Goal: Task Accomplishment & Management: Manage account settings

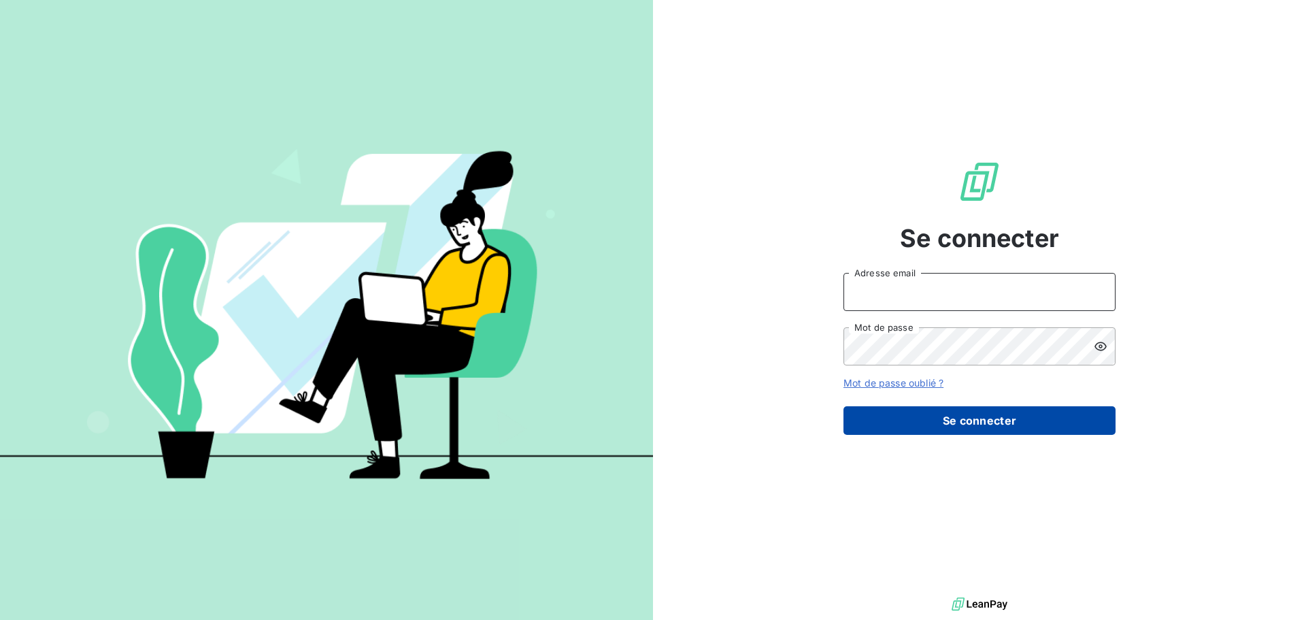
type input "compta.gestion@compagnie-bicarbonate.com"
click at [949, 422] on button "Se connecter" at bounding box center [979, 420] width 272 height 29
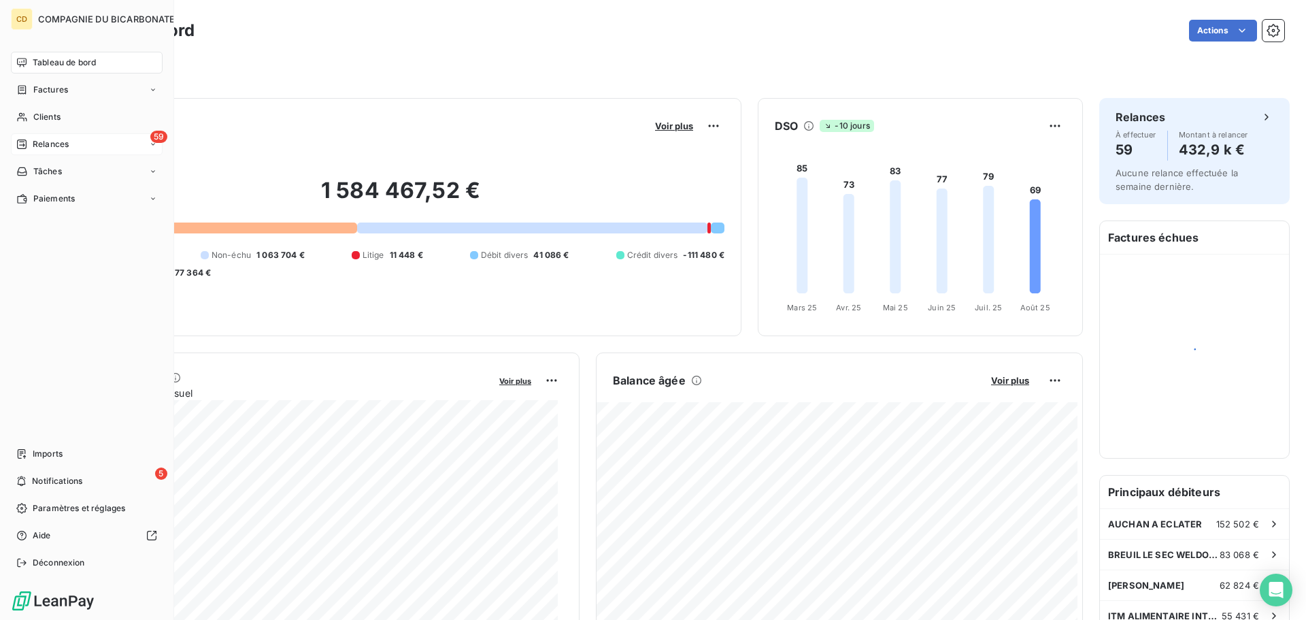
click at [63, 143] on span "Relances" at bounding box center [51, 144] width 36 height 12
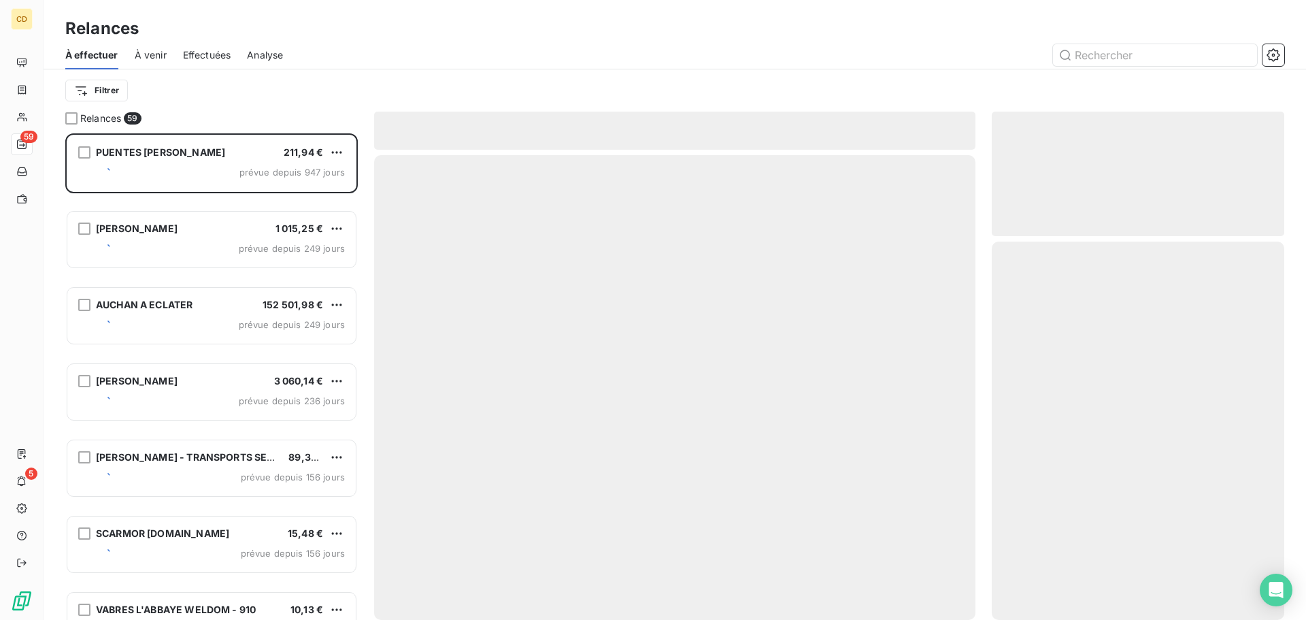
scroll to position [476, 282]
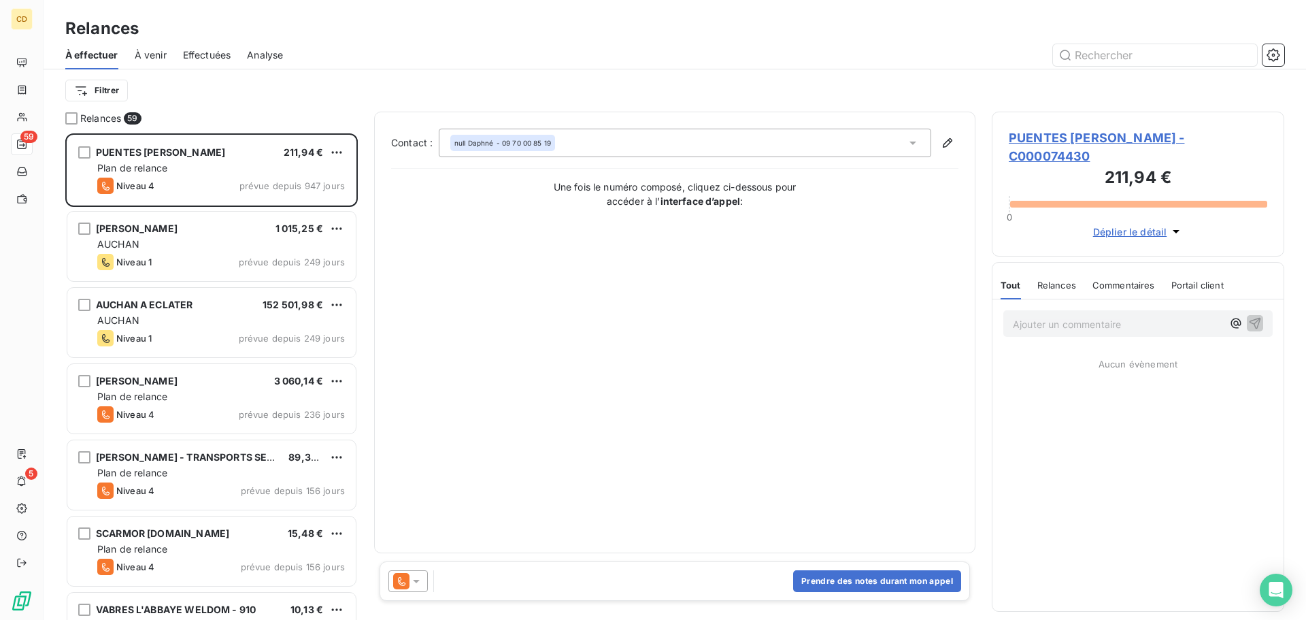
click at [220, 51] on span "Effectuées" at bounding box center [207, 55] width 48 height 14
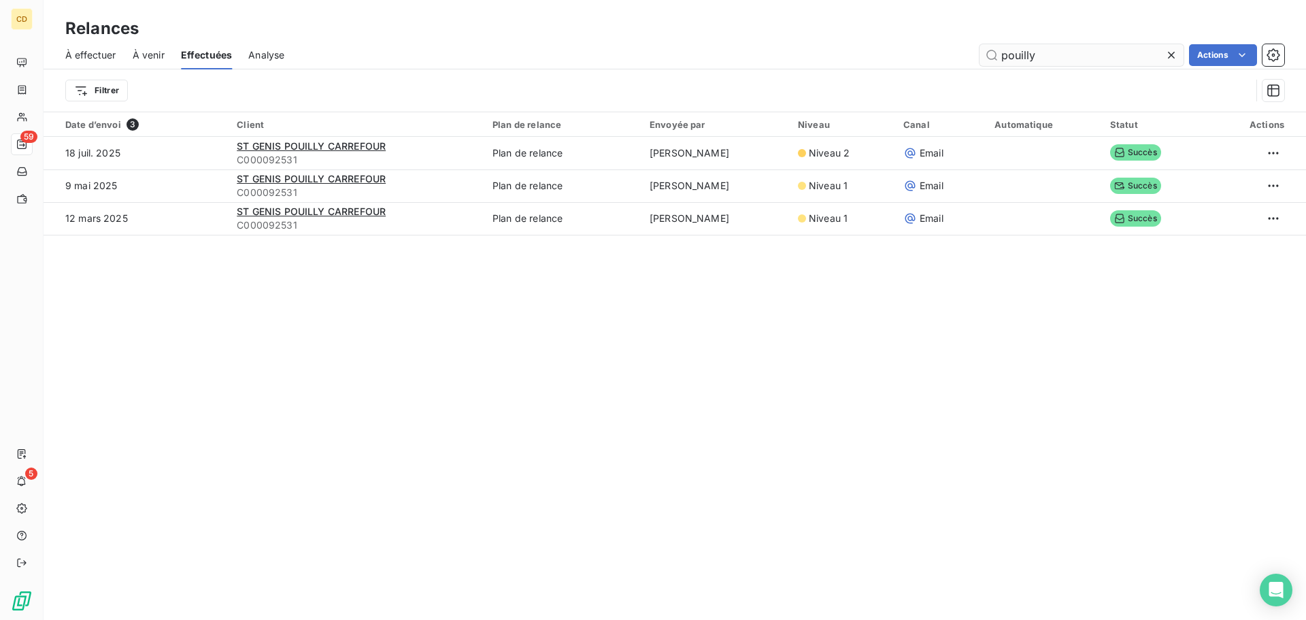
click at [1023, 48] on input "pouilly" at bounding box center [1081, 55] width 204 height 22
drag, startPoint x: 1049, startPoint y: 55, endPoint x: 960, endPoint y: 58, distance: 89.8
click at [960, 58] on div "pouilly Actions" at bounding box center [792, 55] width 983 height 22
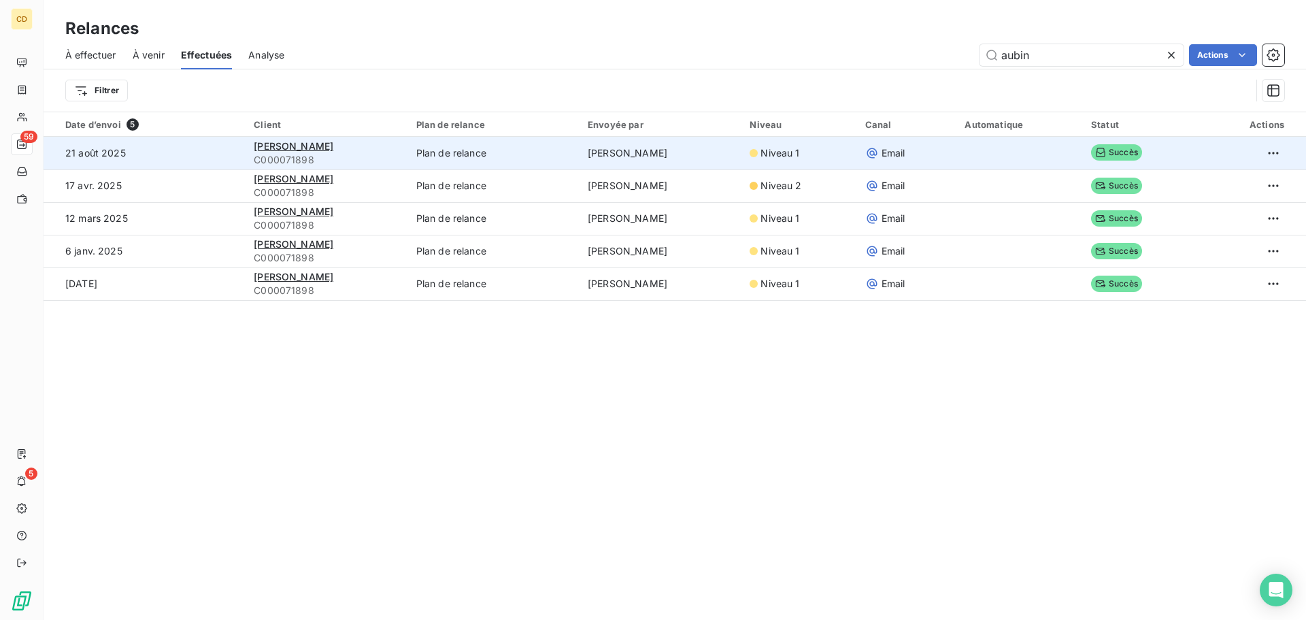
type input "aubin"
click at [277, 153] on span "C000071898" at bounding box center [327, 160] width 146 height 14
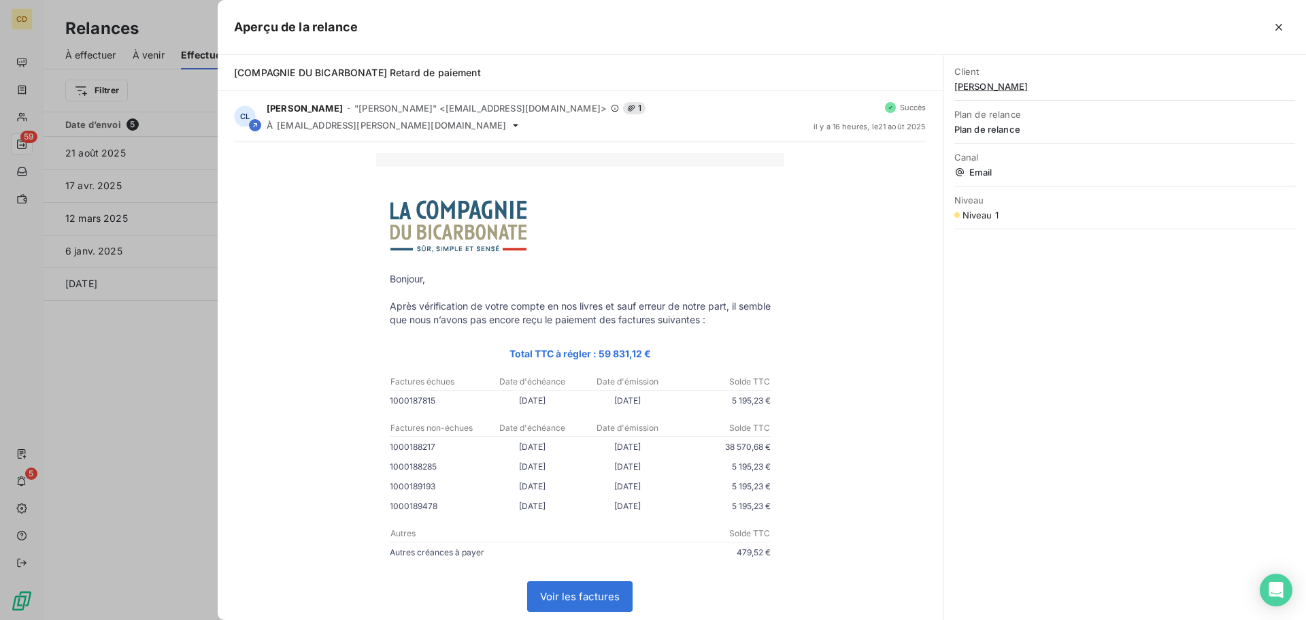
drag, startPoint x: 1272, startPoint y: 32, endPoint x: 1249, endPoint y: 39, distance: 24.9
click at [1273, 32] on icon "button" at bounding box center [1279, 27] width 14 height 14
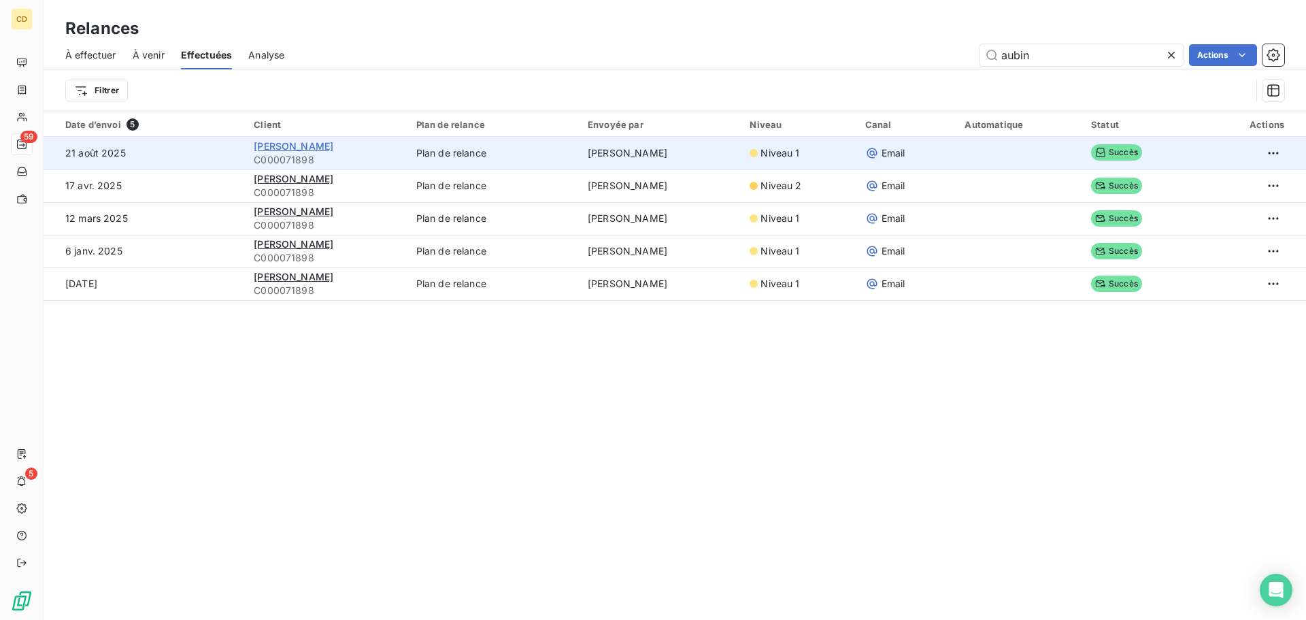
click at [292, 144] on span "[PERSON_NAME]" at bounding box center [294, 146] width 80 height 12
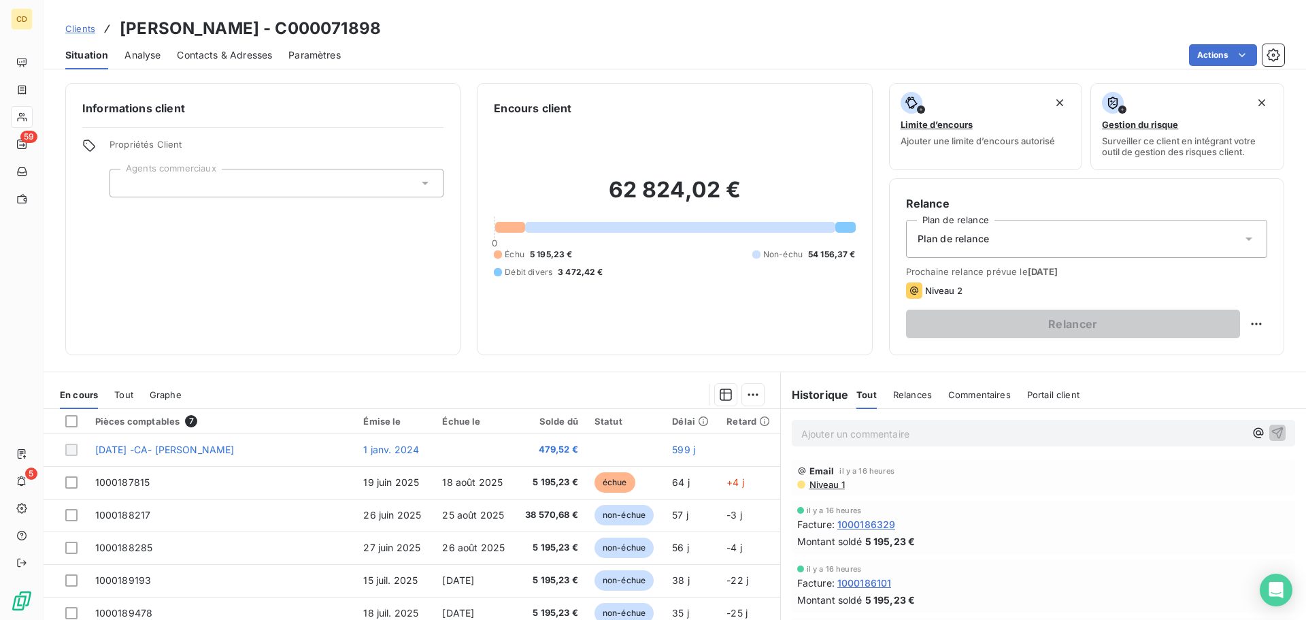
click at [921, 443] on div "Ajouter un commentaire ﻿" at bounding box center [1043, 433] width 503 height 27
click at [921, 428] on p "Ajouter un commentaire ﻿" at bounding box center [1022, 433] width 443 height 17
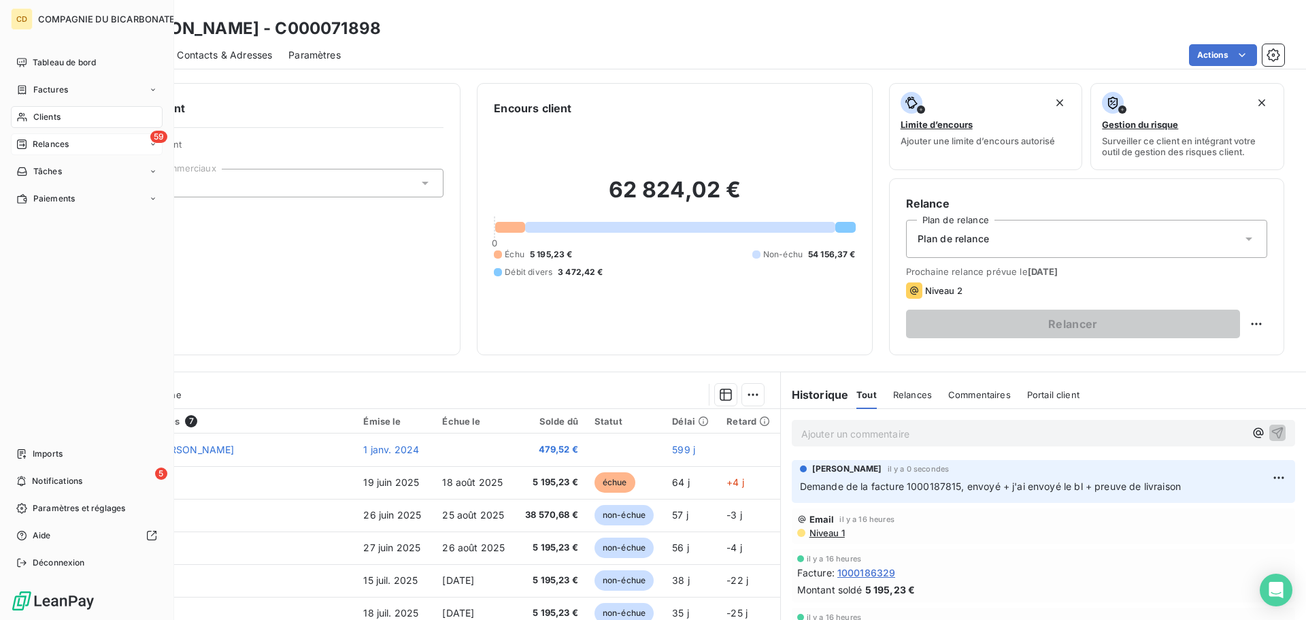
click at [27, 146] on icon at bounding box center [22, 144] width 10 height 10
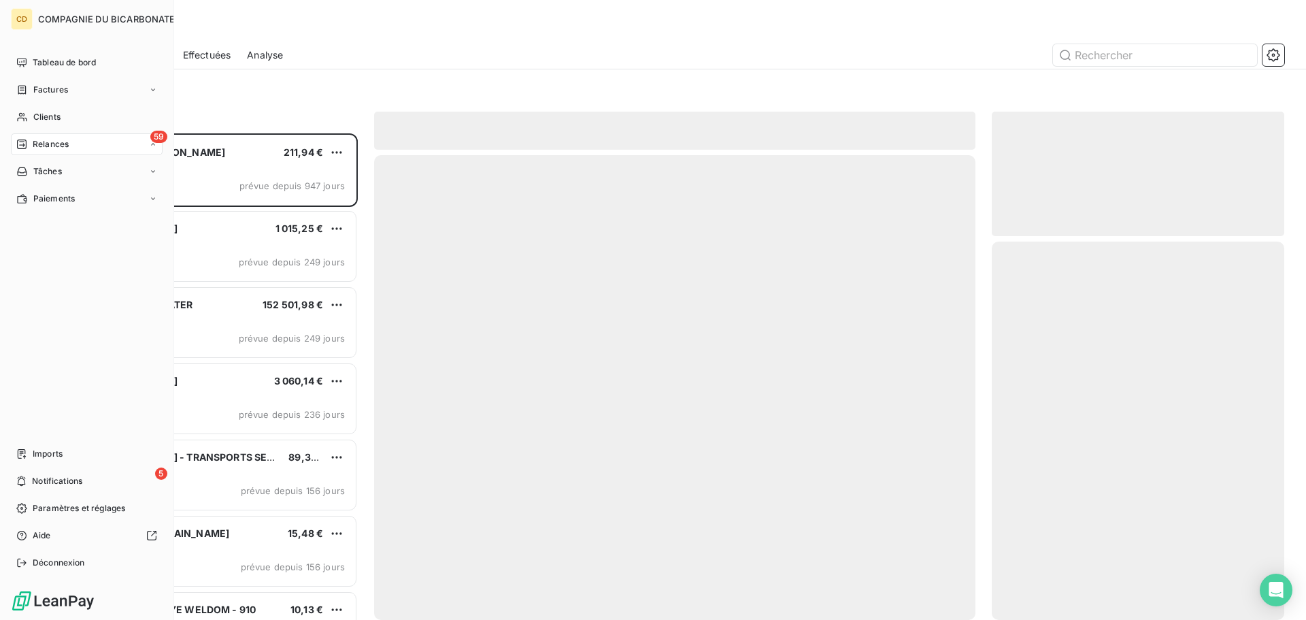
scroll to position [476, 282]
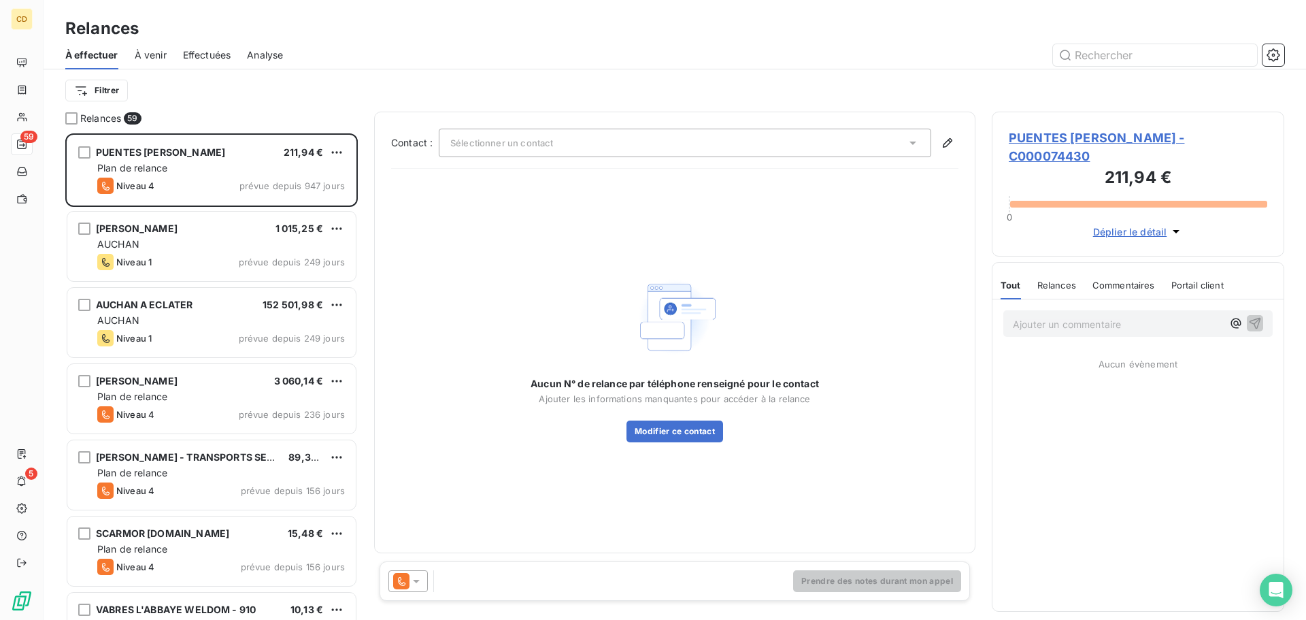
click at [220, 52] on span "Effectuées" at bounding box center [207, 55] width 48 height 14
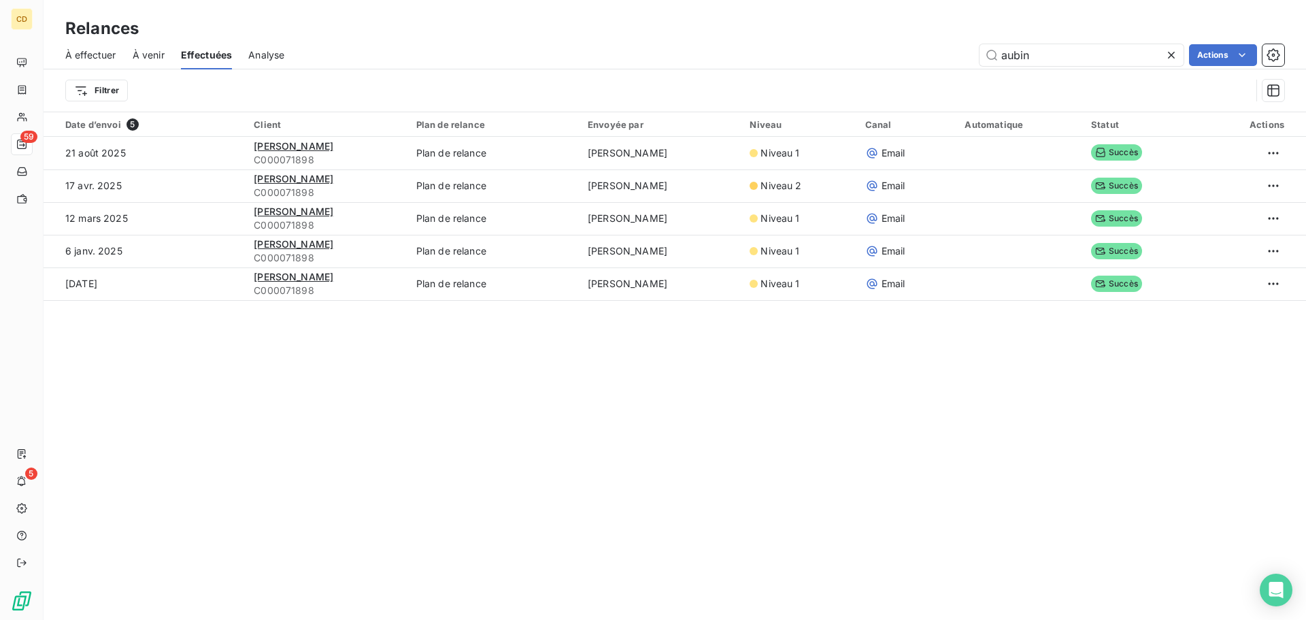
drag, startPoint x: 1042, startPoint y: 63, endPoint x: 954, endPoint y: 67, distance: 88.5
click at [954, 67] on div "À effectuer À venir Effectuées Analyse aubin Actions" at bounding box center [675, 55] width 1262 height 29
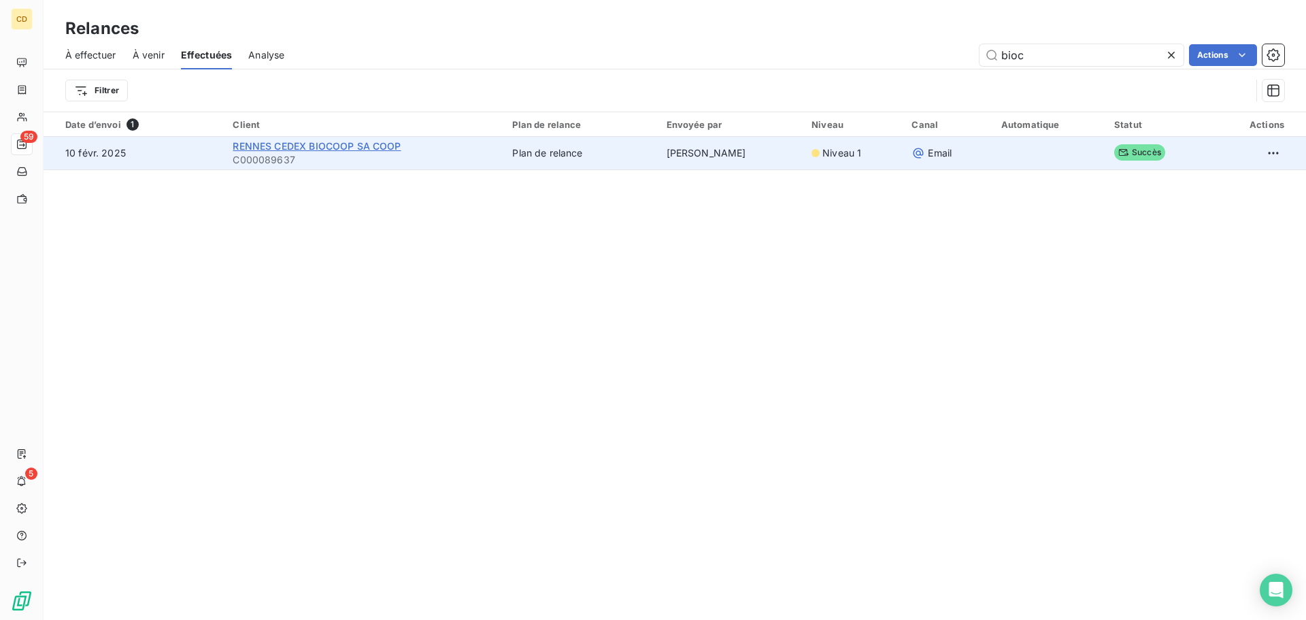
type input "bioc"
click at [323, 140] on span "RENNES CEDEX BIOCOOP SA COOP" at bounding box center [317, 146] width 168 height 12
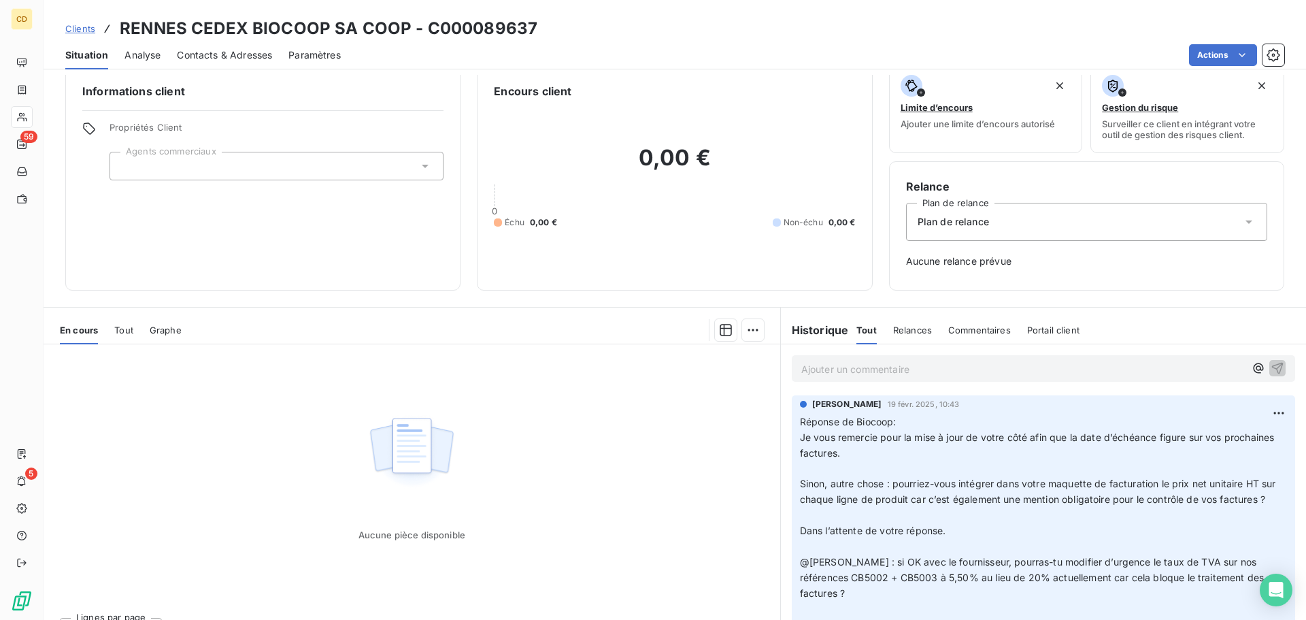
scroll to position [44, 0]
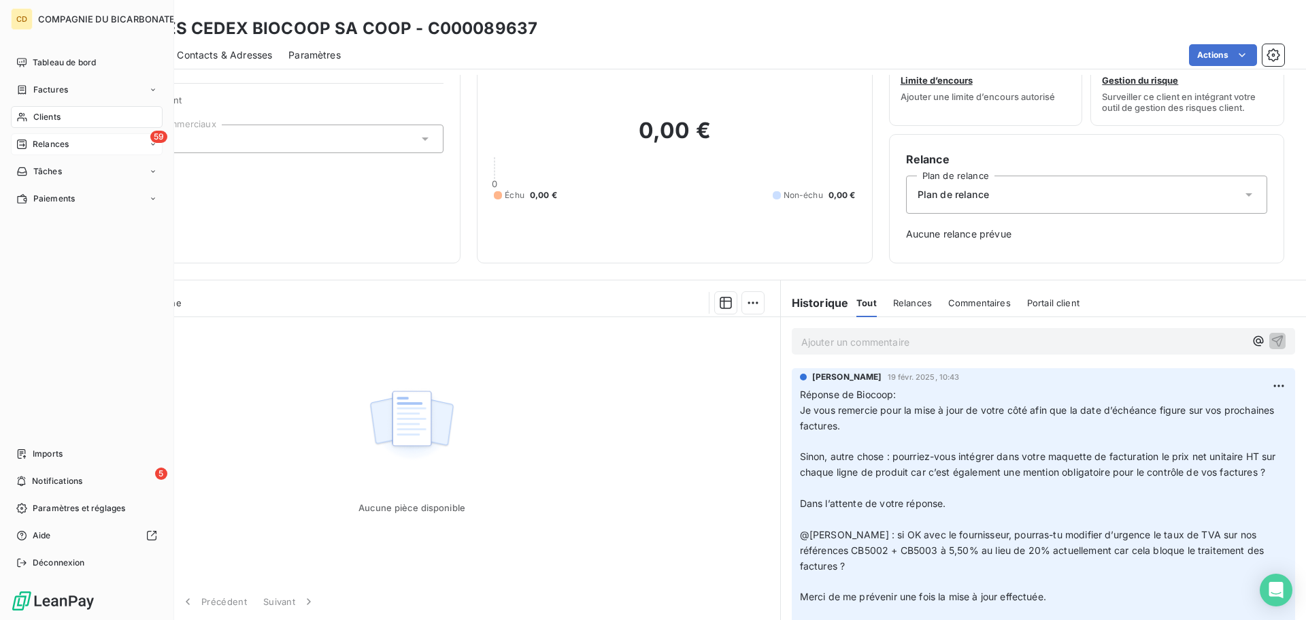
click at [21, 140] on icon at bounding box center [22, 144] width 10 height 10
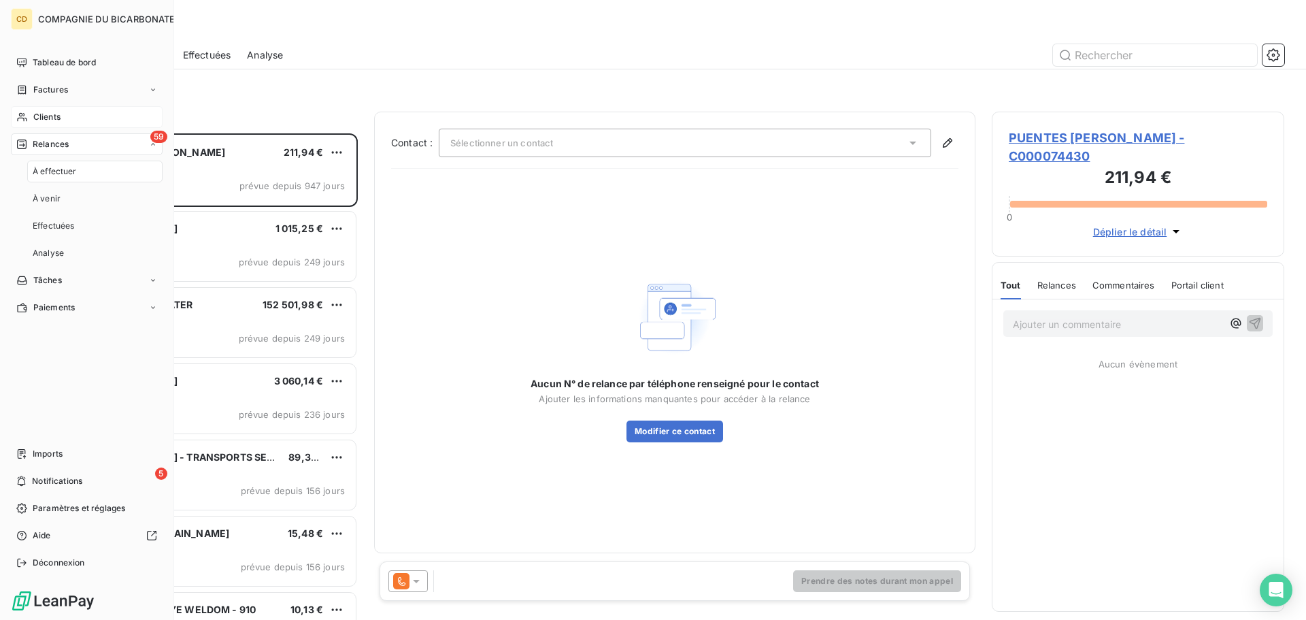
scroll to position [476, 282]
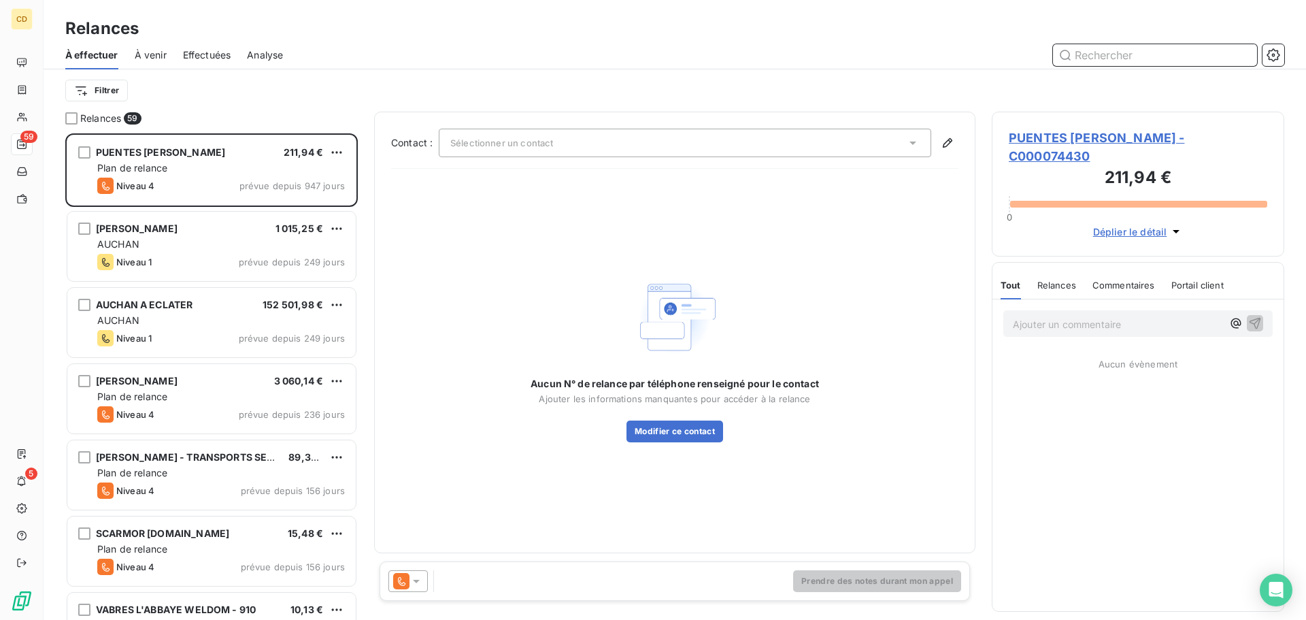
click at [214, 57] on span "Effectuées" at bounding box center [207, 55] width 48 height 14
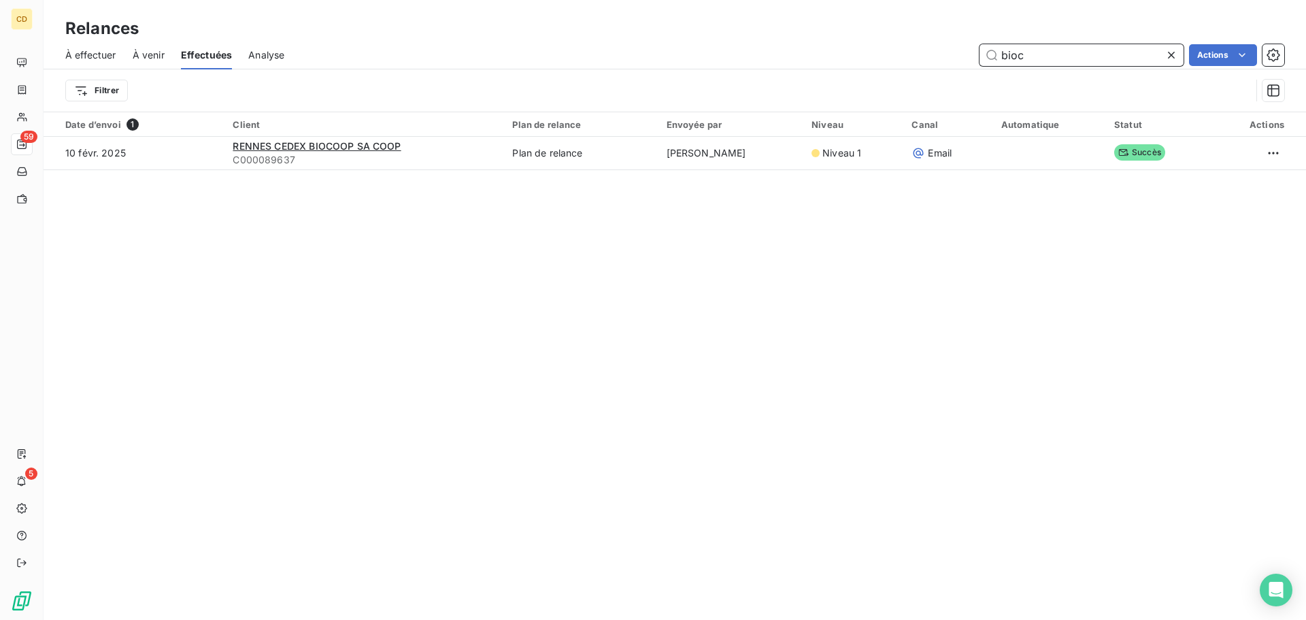
drag, startPoint x: 1069, startPoint y: 61, endPoint x: 981, endPoint y: 68, distance: 88.7
click at [981, 68] on div "À effectuer À venir Effectuées Analyse bioc Actions" at bounding box center [675, 55] width 1262 height 29
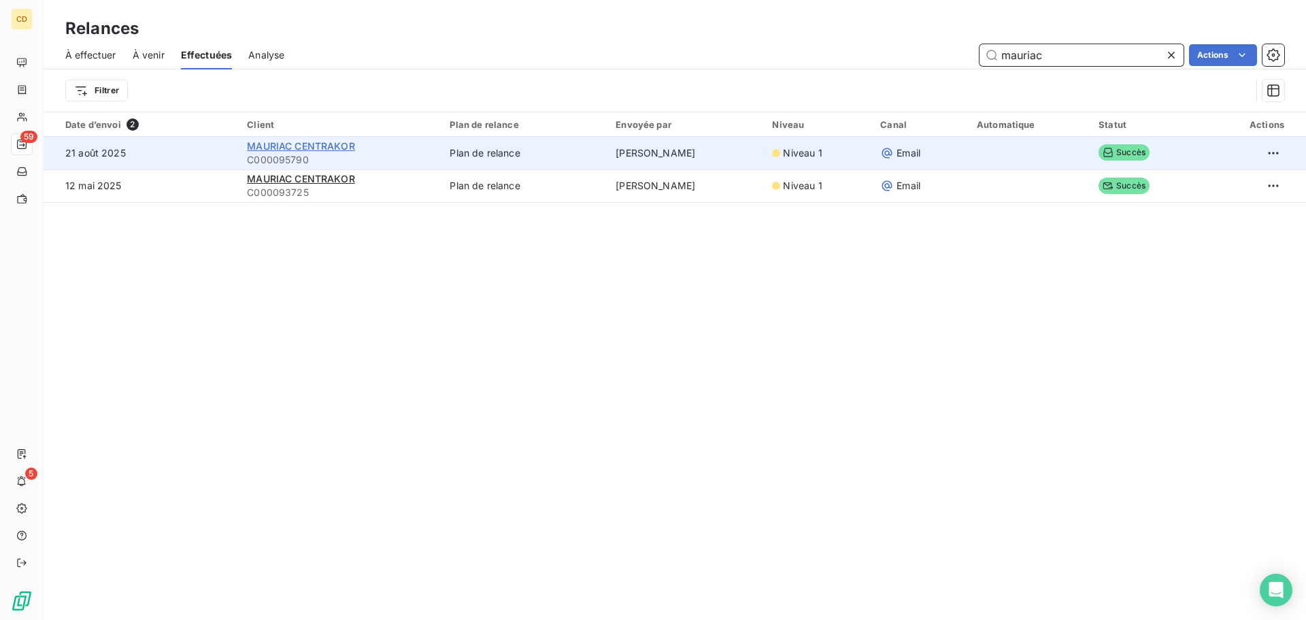
type input "mauriac"
click at [335, 151] on span "MAURIAC CENTRAKOR" at bounding box center [301, 146] width 108 height 12
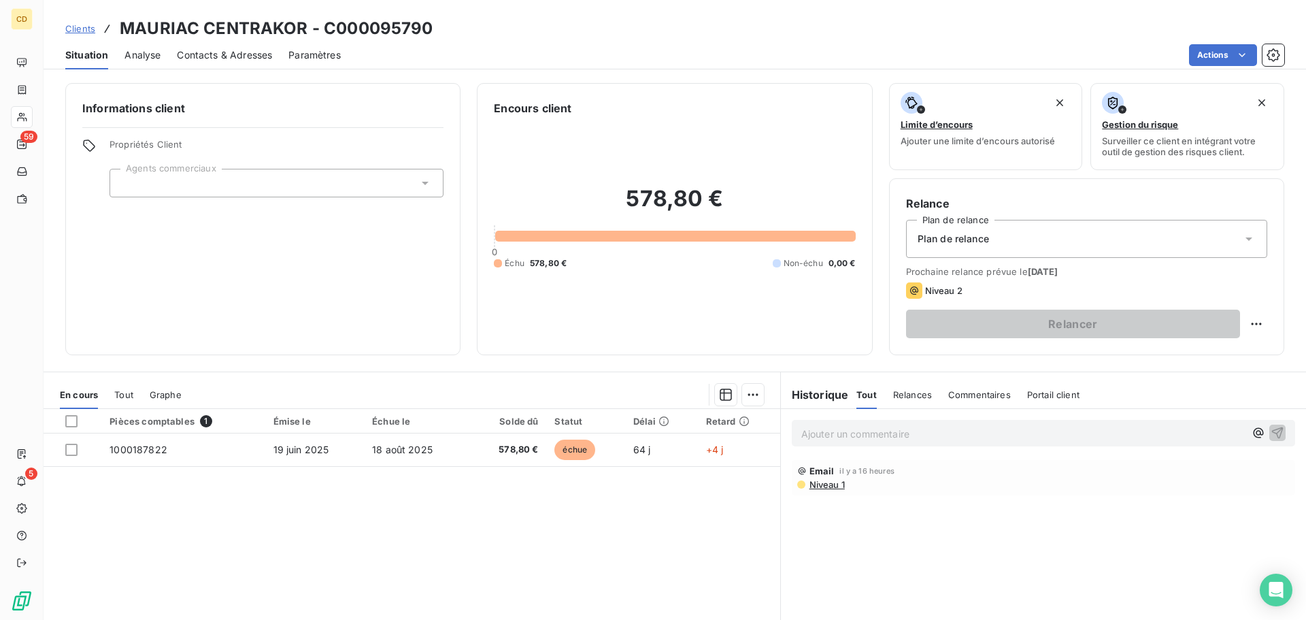
click at [920, 430] on p "Ajouter un commentaire ﻿" at bounding box center [1022, 433] width 443 height 17
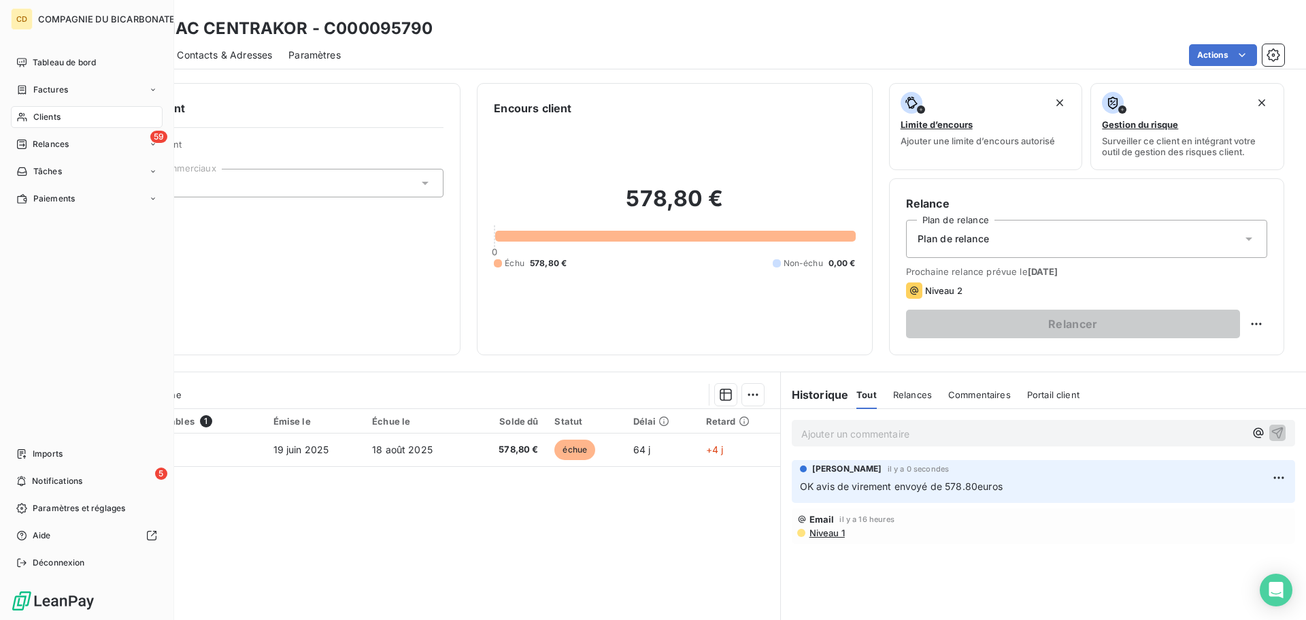
click at [33, 107] on div "Clients" at bounding box center [87, 117] width 152 height 22
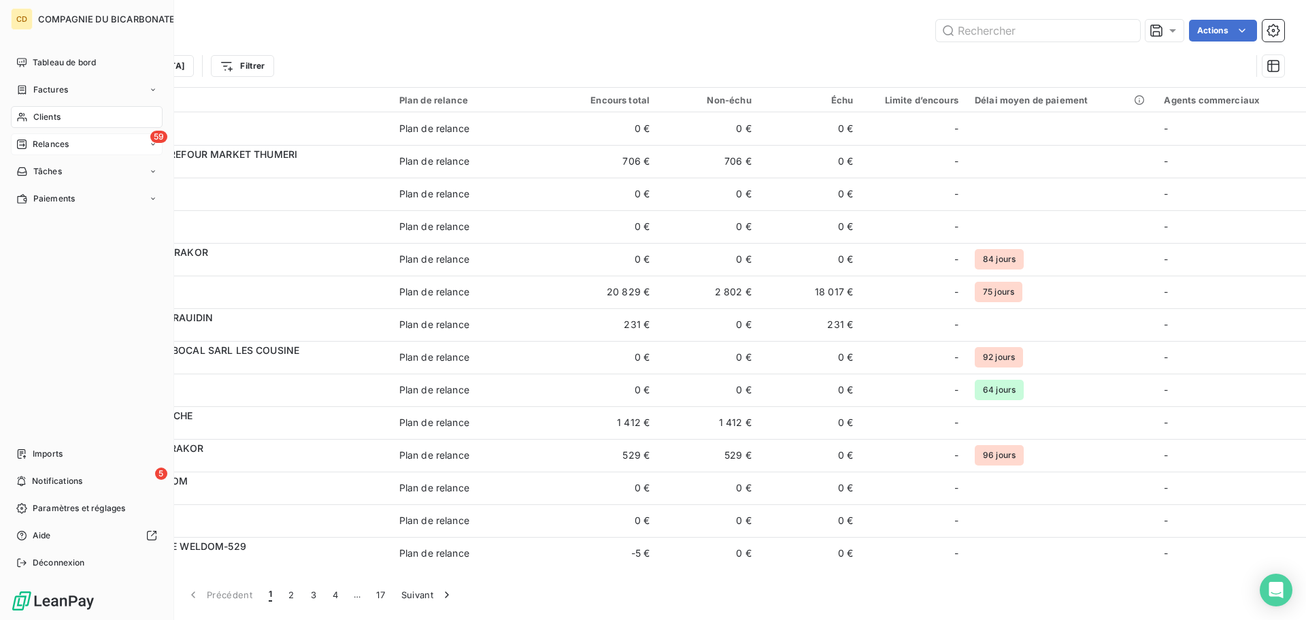
click at [42, 147] on span "Relances" at bounding box center [51, 144] width 36 height 12
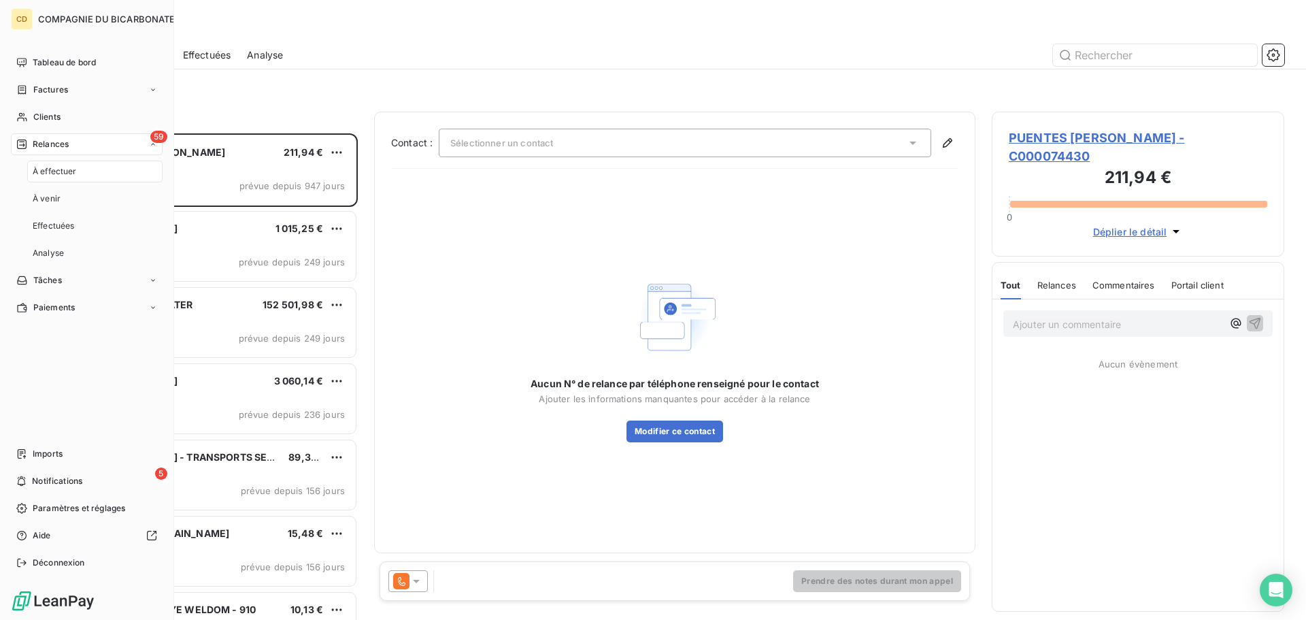
scroll to position [476, 282]
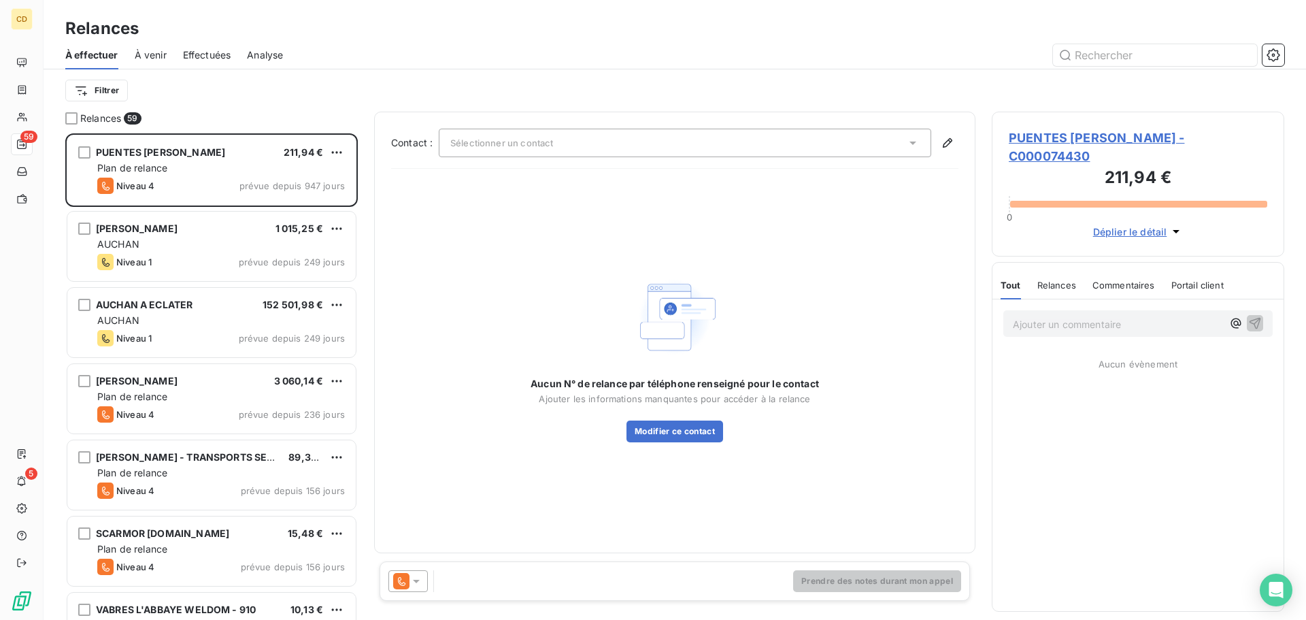
click at [190, 58] on span "Effectuées" at bounding box center [207, 55] width 48 height 14
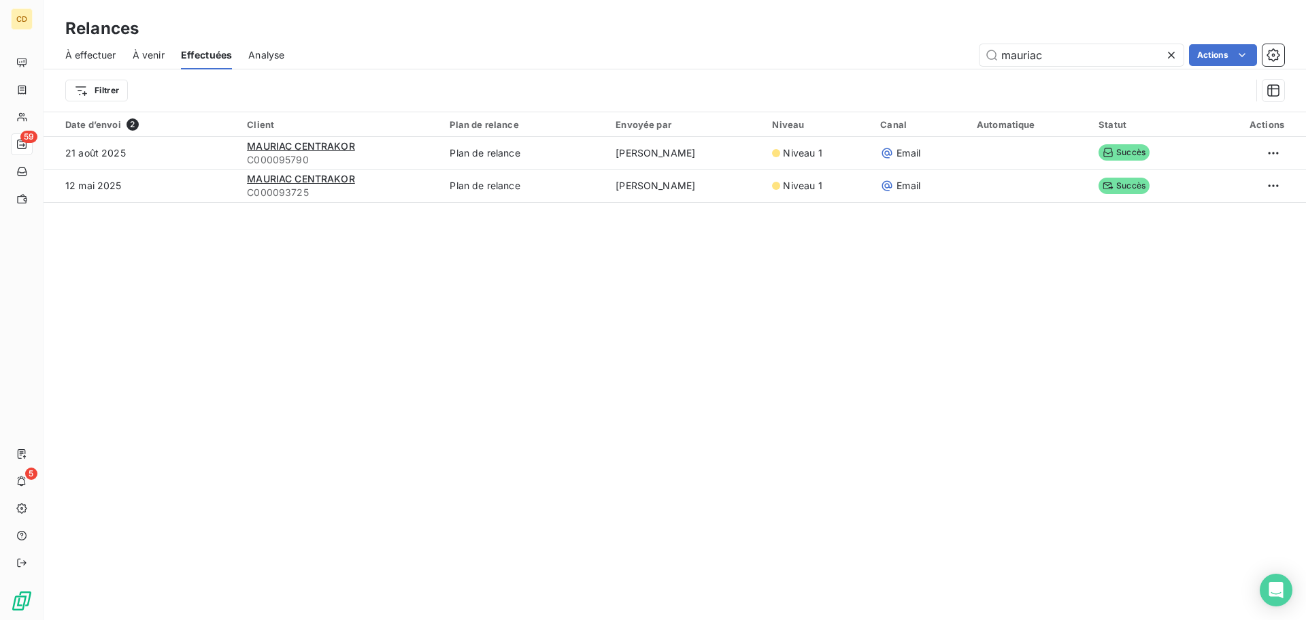
drag, startPoint x: 1058, startPoint y: 47, endPoint x: 927, endPoint y: 67, distance: 132.7
click at [927, 67] on div "À effectuer À venir Effectuées Analyse mauriac Actions" at bounding box center [675, 55] width 1262 height 29
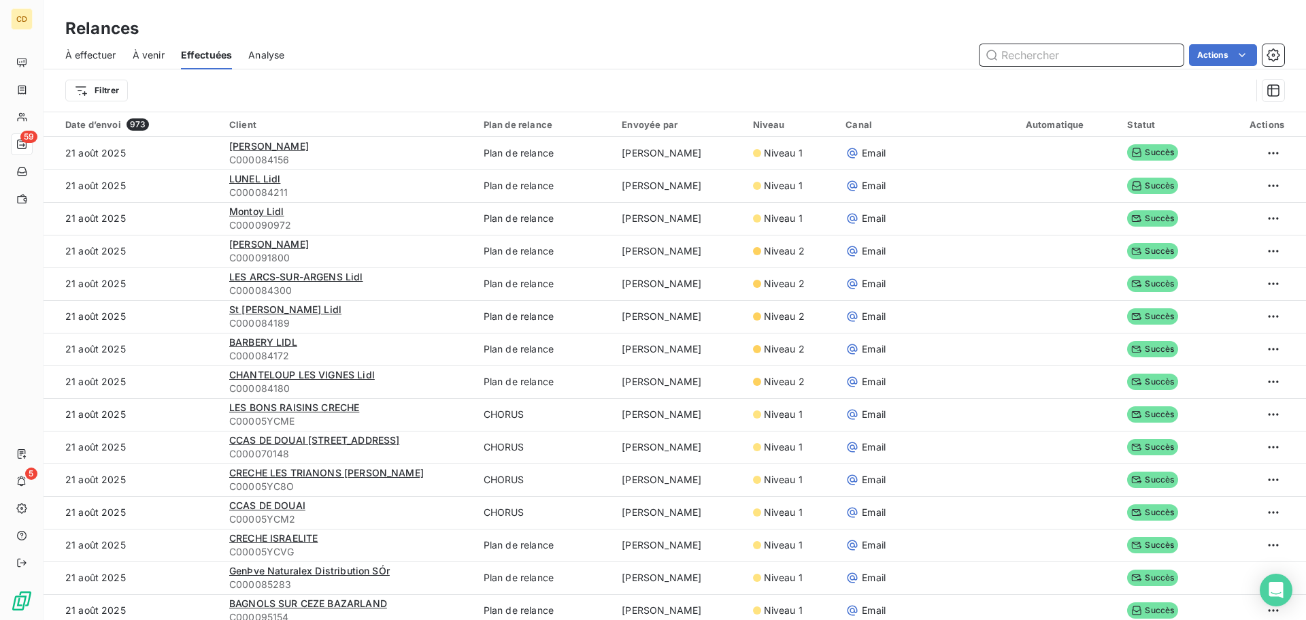
click at [1053, 56] on input "text" at bounding box center [1081, 55] width 204 height 22
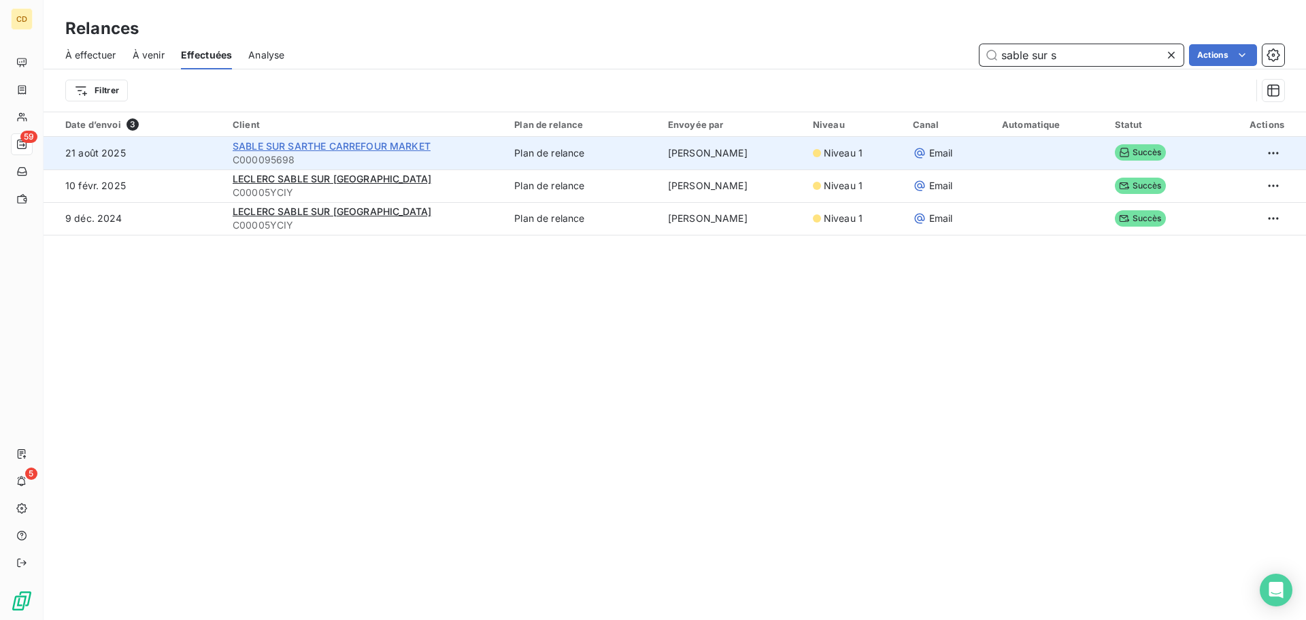
type input "sable sur s"
click at [362, 146] on span "SABLE SUR SARTHE CARREFOUR MARKET" at bounding box center [332, 146] width 198 height 12
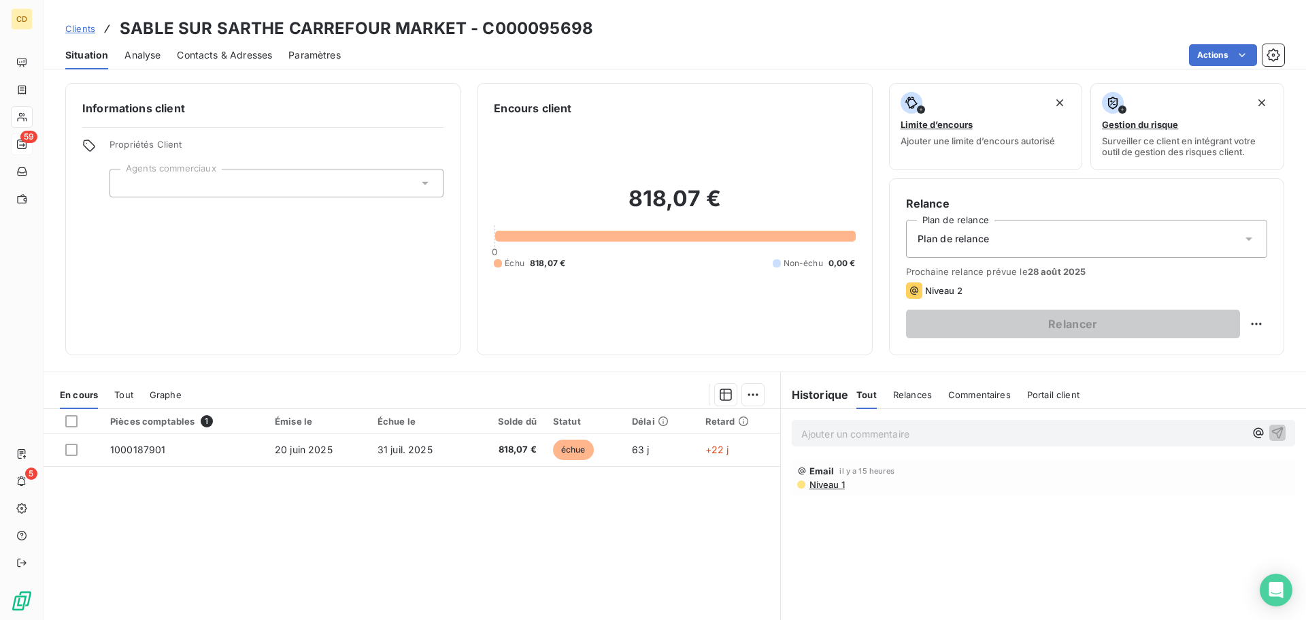
drag, startPoint x: 824, startPoint y: 437, endPoint x: 824, endPoint y: 430, distance: 7.5
click at [824, 437] on p "Ajouter un commentaire ﻿" at bounding box center [1022, 433] width 443 height 17
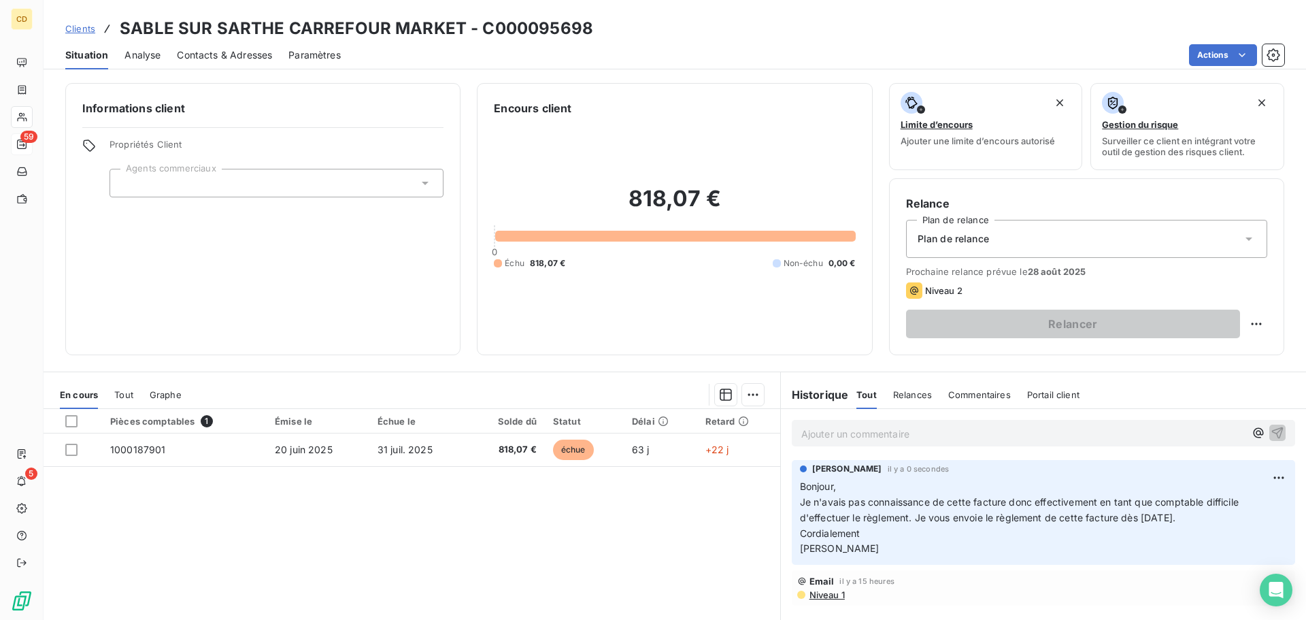
click at [849, 441] on p "Ajouter un commentaire ﻿" at bounding box center [1022, 433] width 443 height 17
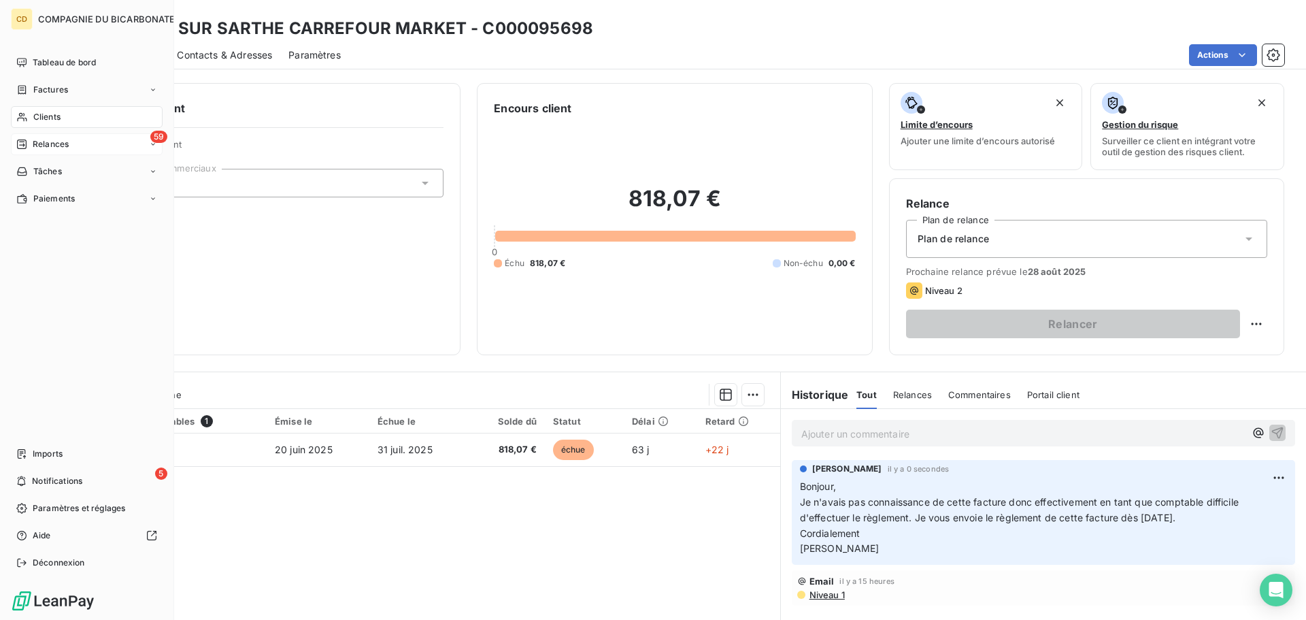
click at [33, 139] on span "Relances" at bounding box center [51, 144] width 36 height 12
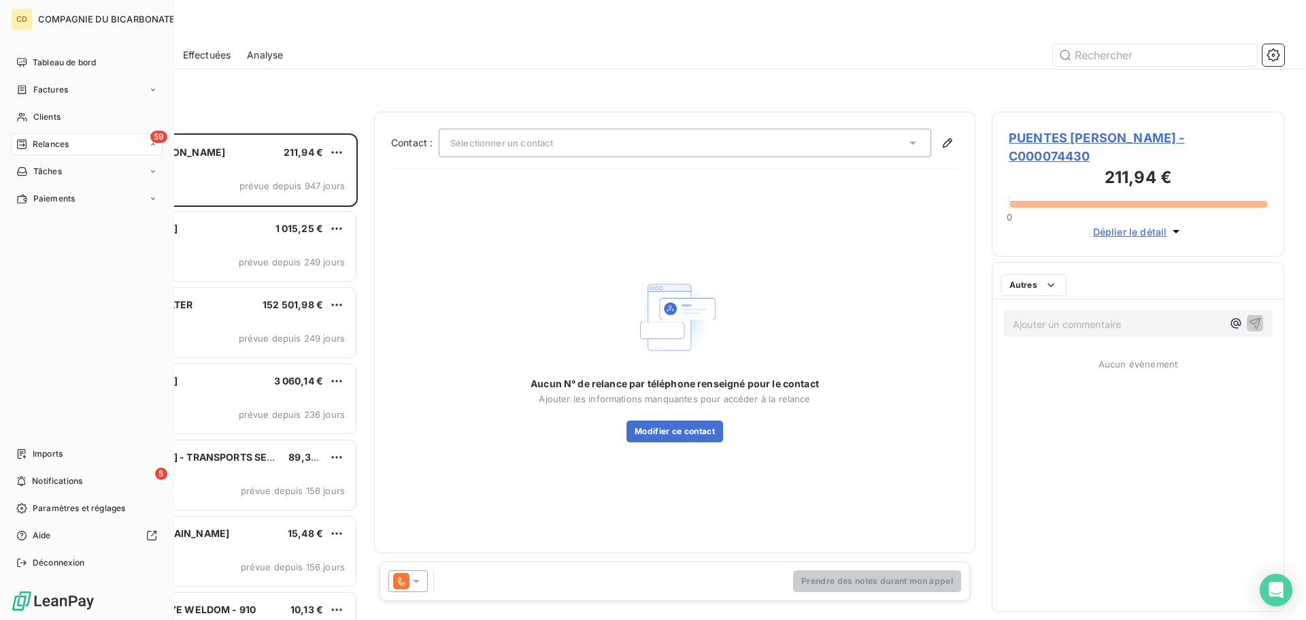
scroll to position [476, 282]
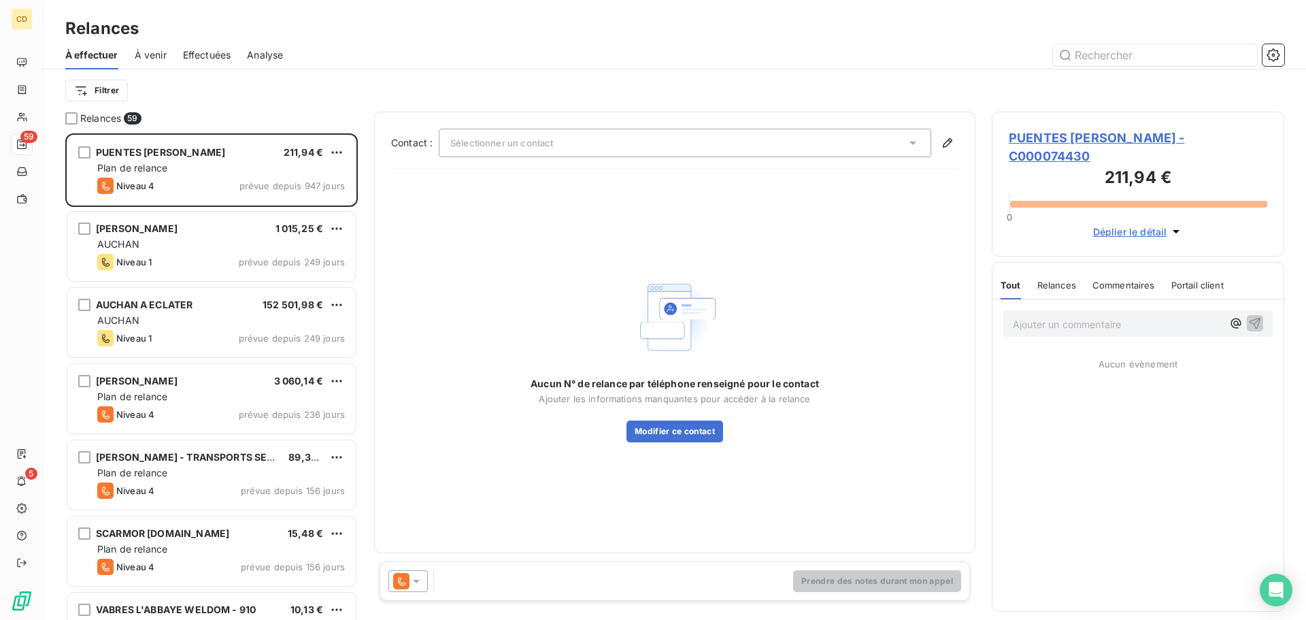
click at [213, 52] on span "Effectuées" at bounding box center [207, 55] width 48 height 14
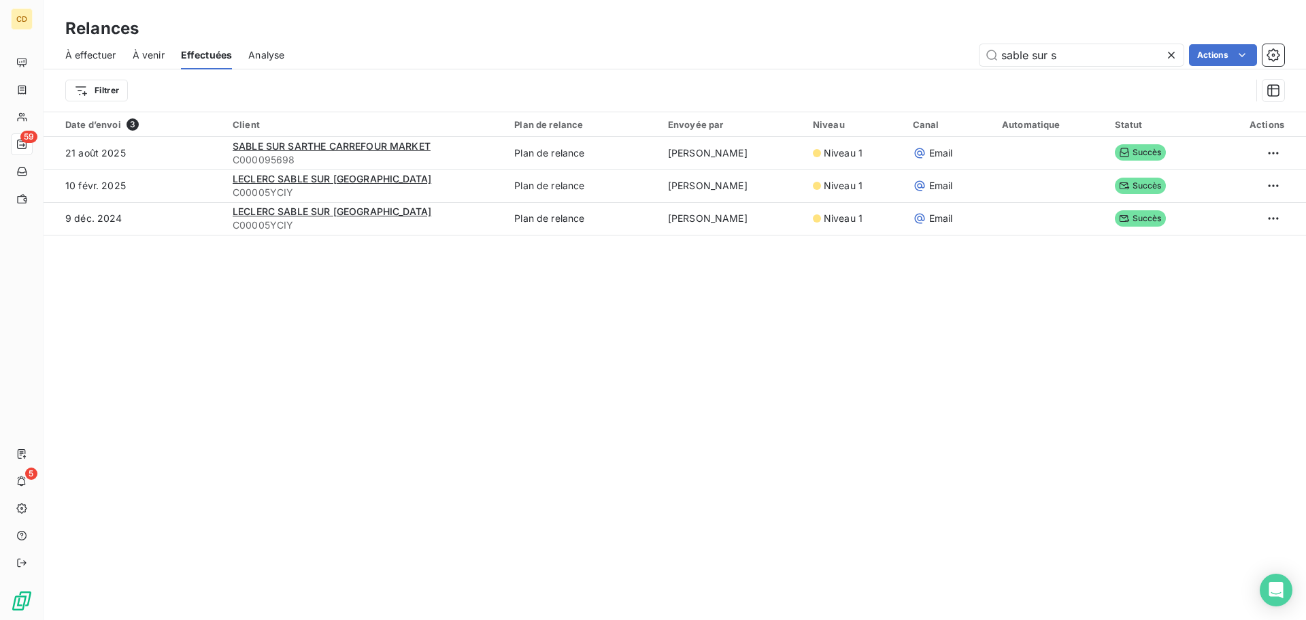
drag, startPoint x: 1053, startPoint y: 52, endPoint x: 929, endPoint y: 65, distance: 125.2
click at [929, 65] on div "sable sur s Actions" at bounding box center [792, 55] width 983 height 22
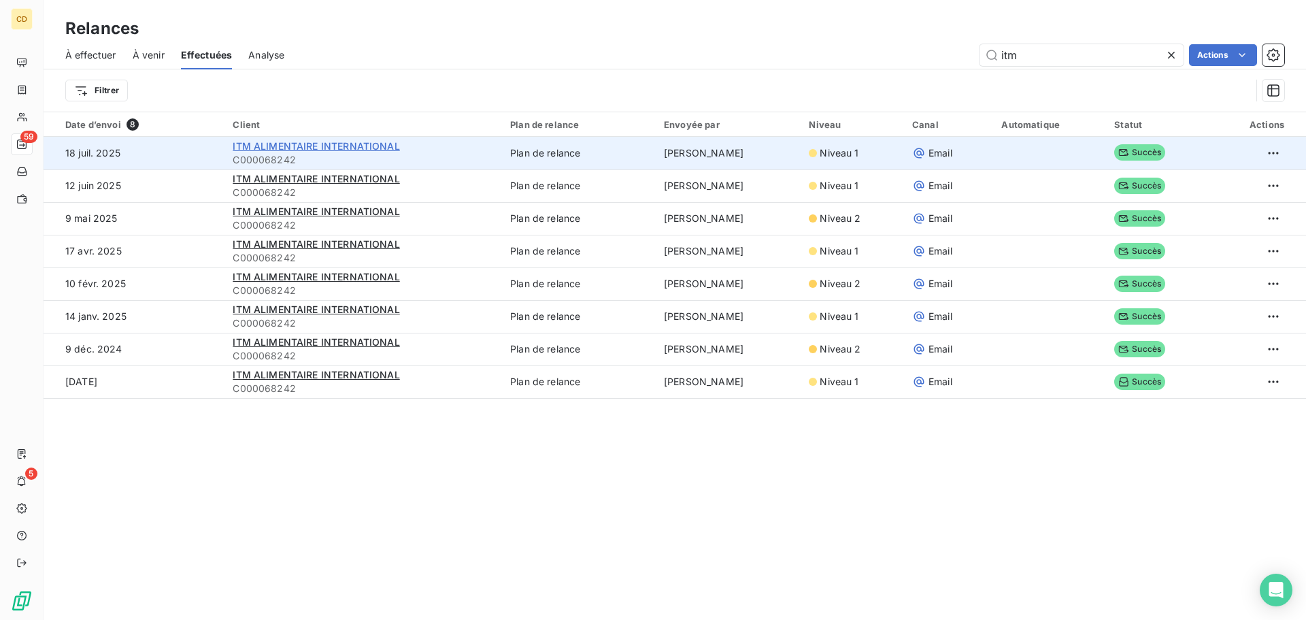
type input "itm"
click at [345, 151] on span "ITM ALIMENTAIRE INTERNATIONAL" at bounding box center [316, 146] width 167 height 12
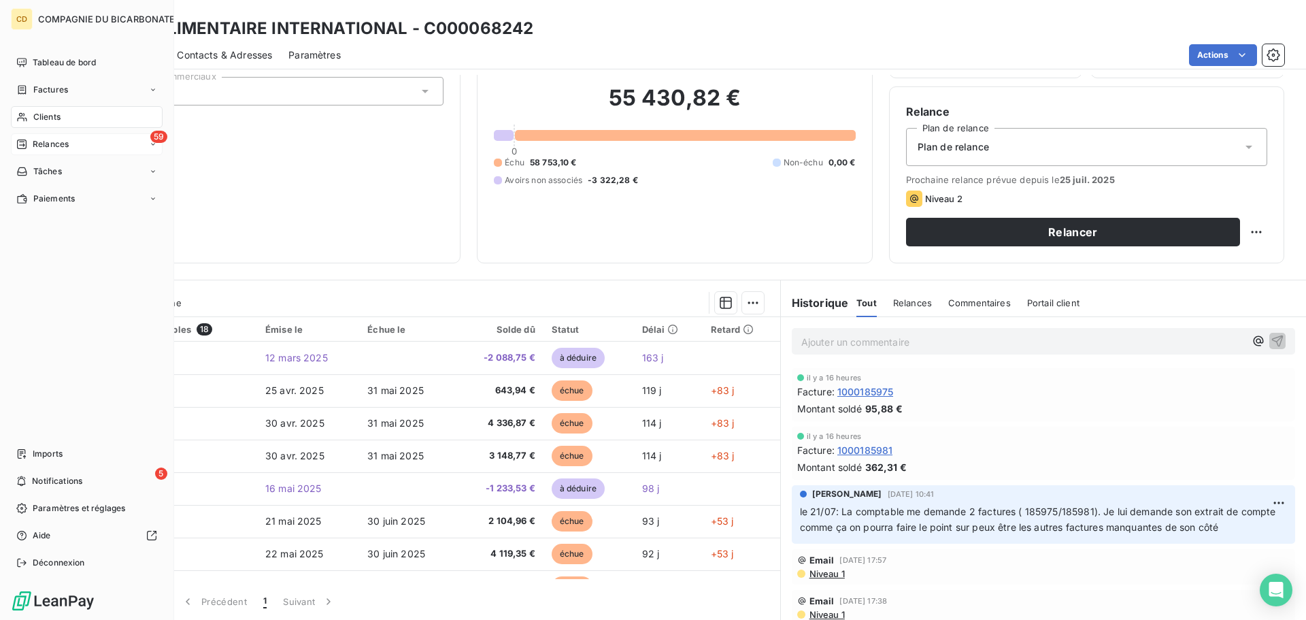
click at [50, 120] on span "Clients" at bounding box center [46, 117] width 27 height 12
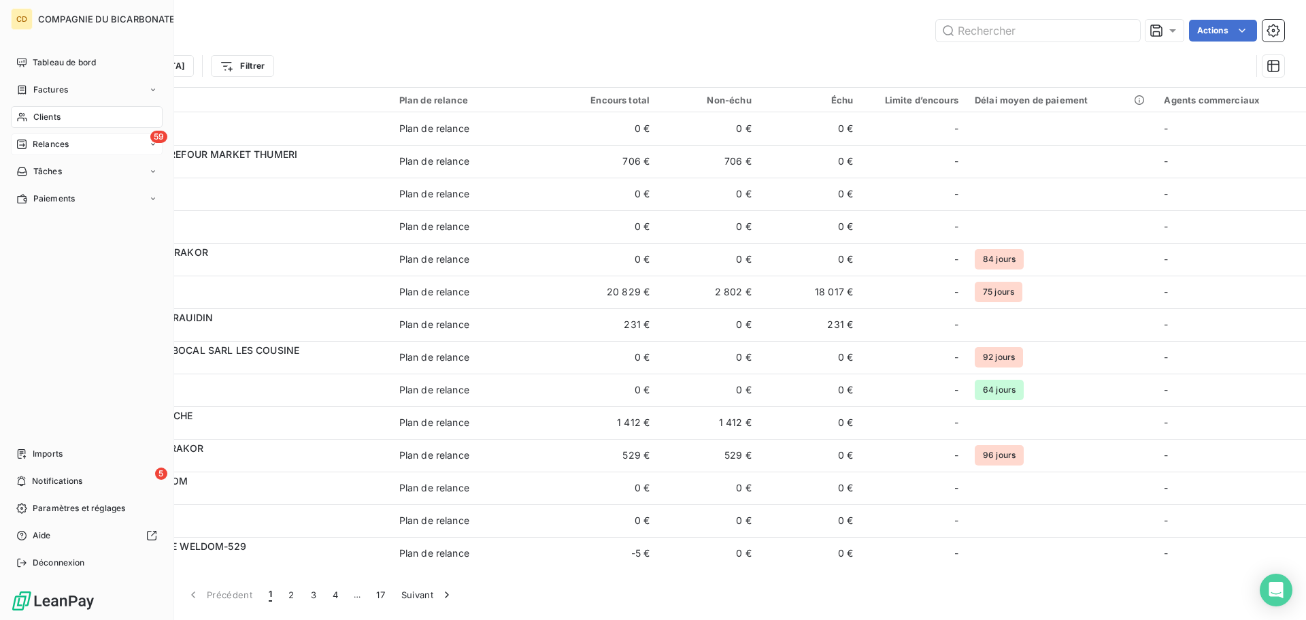
click at [60, 141] on span "Relances" at bounding box center [51, 144] width 36 height 12
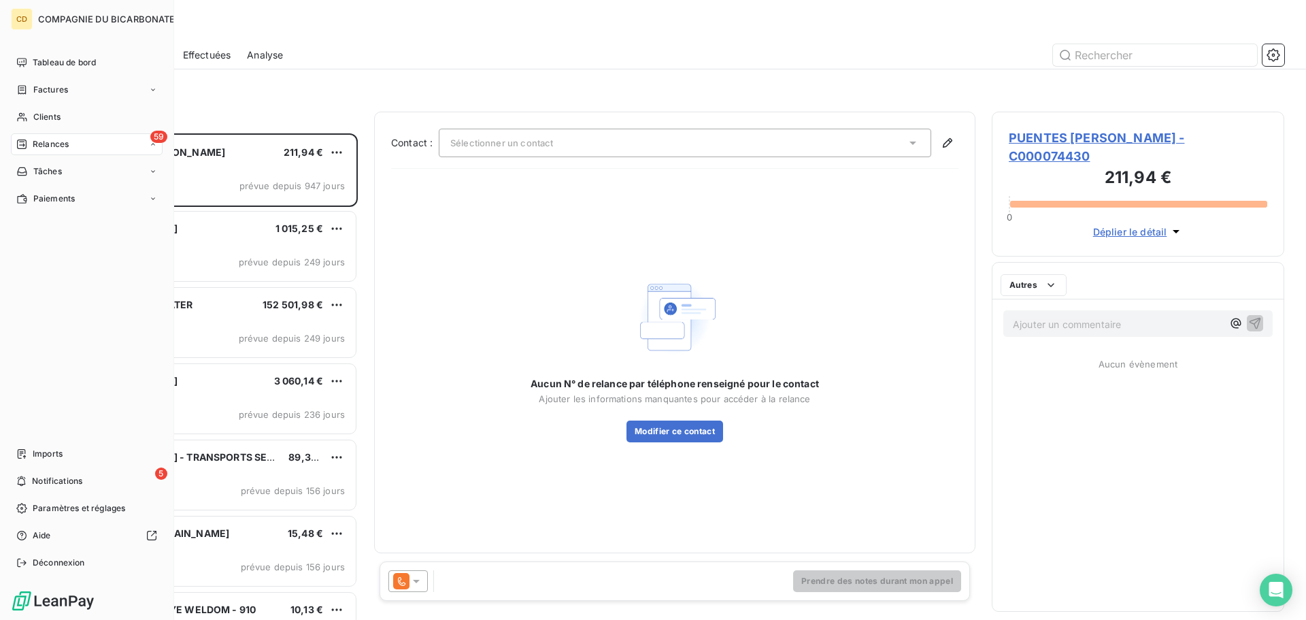
scroll to position [476, 282]
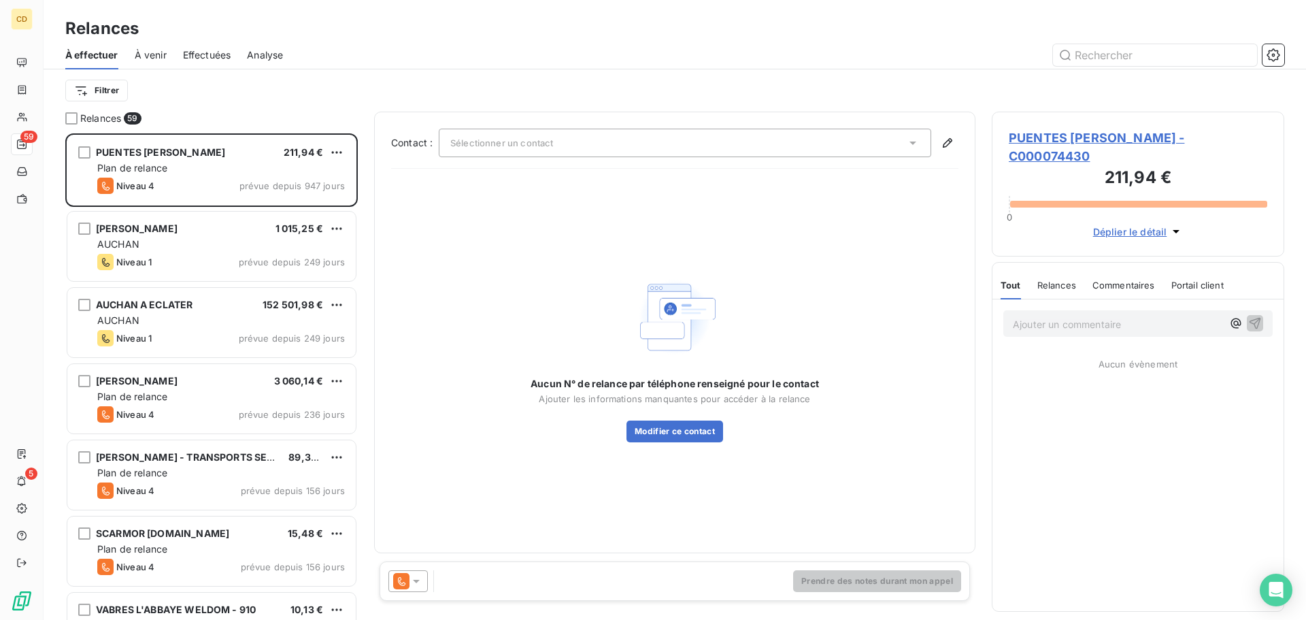
click at [225, 57] on span "Effectuées" at bounding box center [207, 55] width 48 height 14
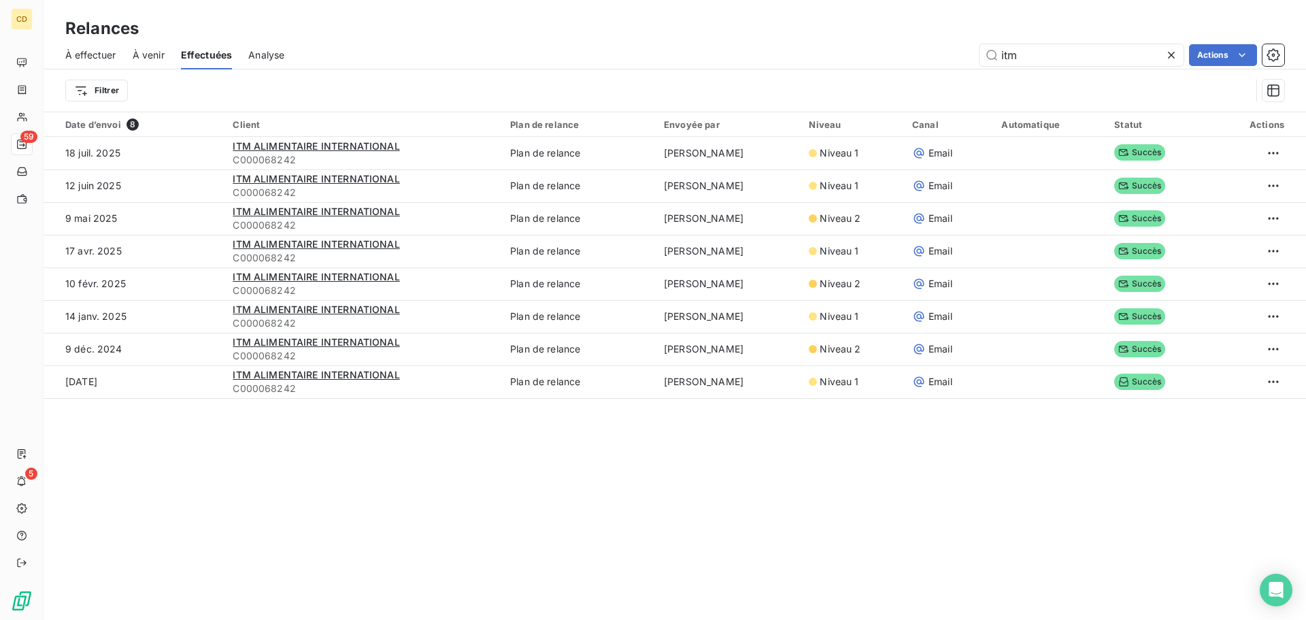
drag, startPoint x: 1077, startPoint y: 45, endPoint x: 947, endPoint y: 61, distance: 131.5
click at [947, 61] on div "itm Actions" at bounding box center [792, 55] width 983 height 22
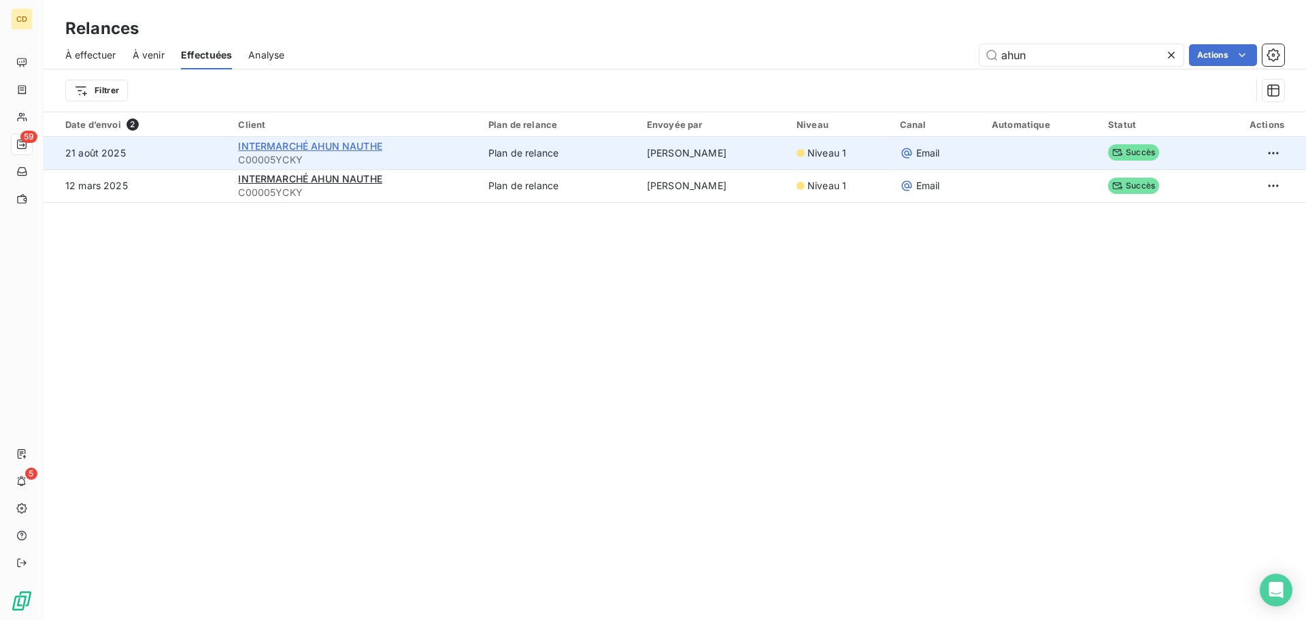
type input "ahun"
click at [370, 140] on span "INTERMARCHÉ AHUN NAUTHE" at bounding box center [309, 146] width 143 height 12
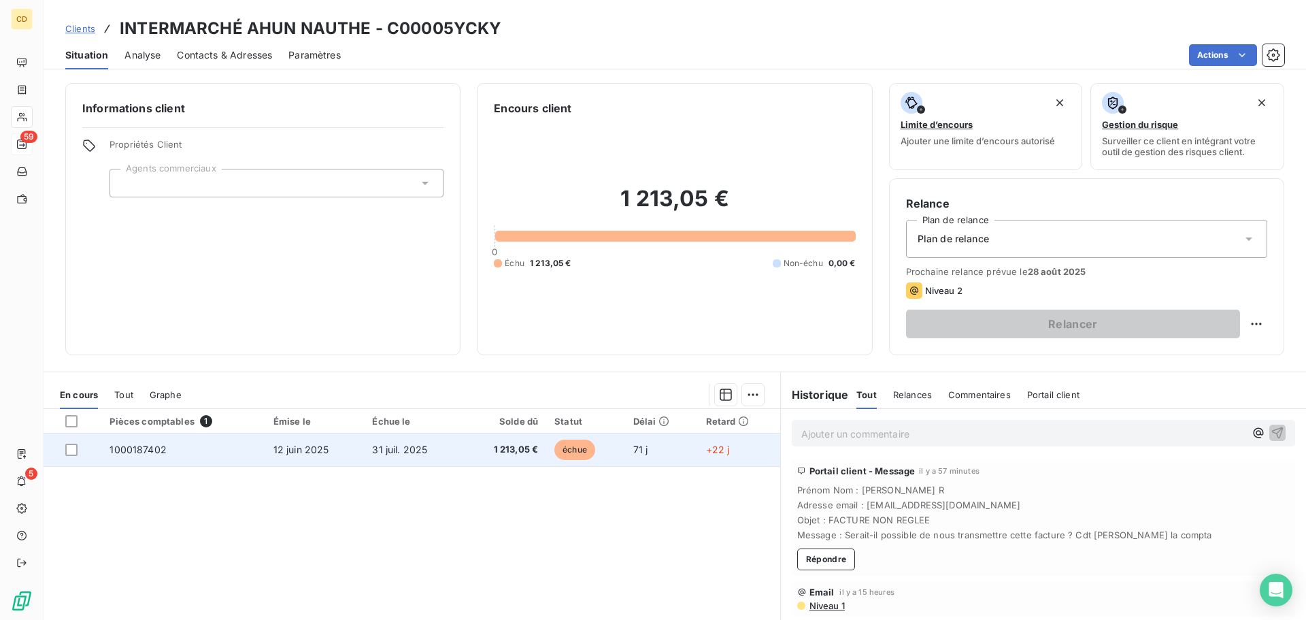
click at [561, 445] on span "échue" at bounding box center [574, 449] width 41 height 20
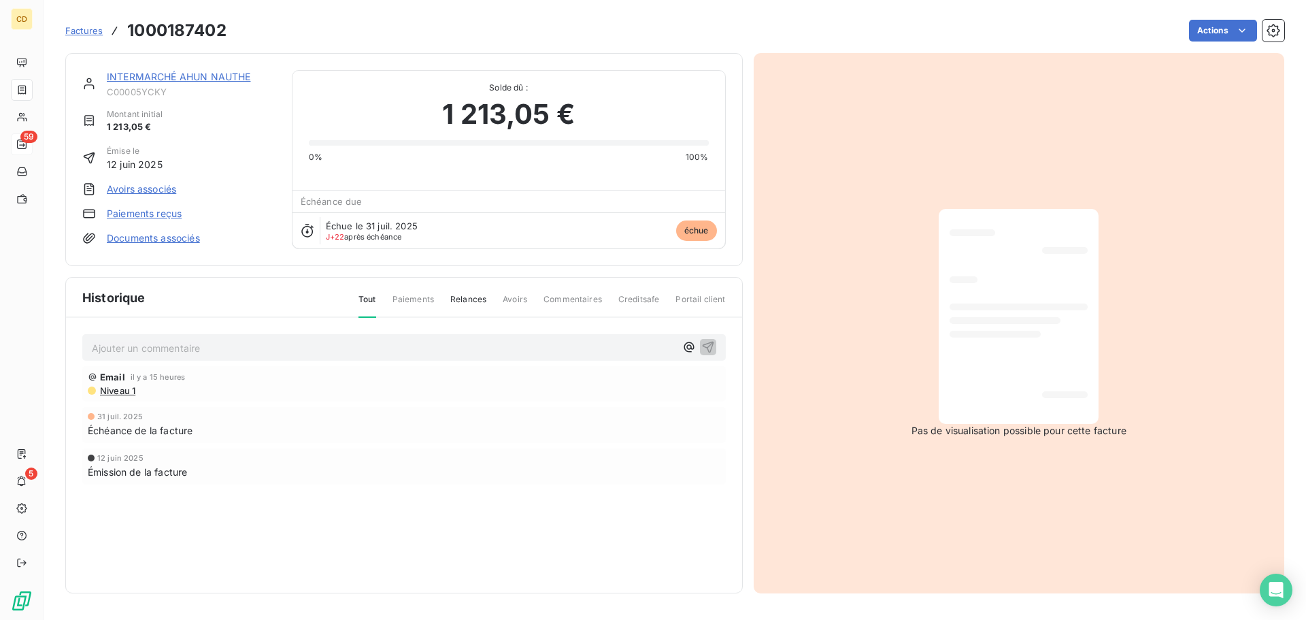
click at [171, 78] on link "INTERMARCHÉ AHUN NAUTHE" at bounding box center [178, 77] width 143 height 12
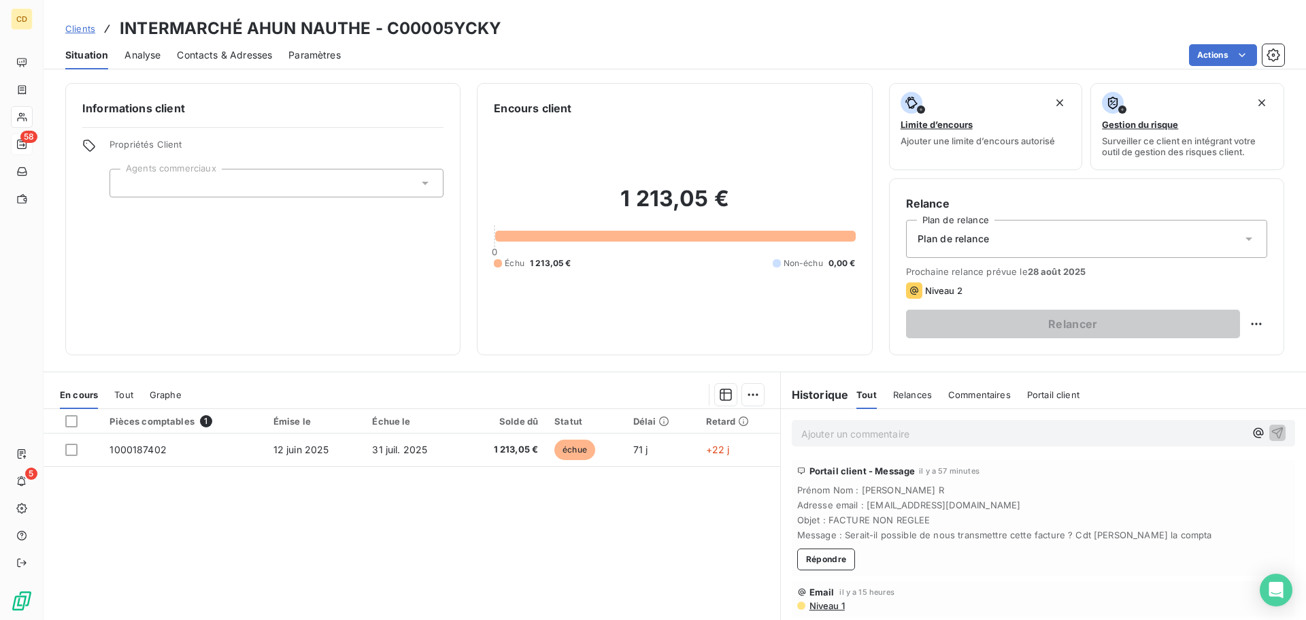
click at [984, 431] on p "Ajouter un commentaire ﻿" at bounding box center [1022, 433] width 443 height 17
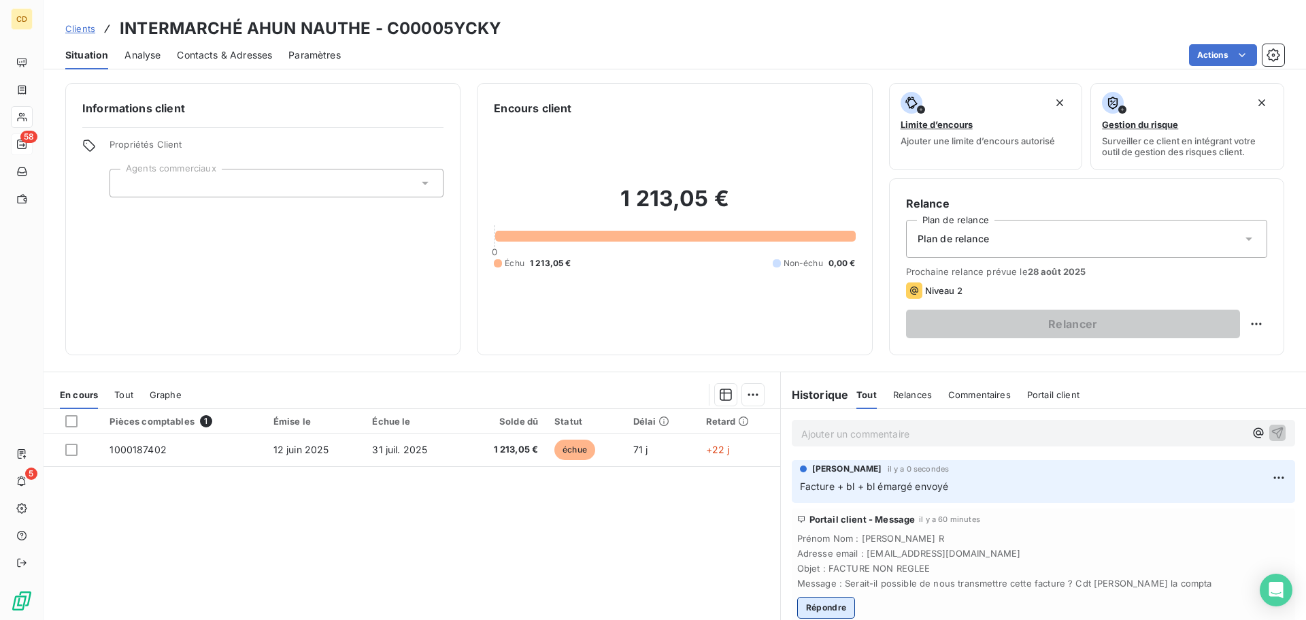
click at [841, 609] on button "Répondre" at bounding box center [826, 607] width 58 height 22
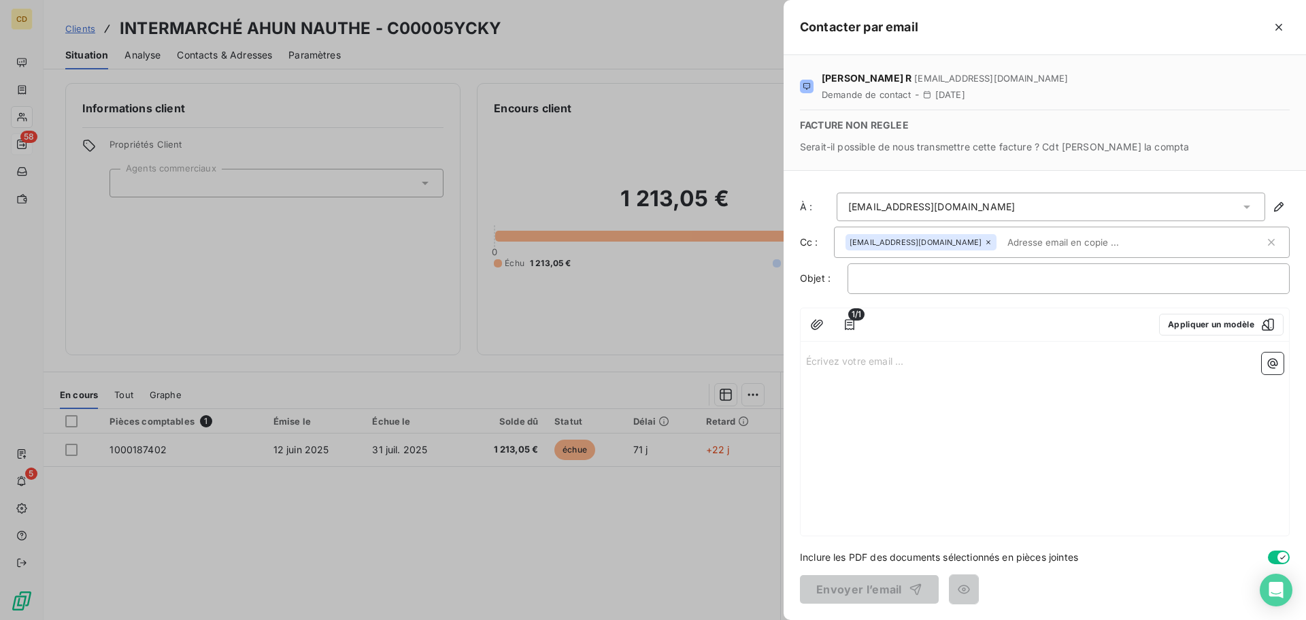
click at [877, 388] on div "Écrivez votre email ... ﻿" at bounding box center [1044, 441] width 488 height 188
click at [862, 371] on div "Écrivez votre email ... ﻿" at bounding box center [1044, 441] width 488 height 188
click at [868, 359] on p "Écrivez votre email ... ﻿" at bounding box center [1044, 360] width 477 height 16
click at [823, 334] on button "button" at bounding box center [817, 324] width 22 height 22
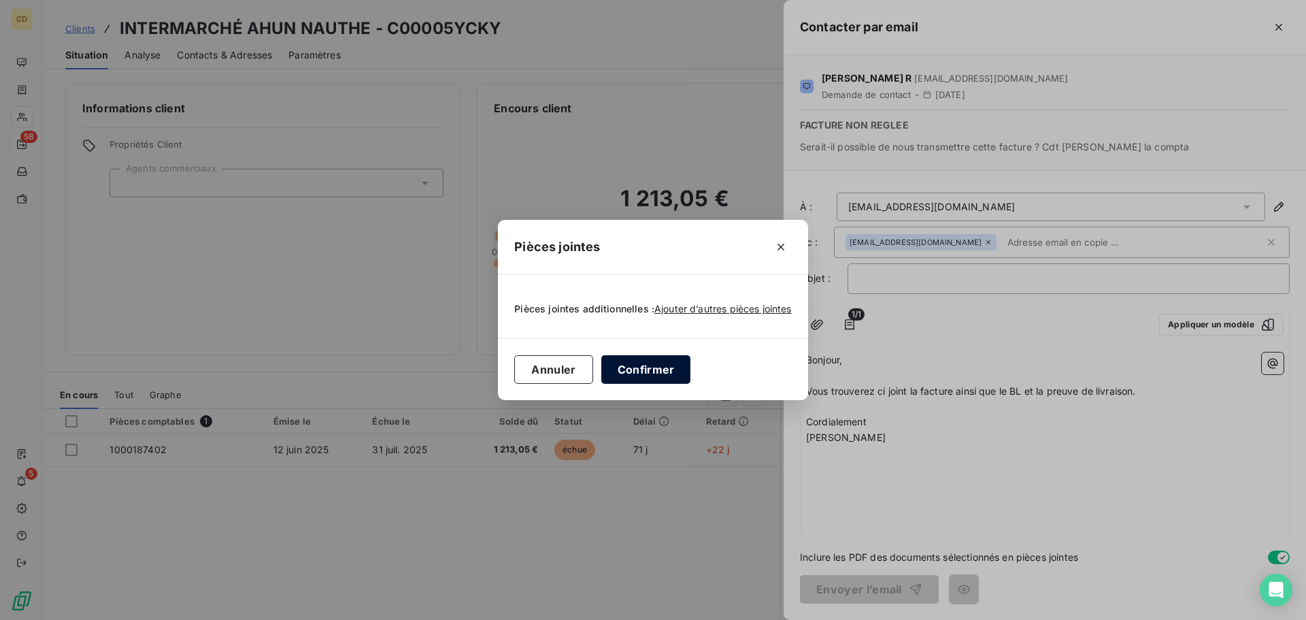
click at [652, 369] on button "Confirmer" at bounding box center [646, 369] width 90 height 29
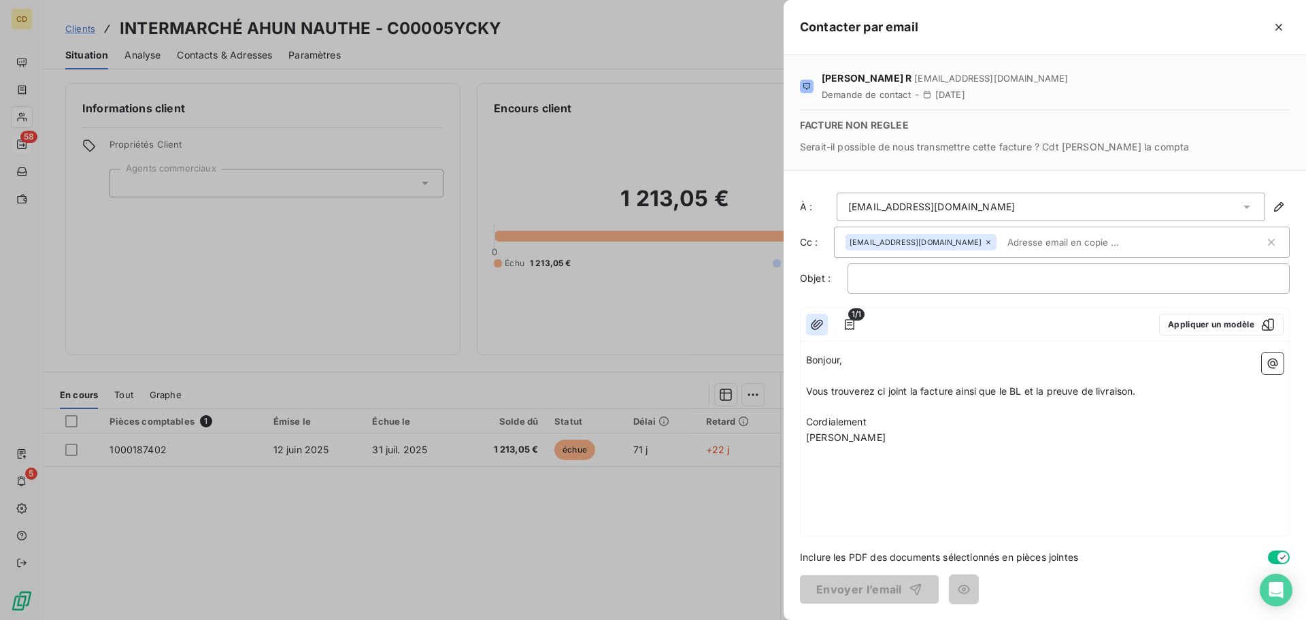
click at [818, 326] on icon "button" at bounding box center [817, 325] width 14 height 14
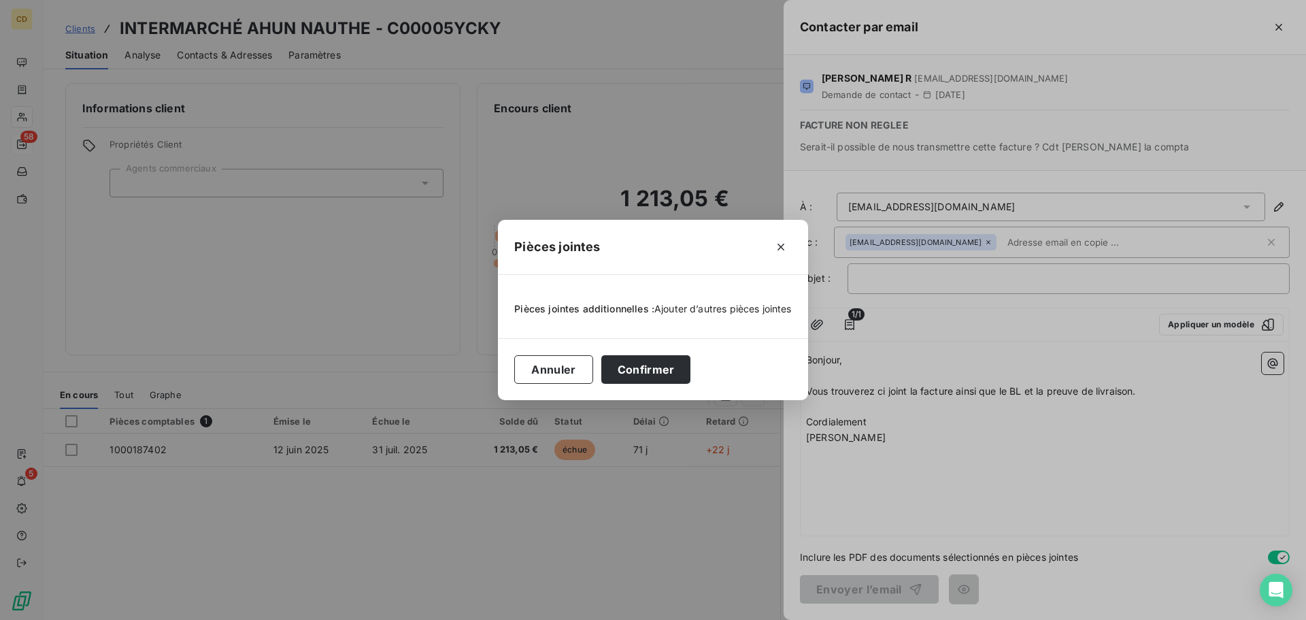
click at [722, 309] on span "Ajouter d’autres pièces jointes" at bounding box center [722, 309] width 137 height 12
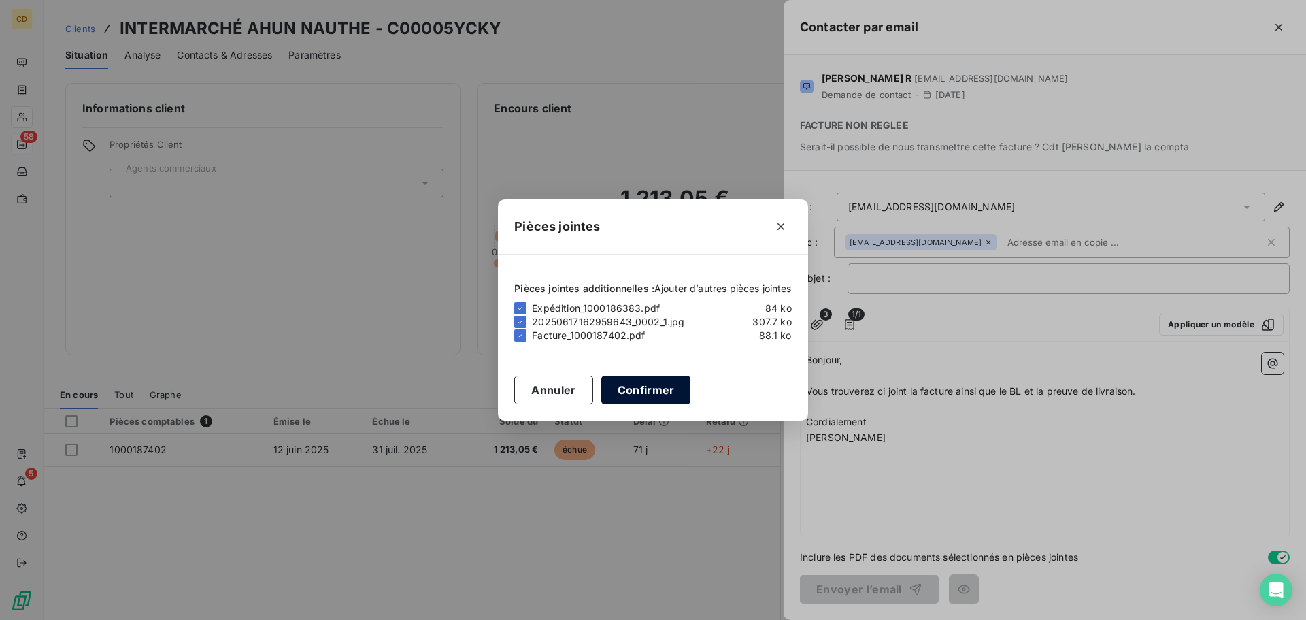
click at [633, 396] on button "Confirmer" at bounding box center [646, 389] width 90 height 29
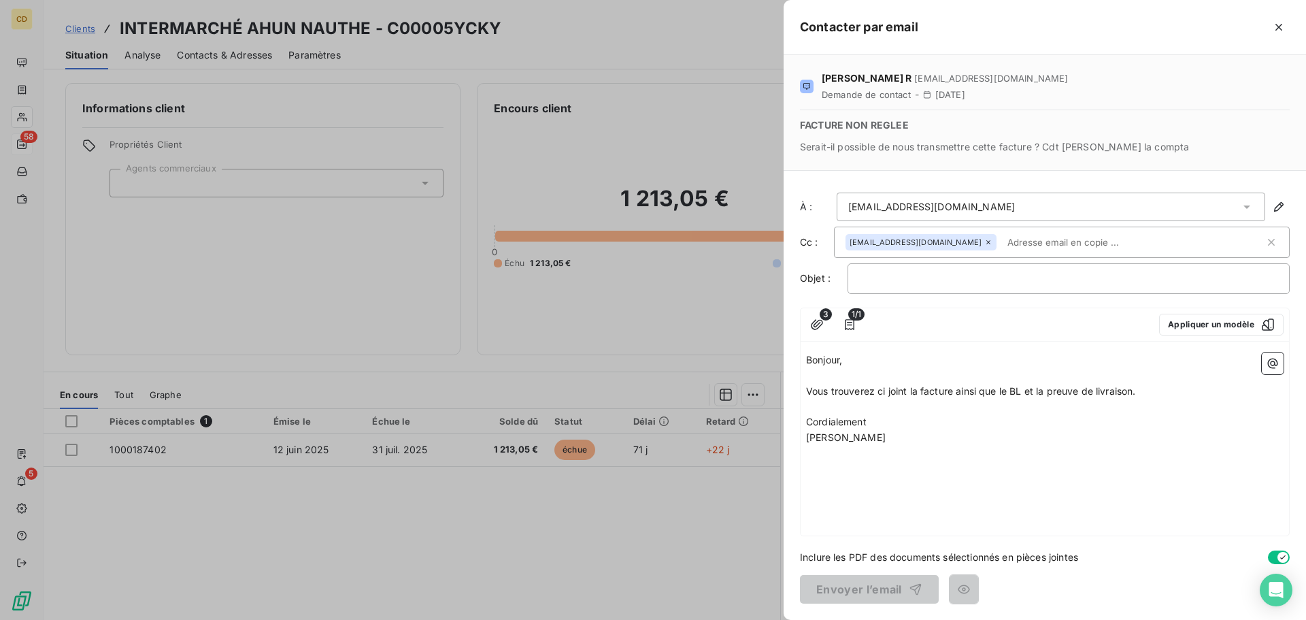
click at [891, 404] on p "﻿" at bounding box center [1044, 407] width 477 height 16
drag, startPoint x: 877, startPoint y: 393, endPoint x: 1034, endPoint y: 393, distance: 157.8
click at [1034, 393] on span "Vous trouverez ci joint la facture ainsi que le BL et la preuve de livraison." at bounding box center [971, 391] width 330 height 12
click at [1115, 399] on p "Vous trouverez ci joint la facture ainsi que le BL et la preuve de livraison." at bounding box center [1044, 392] width 477 height 16
click at [1141, 396] on p "Vous trouverez ci joint la facture ainsi que le BL et la preuve de livraison." at bounding box center [1044, 392] width 477 height 16
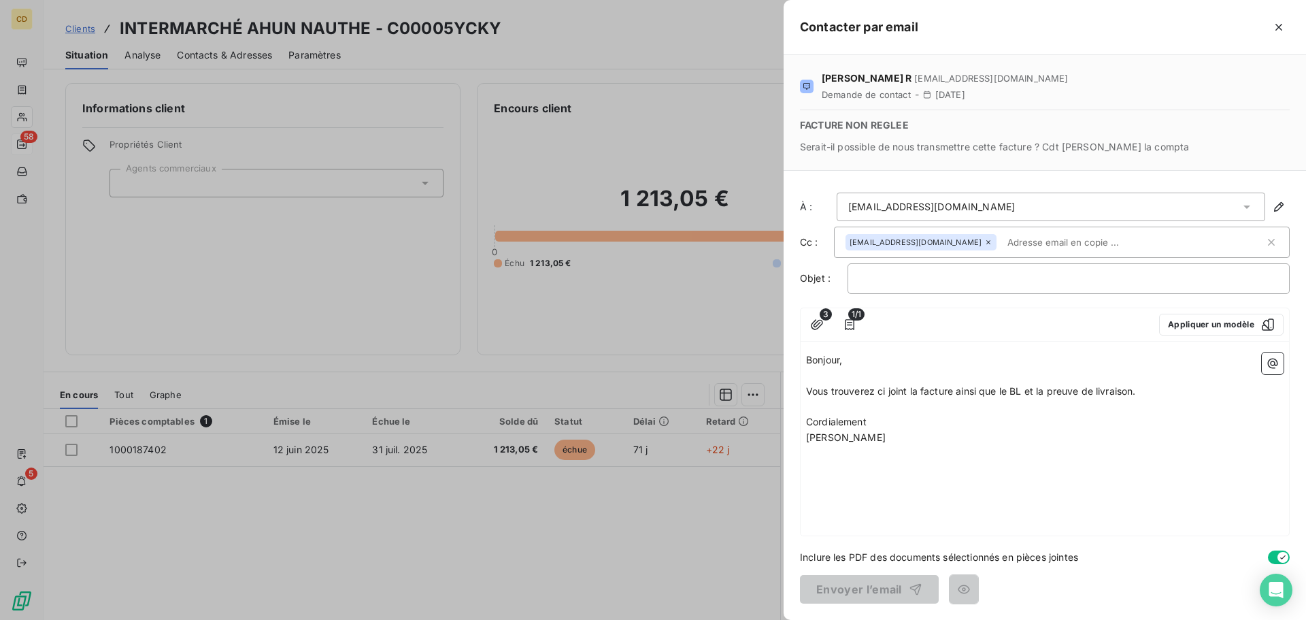
click at [1004, 432] on p "[PERSON_NAME]" at bounding box center [1044, 438] width 477 height 16
click at [911, 277] on p "﻿" at bounding box center [1068, 279] width 419 height 16
click at [985, 511] on div "Bonjour, ﻿ Vous trouverez ci joint la facture ainsi que le BL et la preuve de l…" at bounding box center [1044, 441] width 488 height 188
click at [923, 436] on p "[PERSON_NAME]" at bounding box center [1044, 438] width 477 height 16
click at [868, 388] on span "Vous trouverez ci joint la facture ainsi que le BL et la preuve de livraison." at bounding box center [971, 391] width 330 height 12
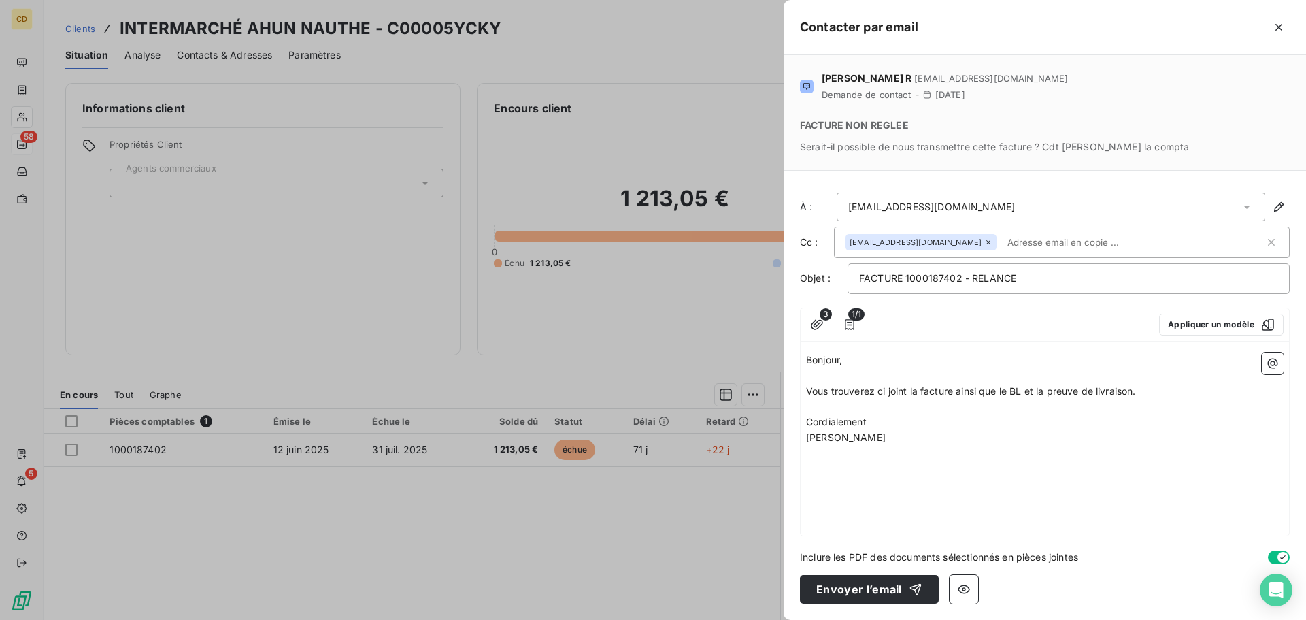
click at [897, 379] on p "﻿" at bounding box center [1044, 376] width 477 height 16
click at [813, 404] on span "Vous trouverez ci joint la facture ainsi que le BL et la preuve de livraison." at bounding box center [971, 407] width 330 height 12
click at [886, 592] on button "Envoyer l’email" at bounding box center [869, 589] width 139 height 29
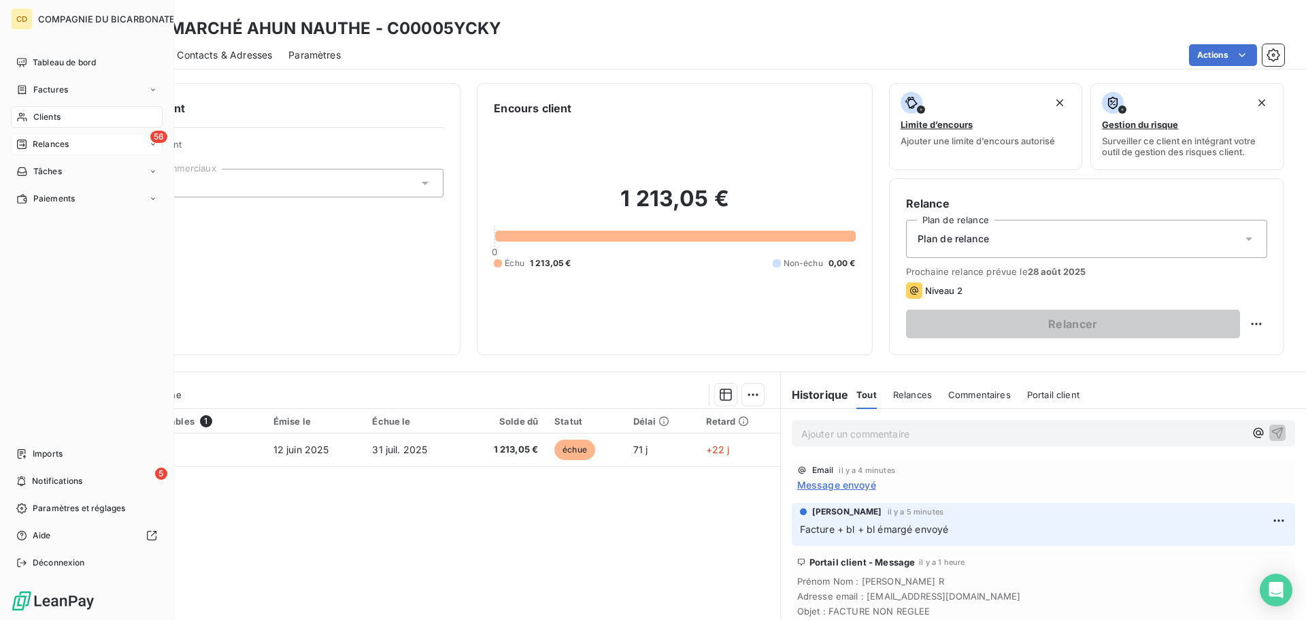
click at [60, 118] on span "Clients" at bounding box center [46, 117] width 27 height 12
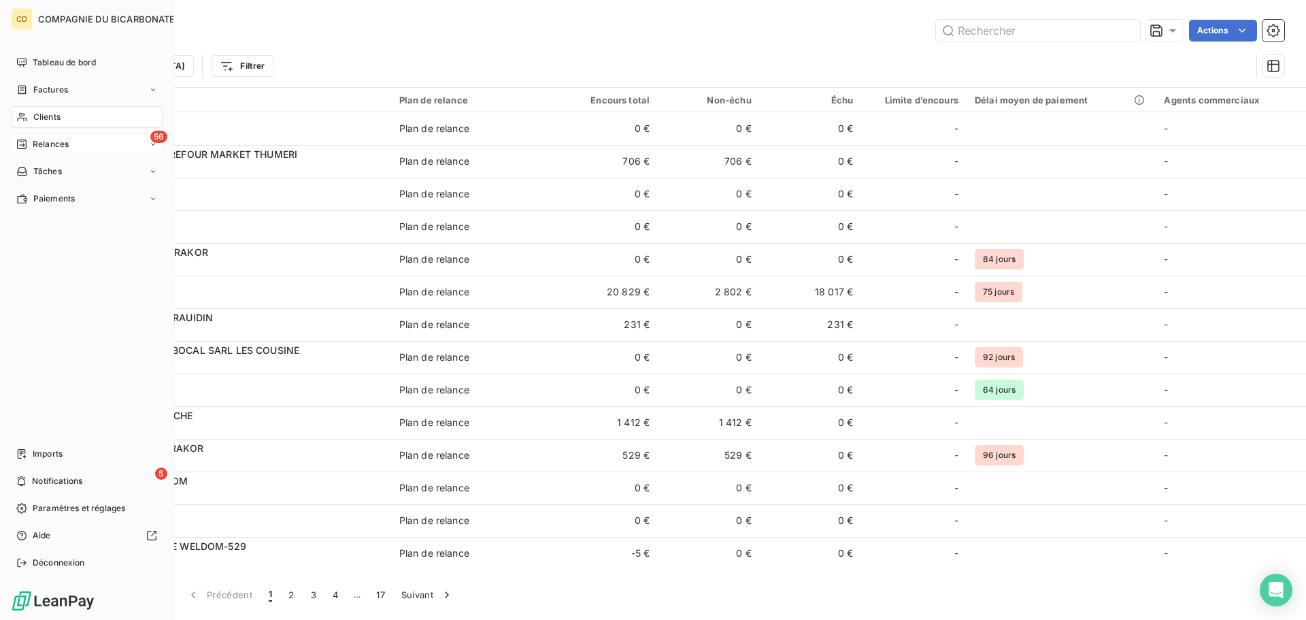
click at [67, 137] on div "56 Relances" at bounding box center [87, 144] width 152 height 22
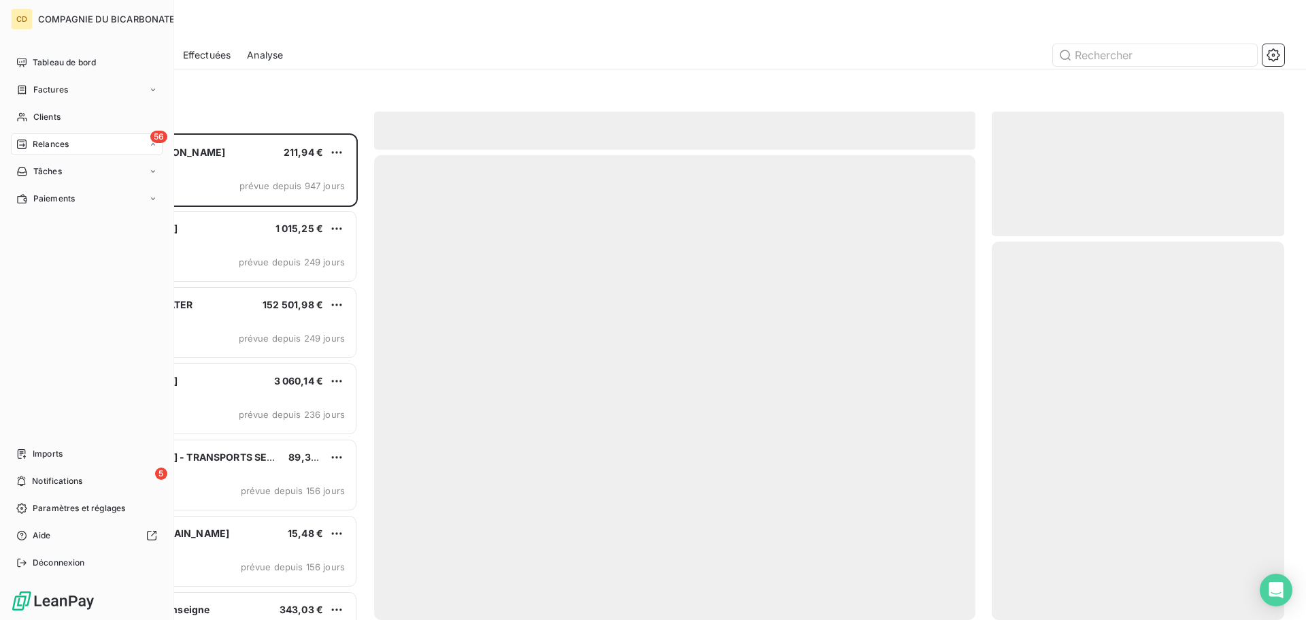
scroll to position [476, 282]
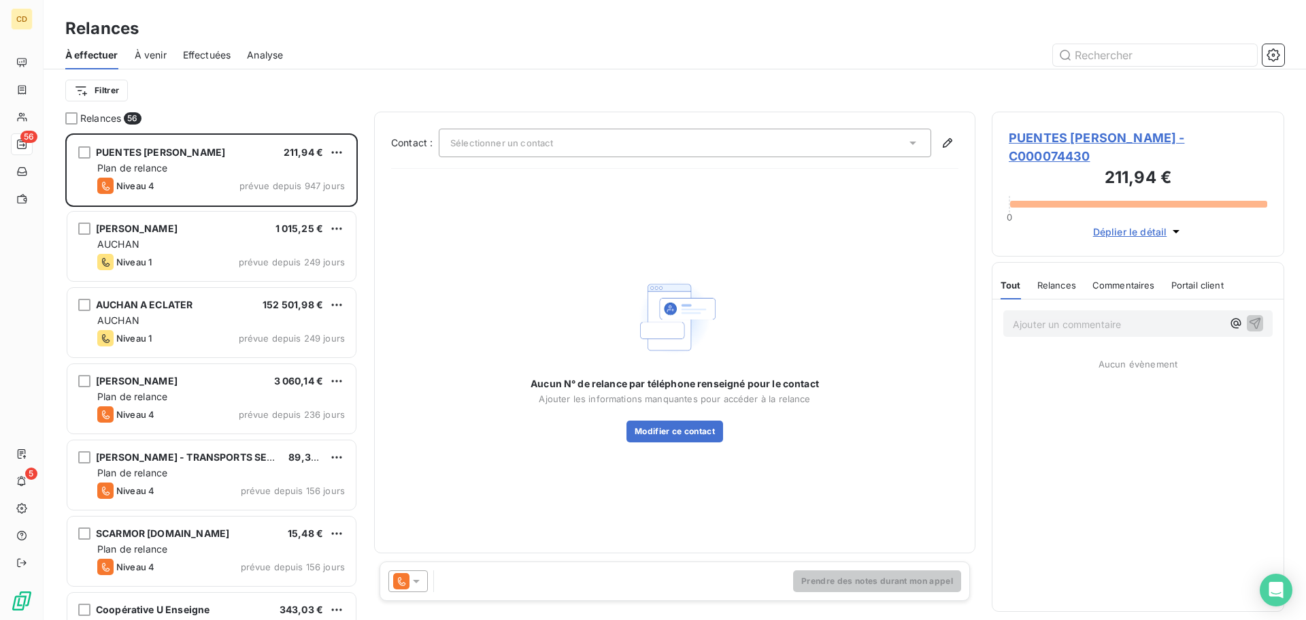
click at [207, 56] on span "Effectuées" at bounding box center [207, 55] width 48 height 14
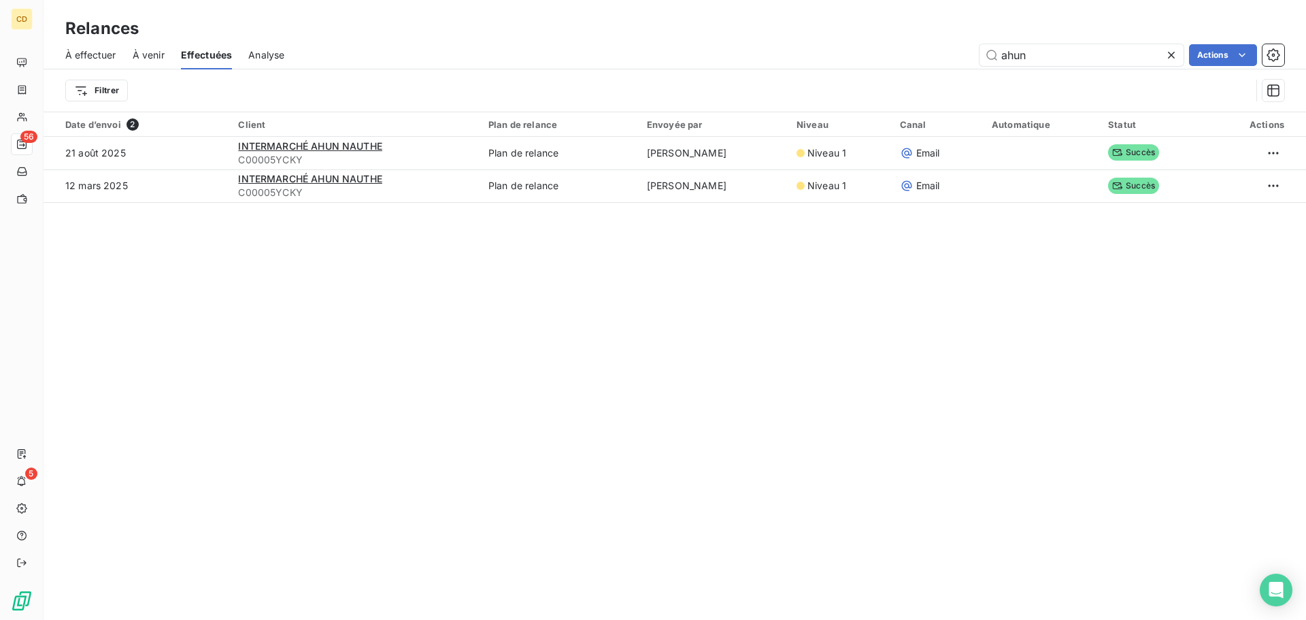
drag, startPoint x: 1062, startPoint y: 58, endPoint x: 902, endPoint y: 77, distance: 161.5
click at [902, 77] on div "À effectuer À venir Effectuées Analyse ahun Actions Filtrer" at bounding box center [675, 76] width 1262 height 71
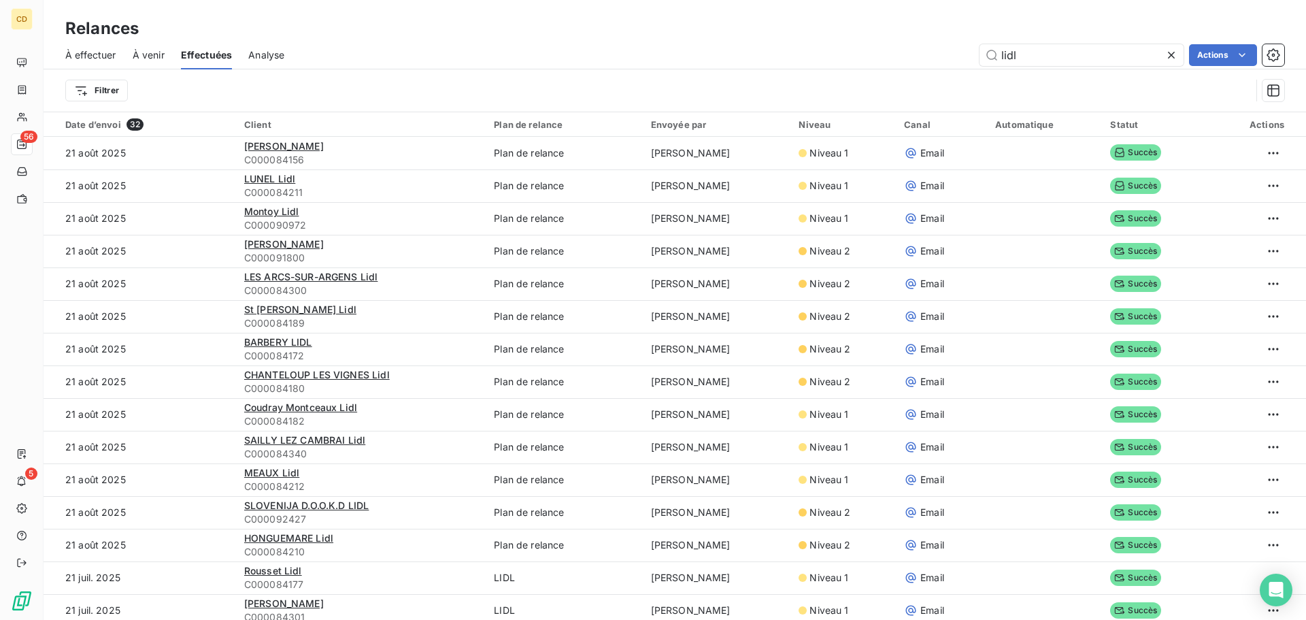
click at [1055, 39] on div "Relances" at bounding box center [675, 28] width 1262 height 24
click at [1061, 44] on input "lidl" at bounding box center [1081, 55] width 204 height 22
drag, startPoint x: 1061, startPoint y: 44, endPoint x: 974, endPoint y: 63, distance: 89.1
click at [974, 63] on div "lidl Actions" at bounding box center [792, 55] width 983 height 22
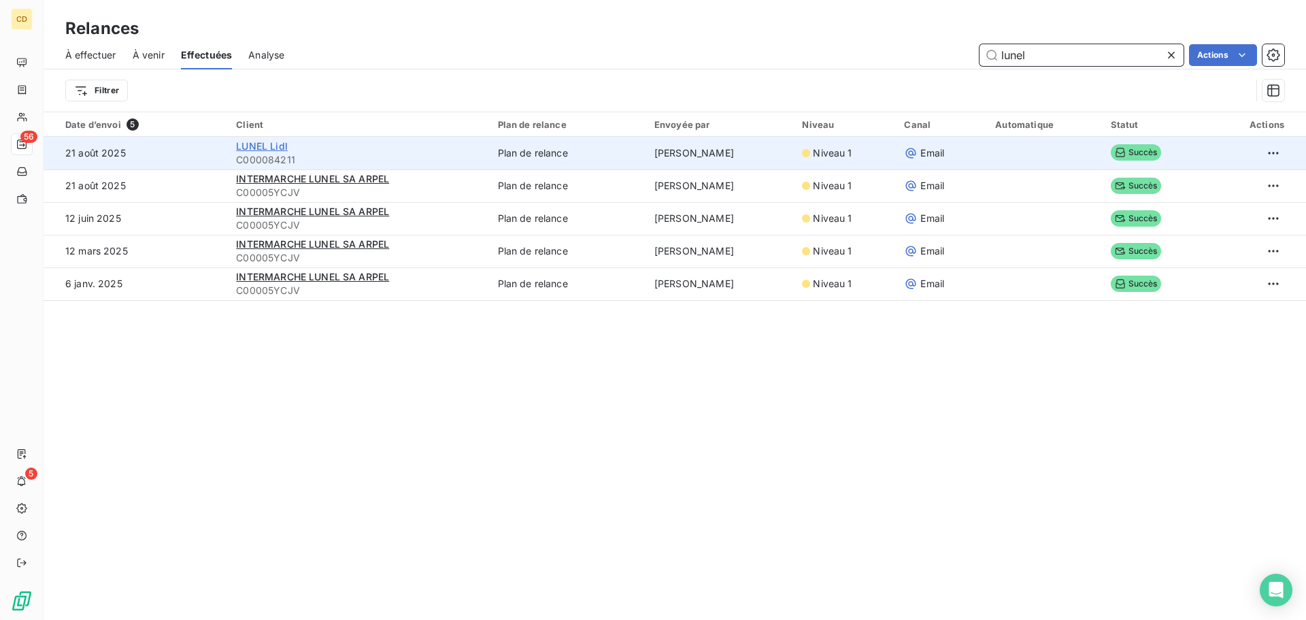
type input "lunel"
click at [273, 143] on span "LUNEL Lidl" at bounding box center [262, 146] width 52 height 12
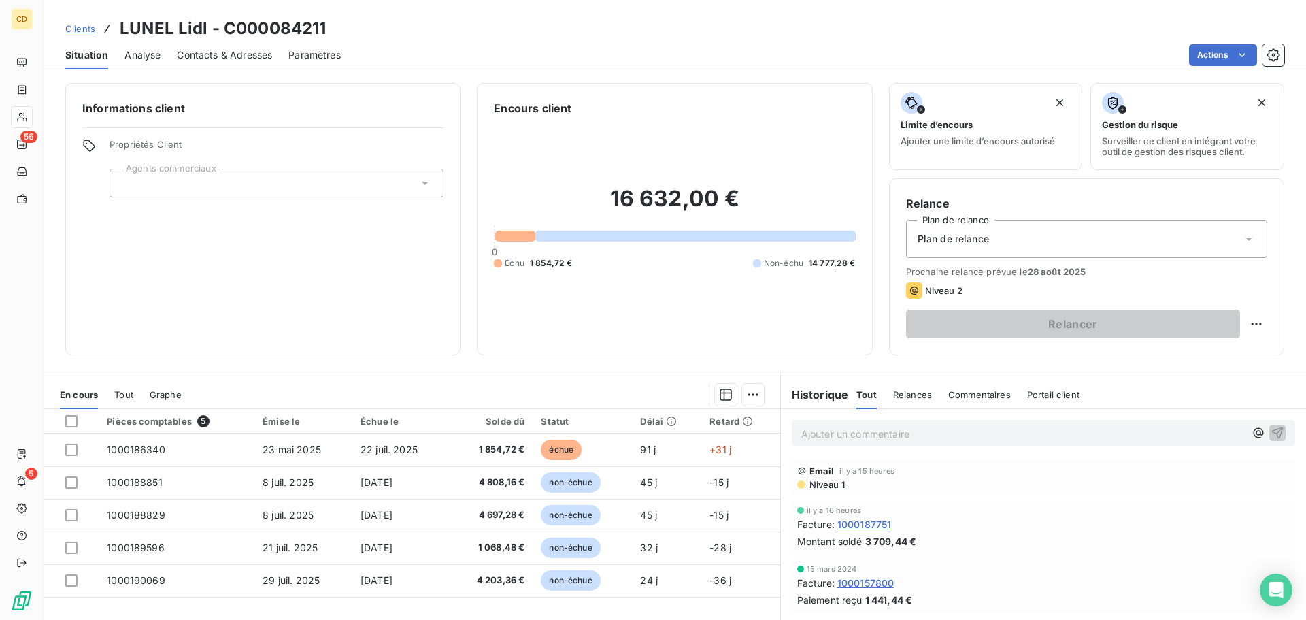
click at [866, 423] on div "Ajouter un commentaire ﻿" at bounding box center [1043, 433] width 503 height 27
click at [864, 432] on p "Ajouter un commentaire ﻿" at bounding box center [1022, 433] width 443 height 17
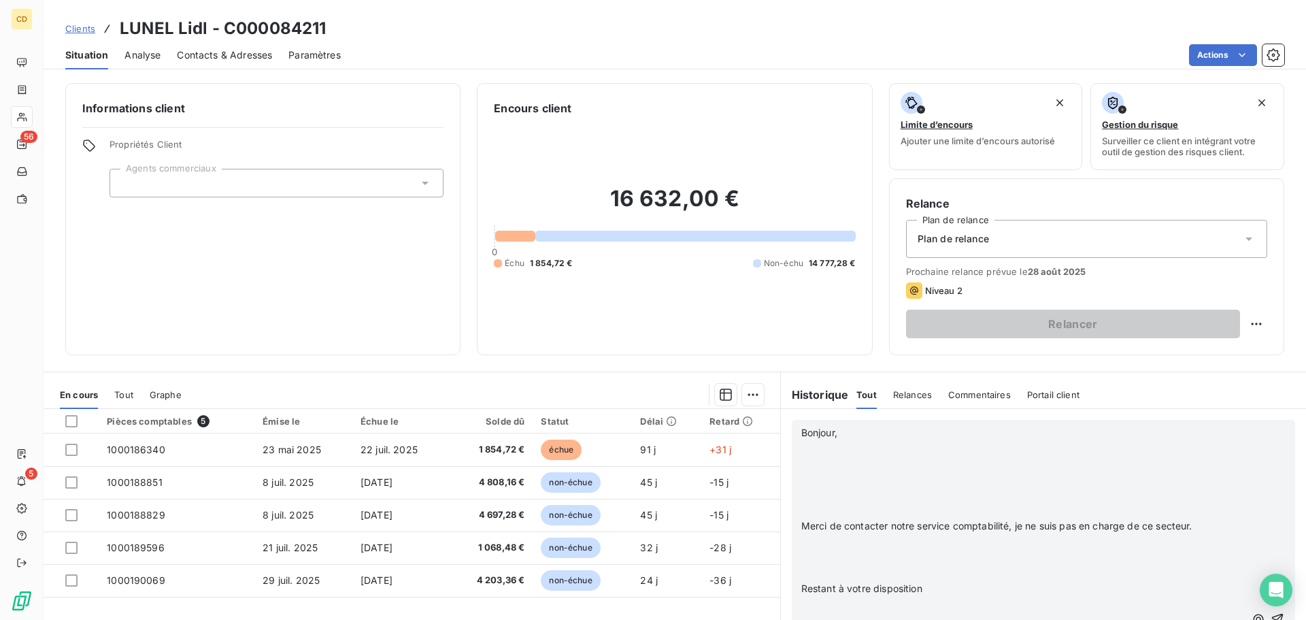
click at [858, 505] on p "﻿" at bounding box center [1022, 511] width 443 height 16
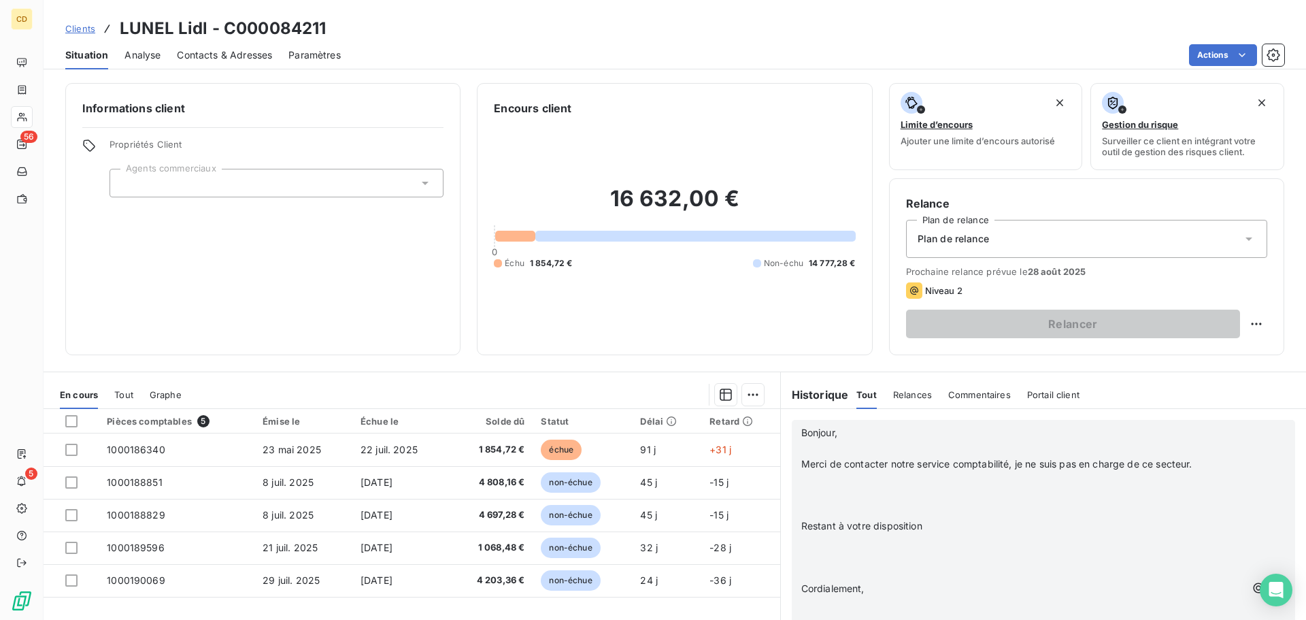
click at [858, 488] on p at bounding box center [1022, 496] width 443 height 16
click at [840, 530] on p at bounding box center [1022, 526] width 443 height 16
click at [847, 554] on p at bounding box center [1022, 557] width 443 height 16
click at [1022, 504] on p "﻿" at bounding box center [1022, 511] width 443 height 16
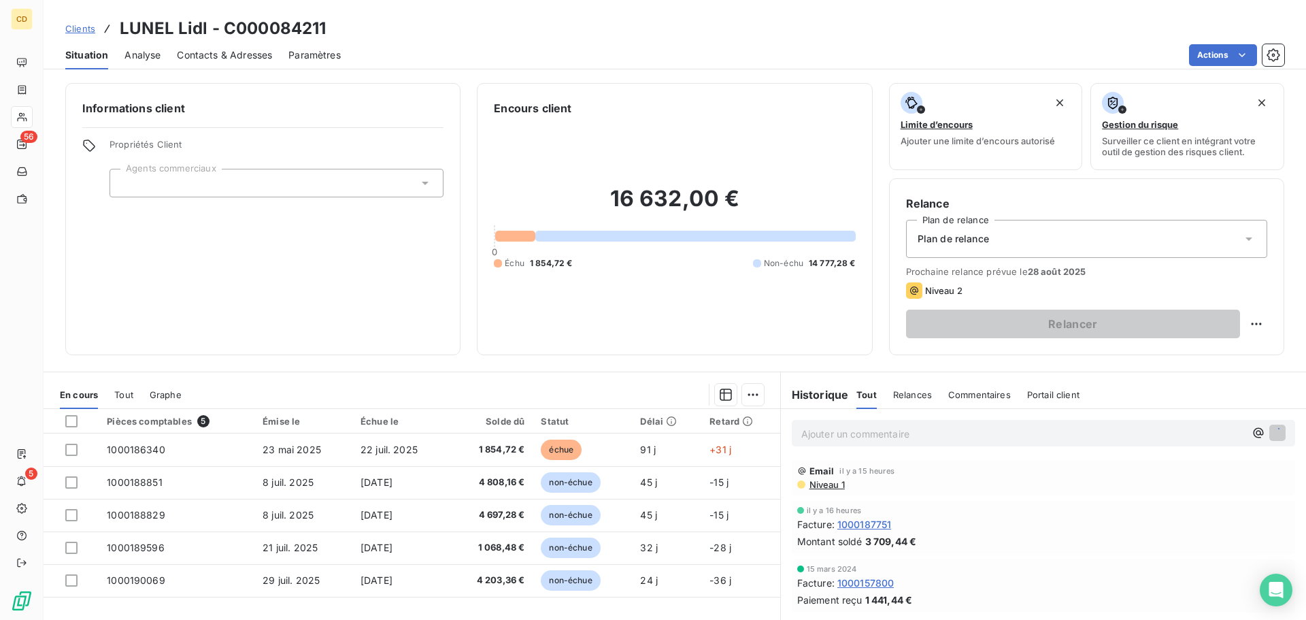
scroll to position [0, 0]
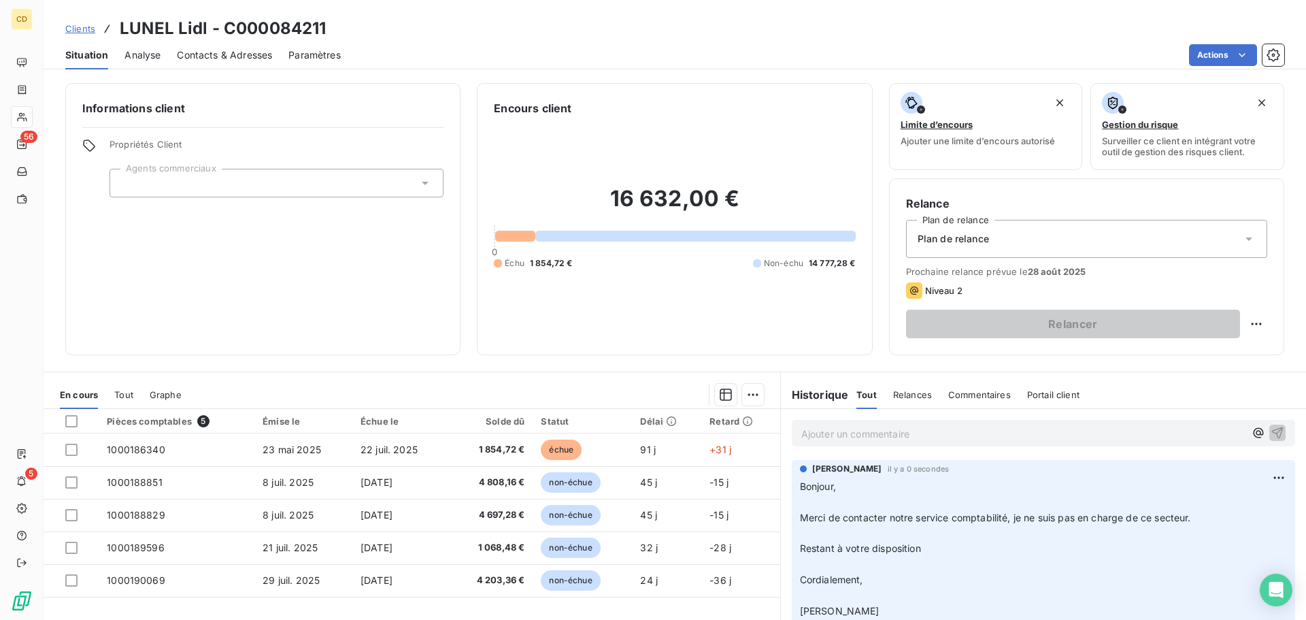
click at [963, 434] on p "Ajouter un commentaire ﻿" at bounding box center [1022, 433] width 443 height 17
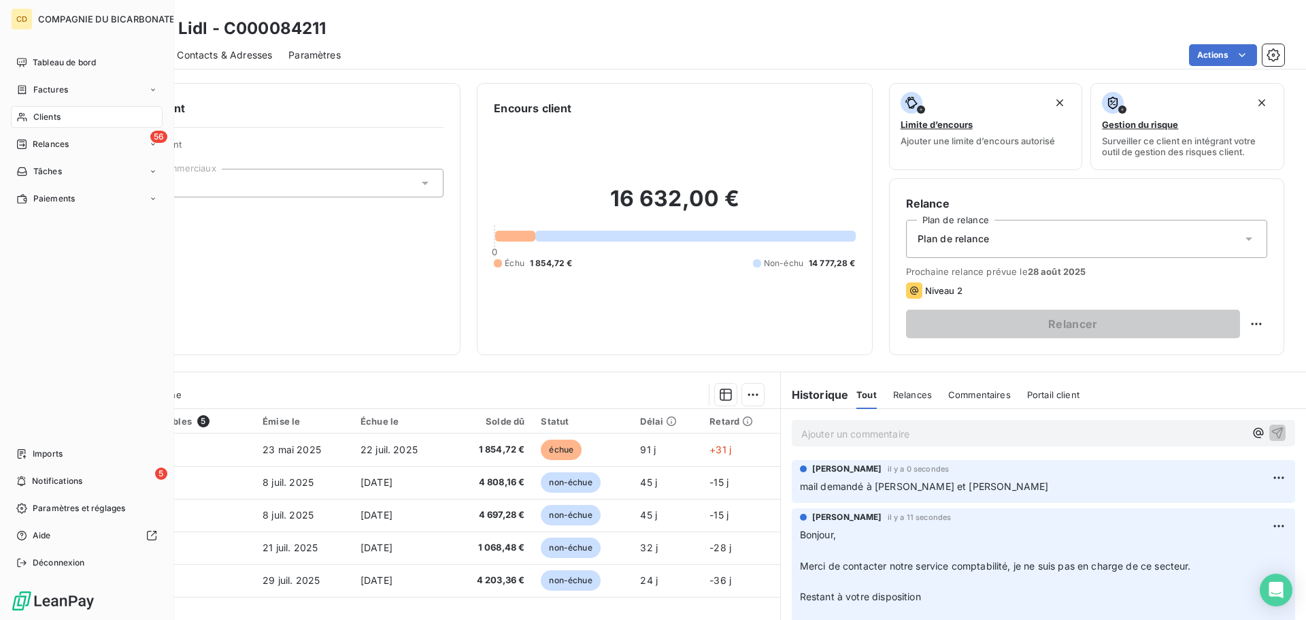
click at [34, 141] on span "Relances" at bounding box center [51, 144] width 36 height 12
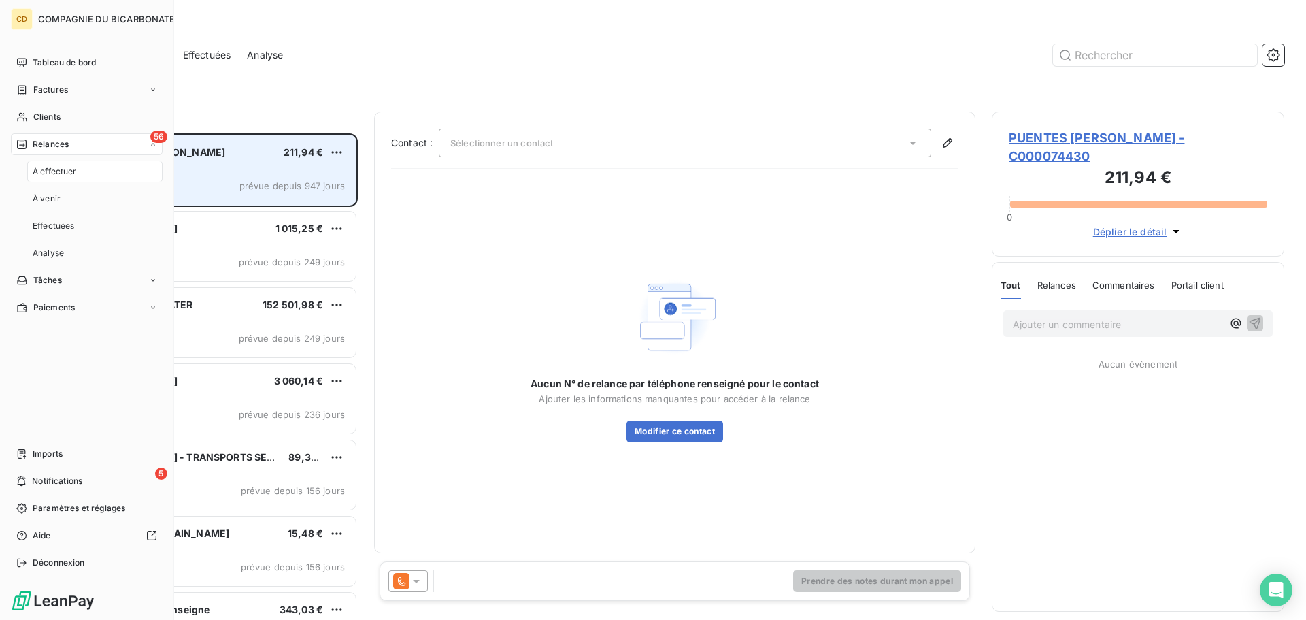
scroll to position [476, 282]
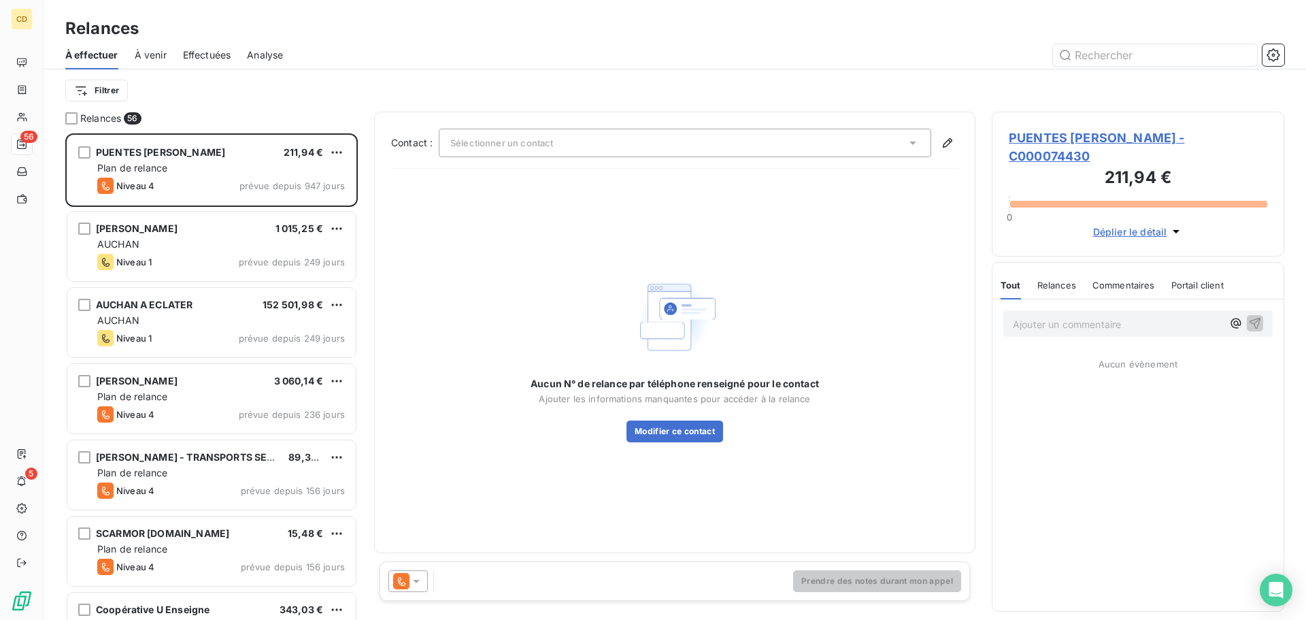
click at [226, 51] on span "Effectuées" at bounding box center [207, 55] width 48 height 14
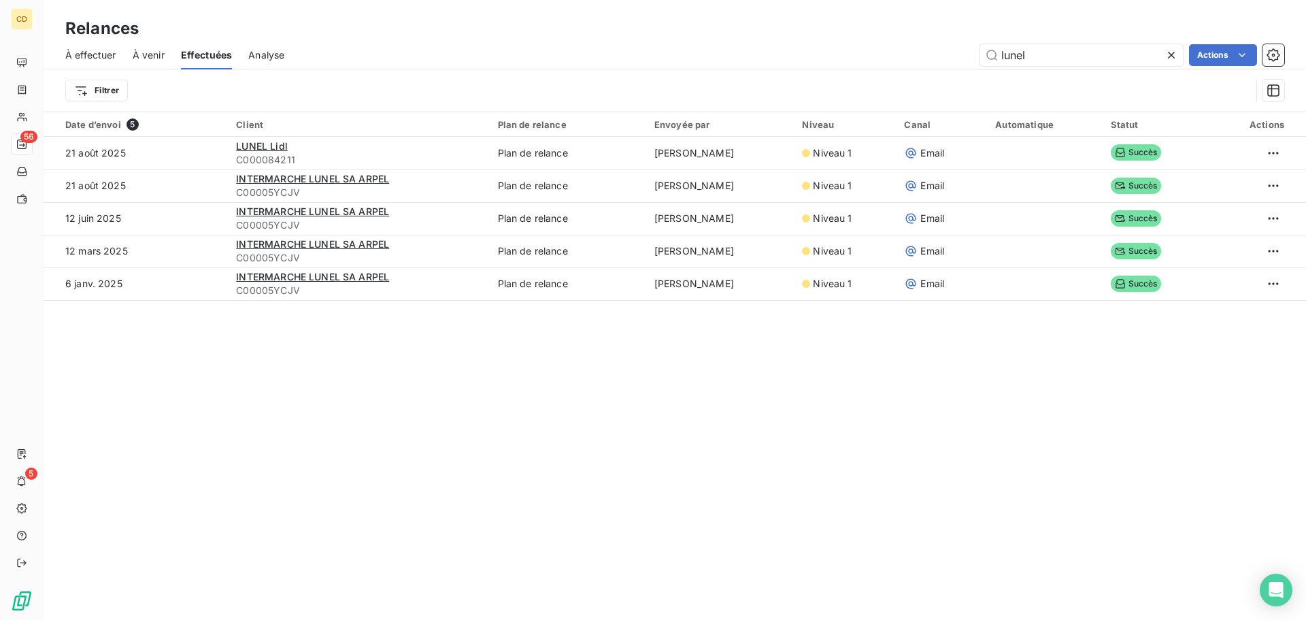
drag, startPoint x: 996, startPoint y: 61, endPoint x: 972, endPoint y: 67, distance: 25.2
click at [972, 67] on div "À effectuer À venir Effectuées Analyse lunel Actions" at bounding box center [675, 55] width 1262 height 29
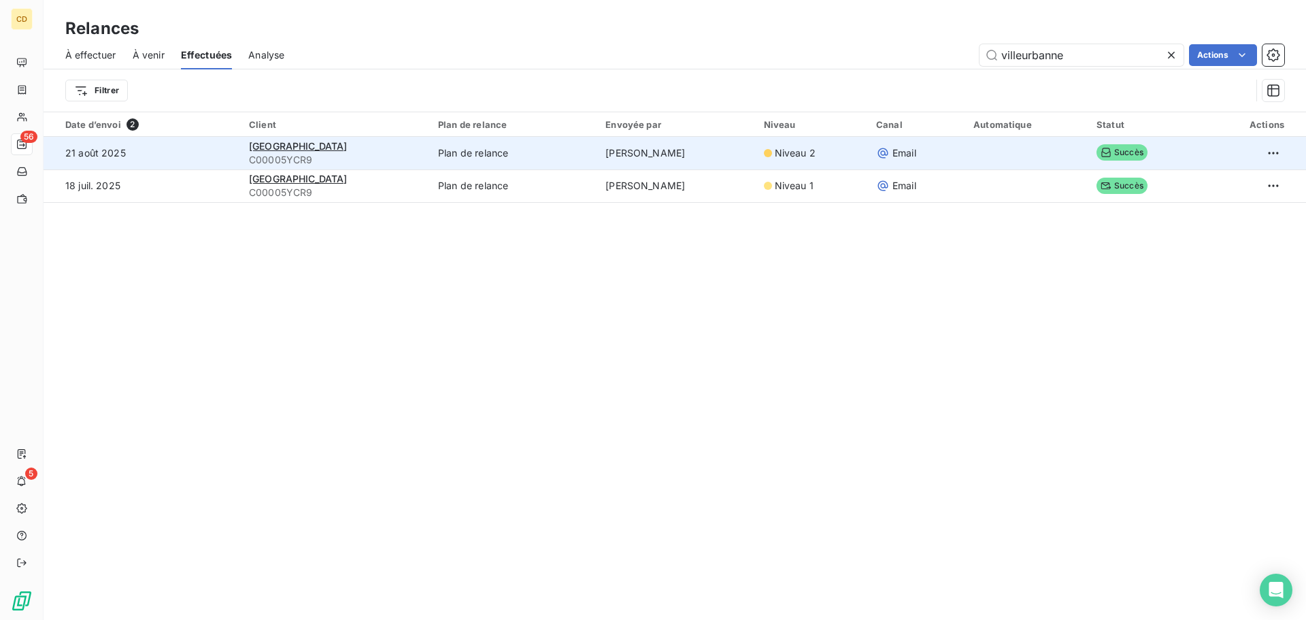
type input "villeurbanne"
click at [350, 139] on div "[GEOGRAPHIC_DATA]" at bounding box center [335, 146] width 173 height 14
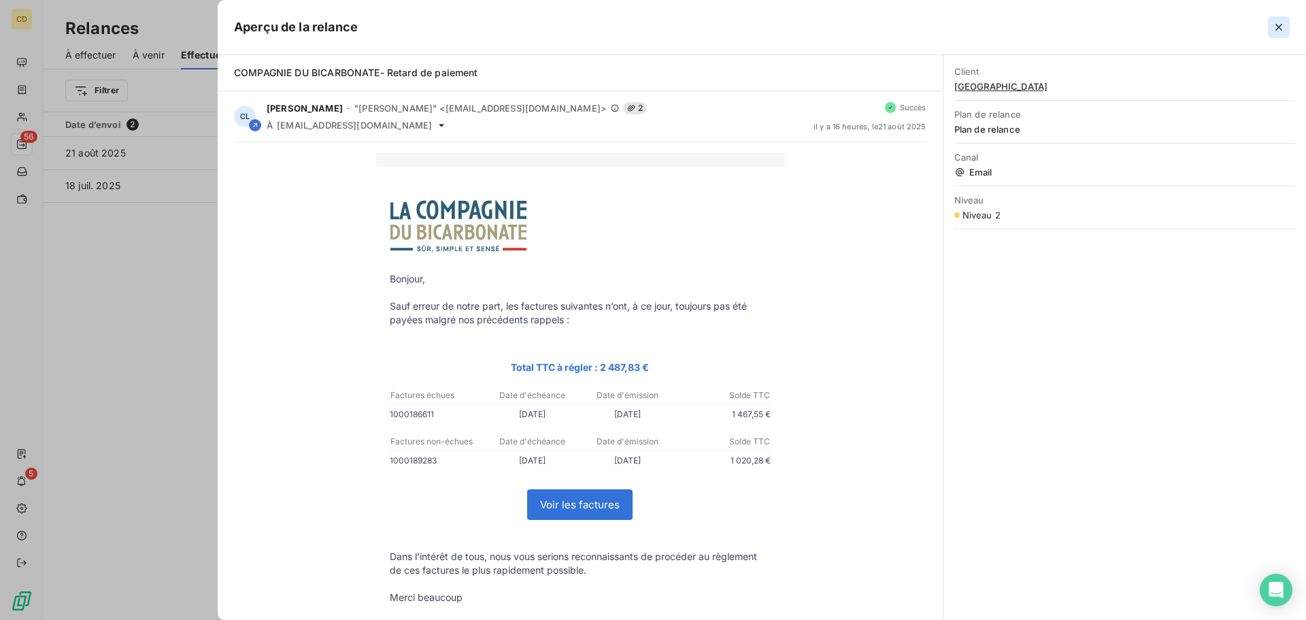
click at [1287, 27] on button "button" at bounding box center [1279, 27] width 22 height 22
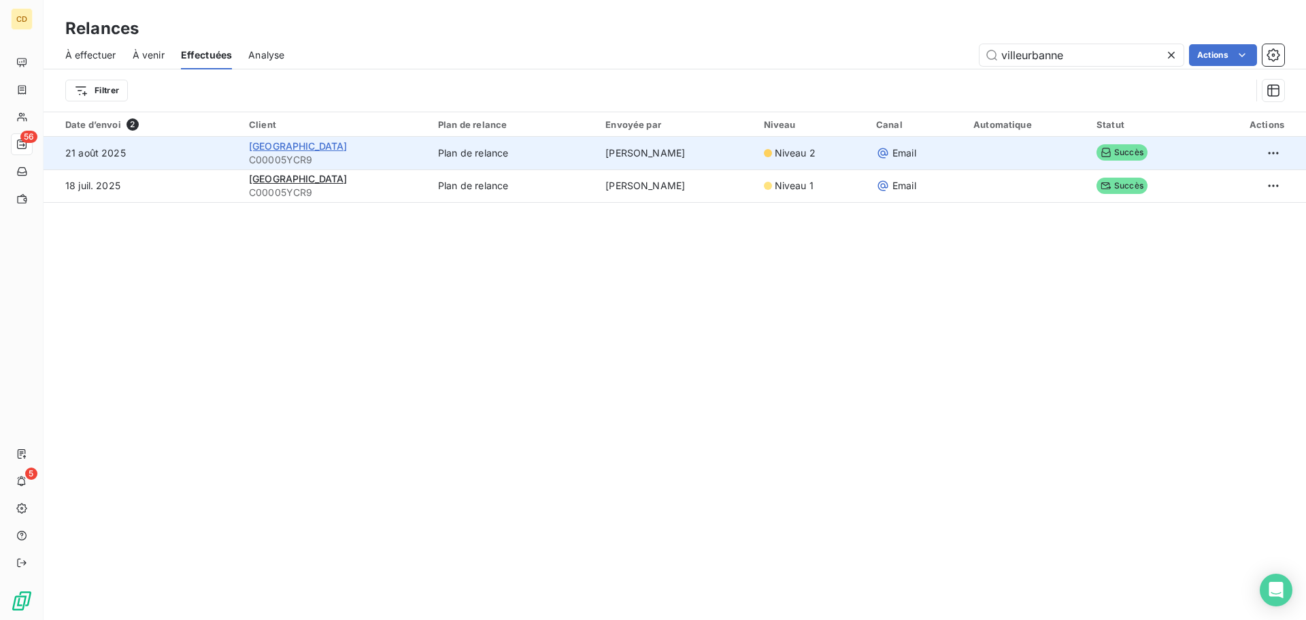
click at [347, 150] on span "[GEOGRAPHIC_DATA]" at bounding box center [298, 146] width 99 height 12
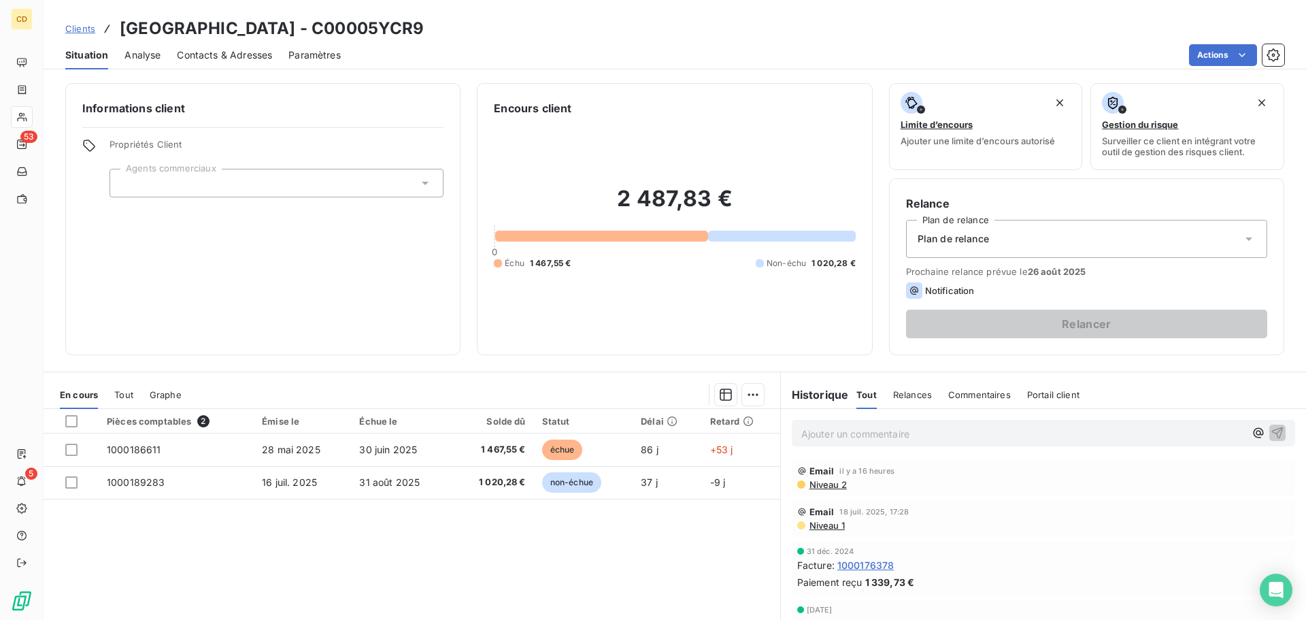
click at [842, 432] on p "Ajouter un commentaire ﻿" at bounding box center [1022, 433] width 443 height 17
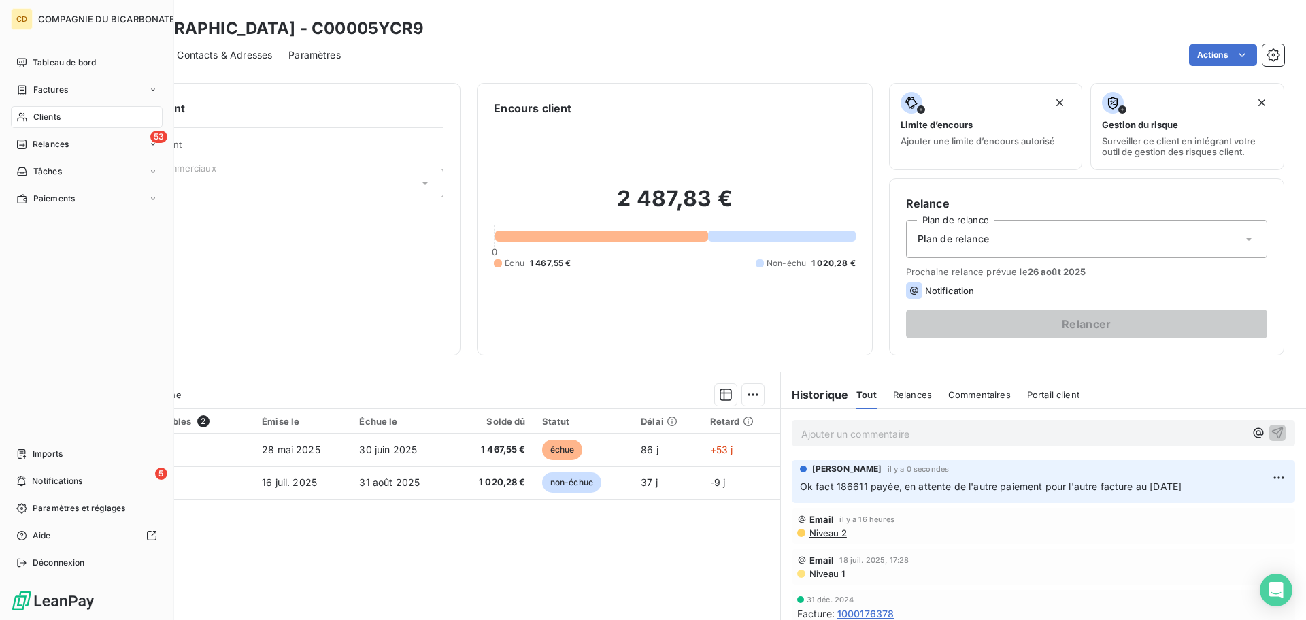
click at [23, 125] on div "Clients" at bounding box center [87, 117] width 152 height 22
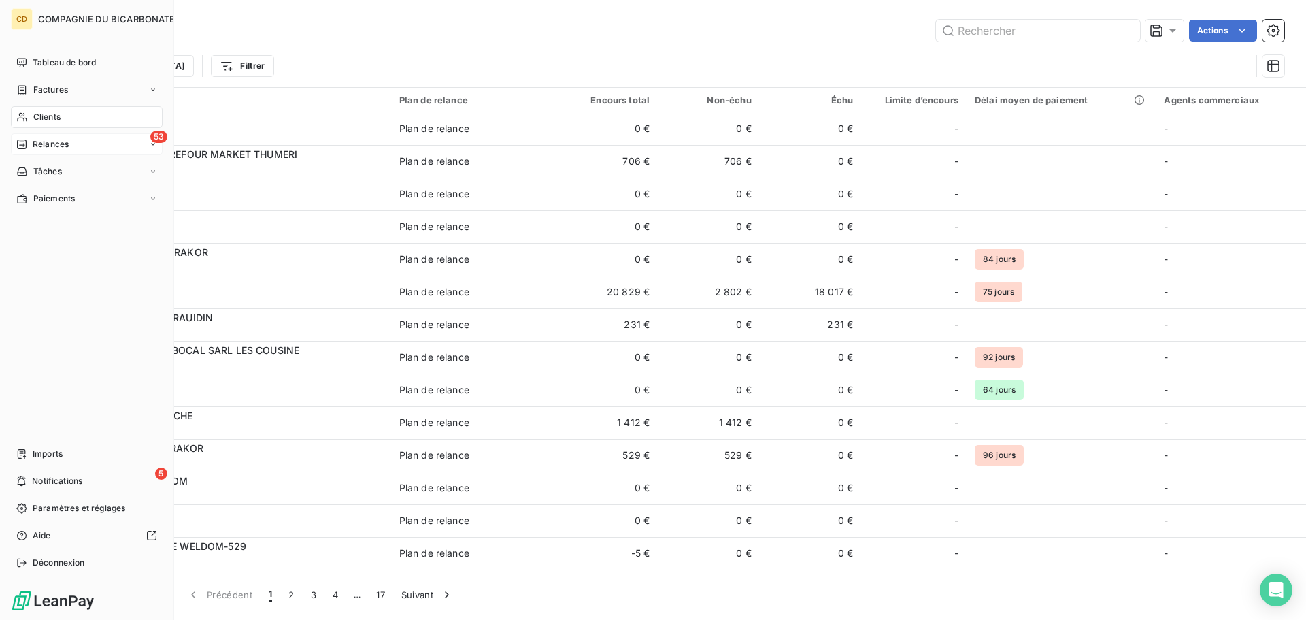
click at [103, 146] on div "53 Relances" at bounding box center [87, 144] width 152 height 22
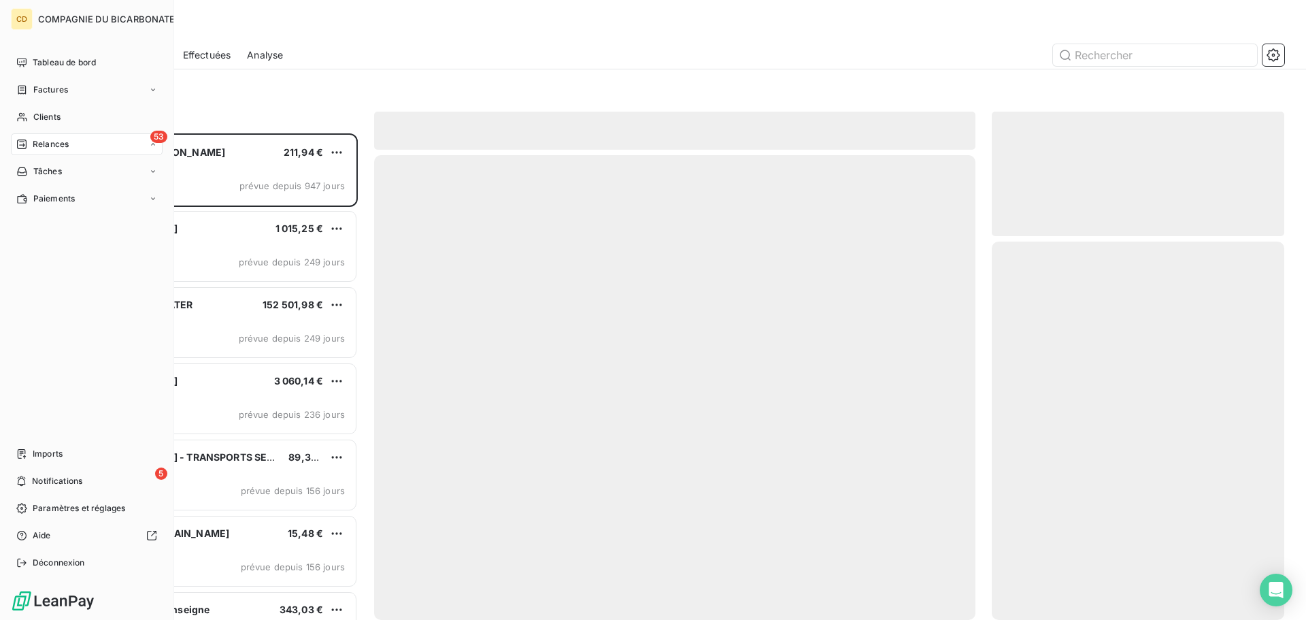
scroll to position [476, 282]
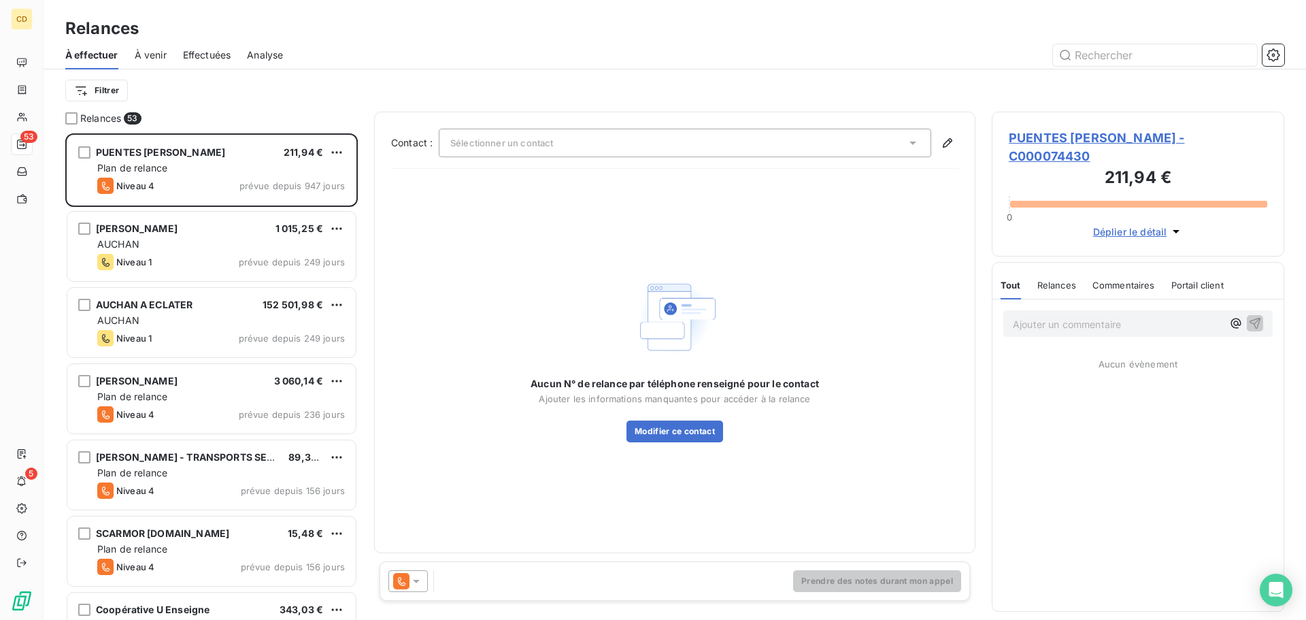
click at [219, 54] on span "Effectuées" at bounding box center [207, 55] width 48 height 14
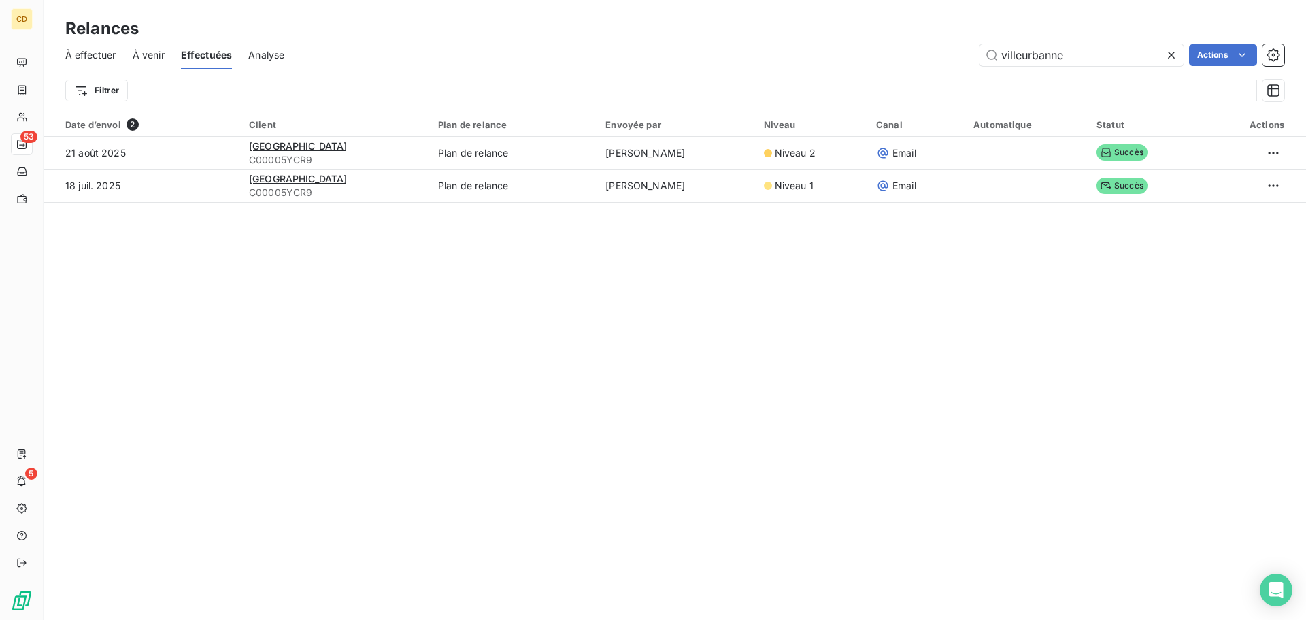
drag, startPoint x: 1051, startPoint y: 53, endPoint x: 862, endPoint y: 70, distance: 189.8
click at [862, 70] on div "À effectuer À venir Effectuées Analyse villeurbanne Actions Filtrer" at bounding box center [675, 76] width 1262 height 71
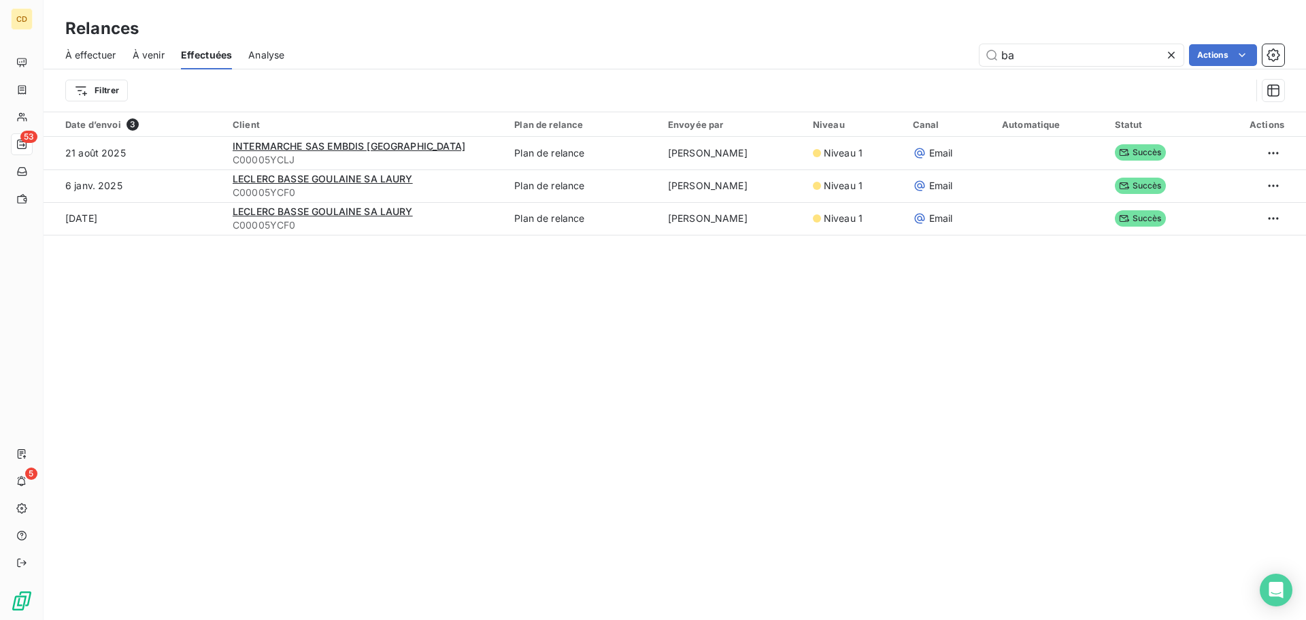
type input "b"
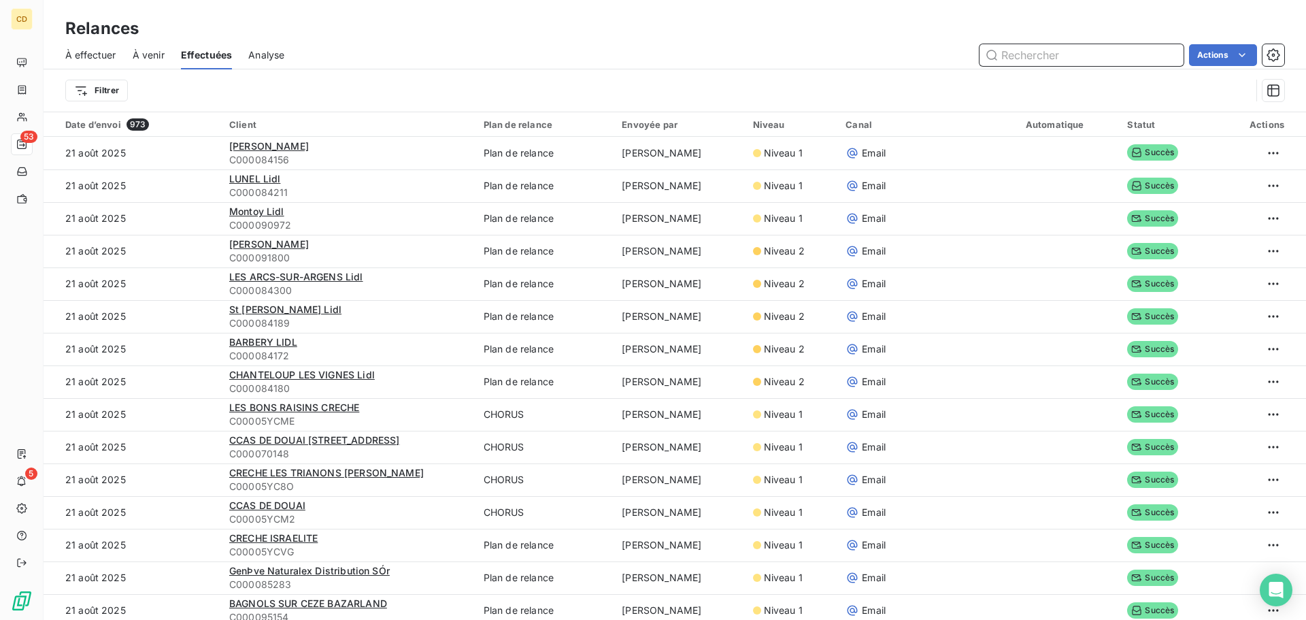
click at [1070, 52] on input "text" at bounding box center [1081, 55] width 204 height 22
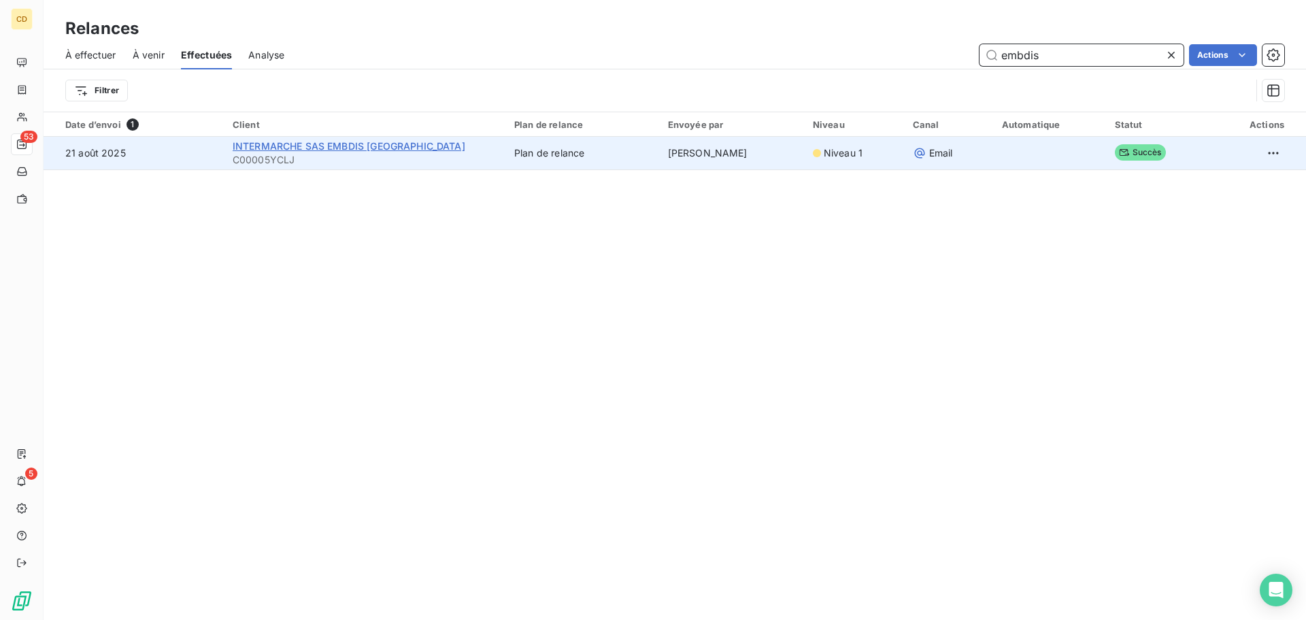
type input "embdis"
click at [281, 141] on span "INTERMARCHE SAS EMBDIS [GEOGRAPHIC_DATA]" at bounding box center [349, 146] width 233 height 12
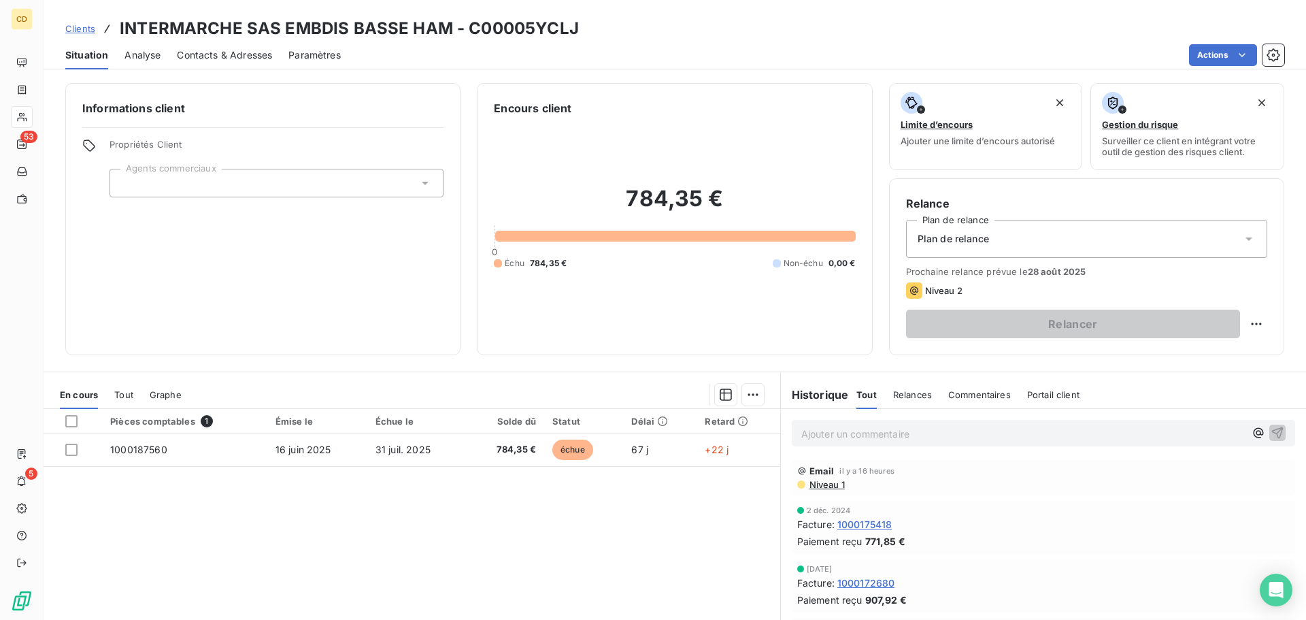
click at [834, 430] on p "Ajouter un commentaire ﻿" at bounding box center [1022, 433] width 443 height 17
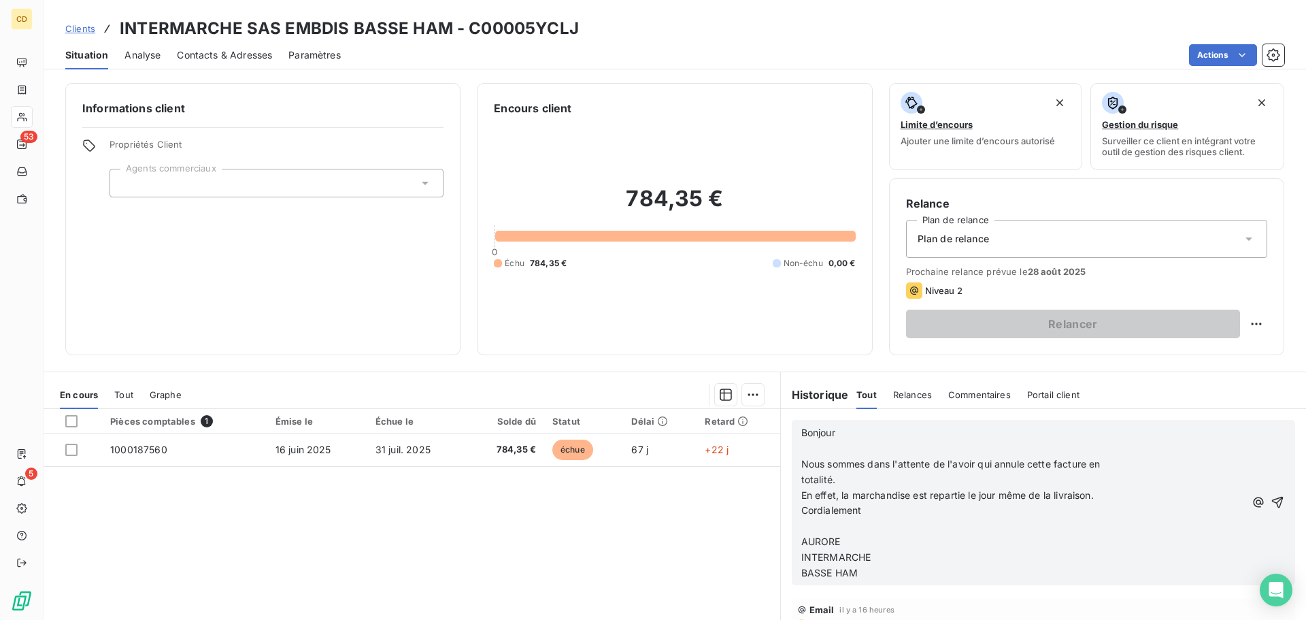
click at [932, 528] on p "﻿" at bounding box center [1022, 526] width 443 height 16
click at [1036, 526] on p "﻿" at bounding box center [1022, 526] width 443 height 16
click at [1104, 507] on p "Cordialement" at bounding box center [1022, 511] width 443 height 16
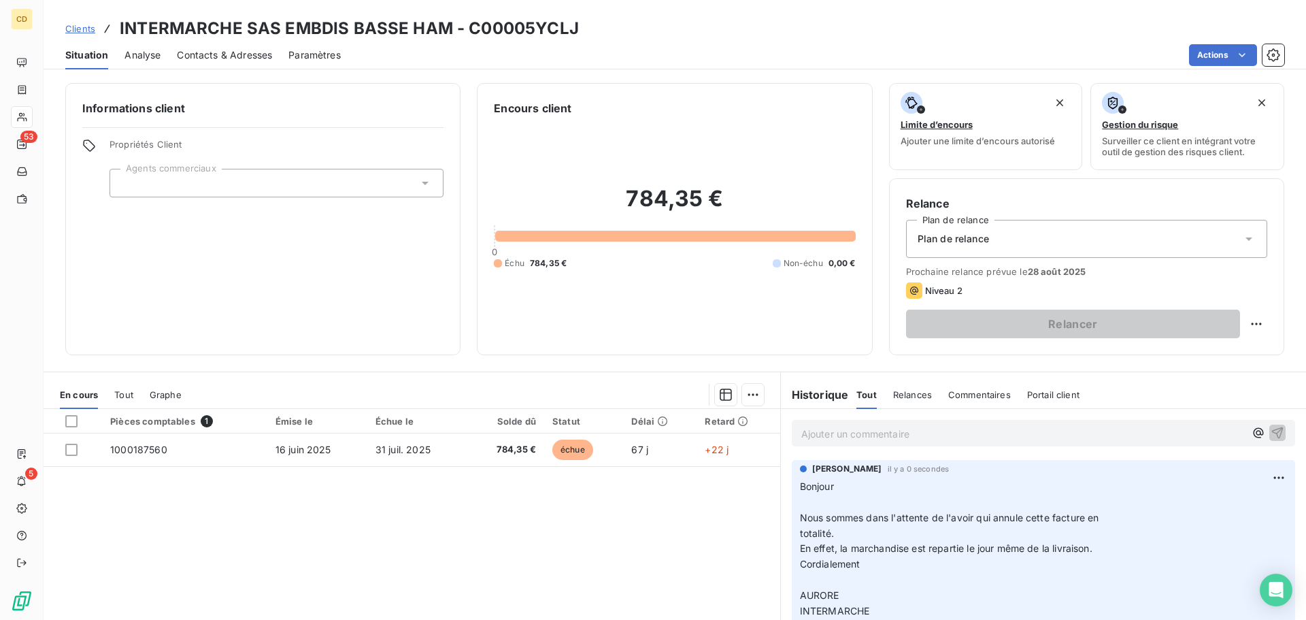
click at [898, 431] on p "Ajouter un commentaire ﻿" at bounding box center [1022, 433] width 443 height 17
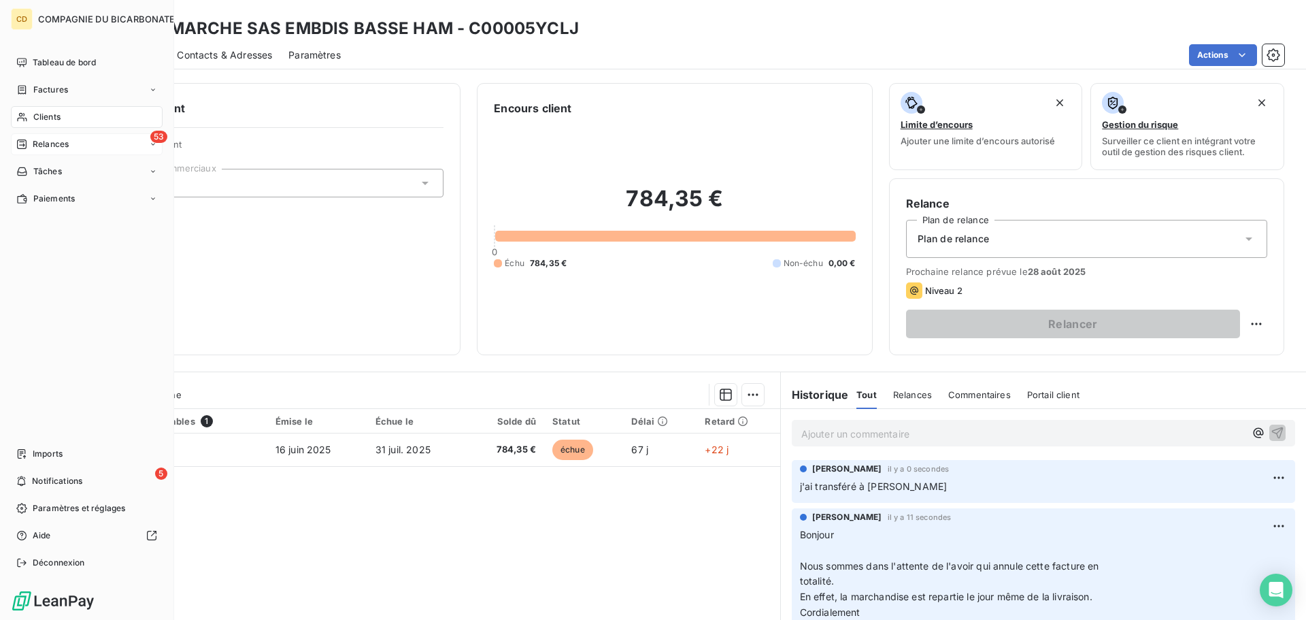
click at [24, 149] on icon at bounding box center [22, 144] width 10 height 10
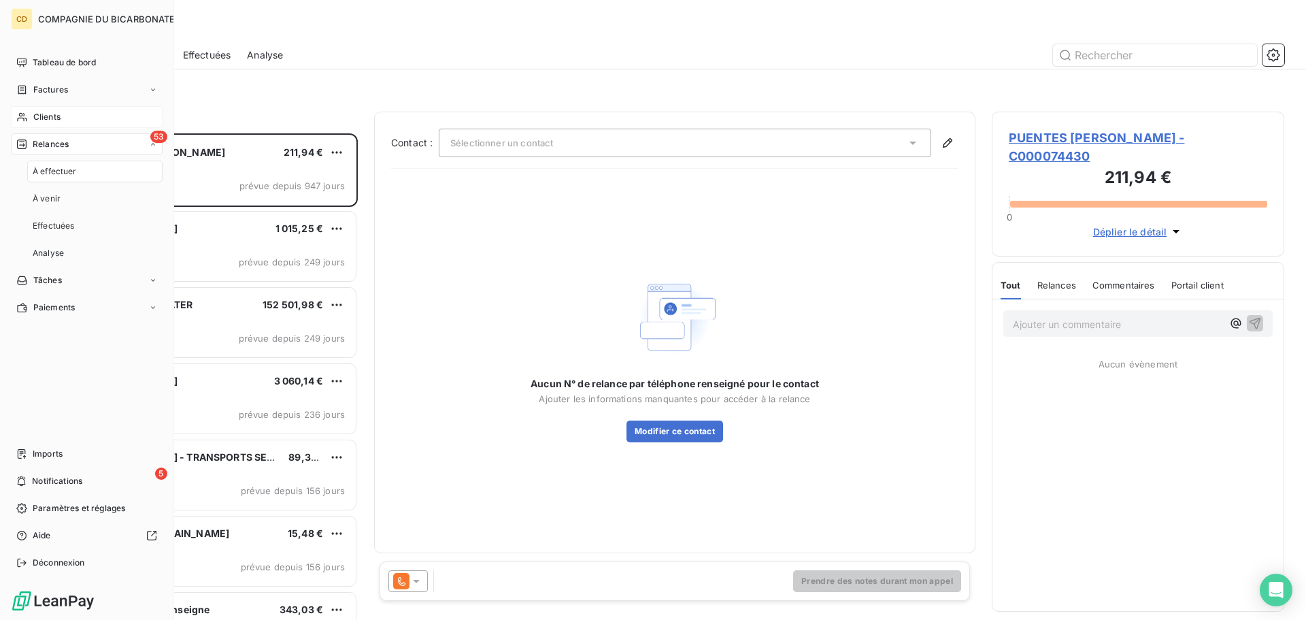
scroll to position [476, 282]
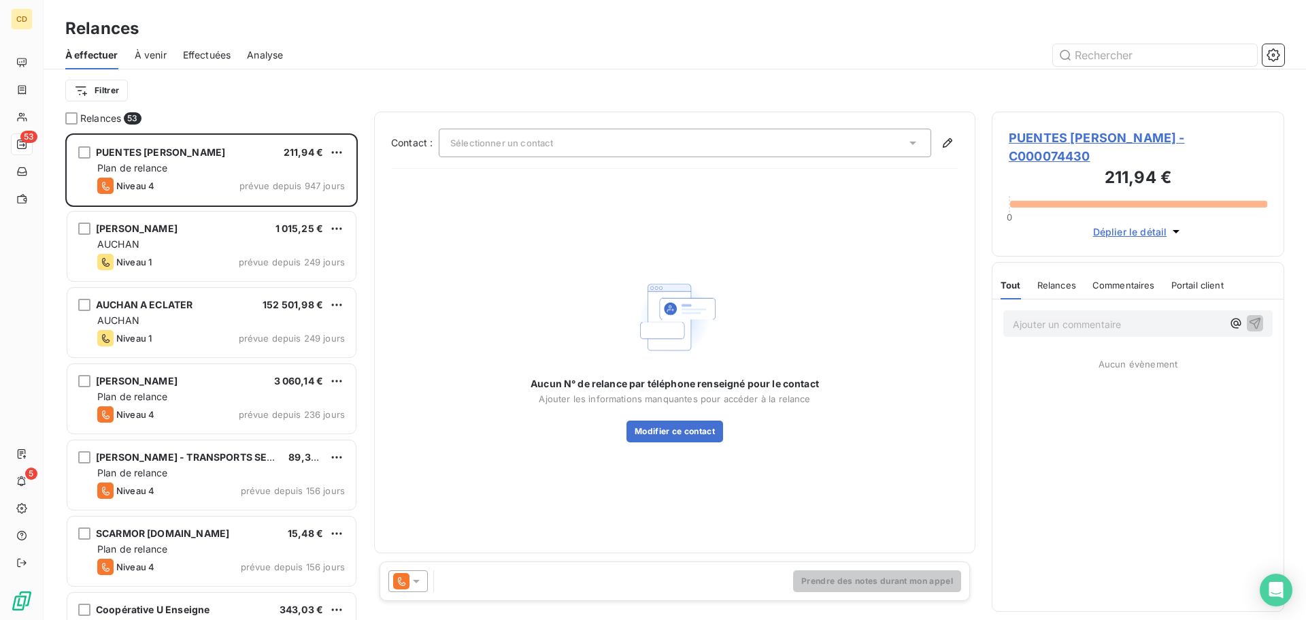
click at [210, 48] on span "Effectuées" at bounding box center [207, 55] width 48 height 14
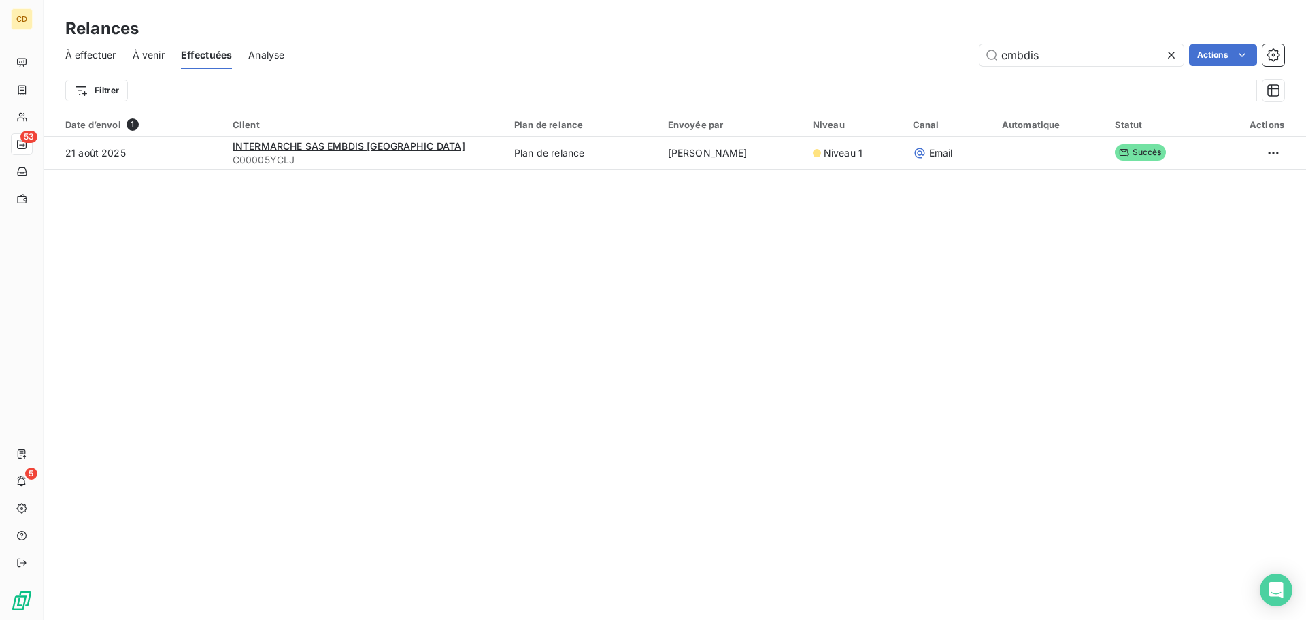
drag, startPoint x: 1048, startPoint y: 58, endPoint x: 915, endPoint y: 73, distance: 133.4
click at [915, 73] on div "À effectuer À venir Effectuées Analyse embdis Actions Filtrer" at bounding box center [675, 76] width 1262 height 71
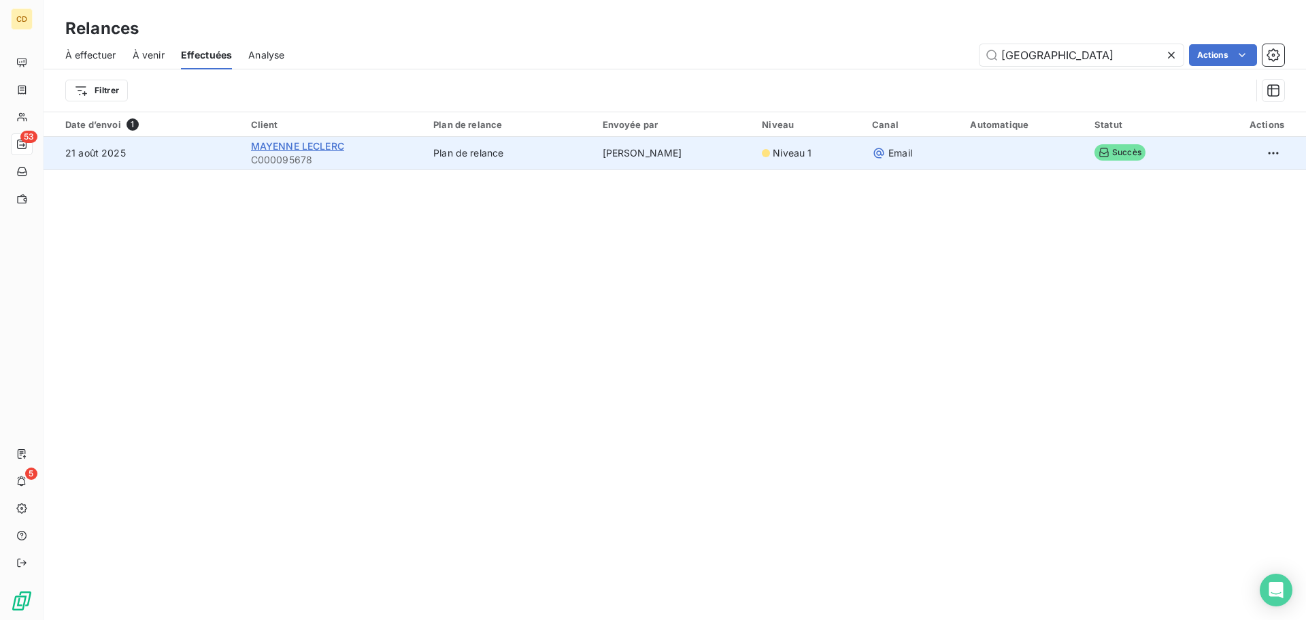
type input "[GEOGRAPHIC_DATA]"
click at [275, 140] on span "MAYENNE LECLERC" at bounding box center [297, 146] width 93 height 12
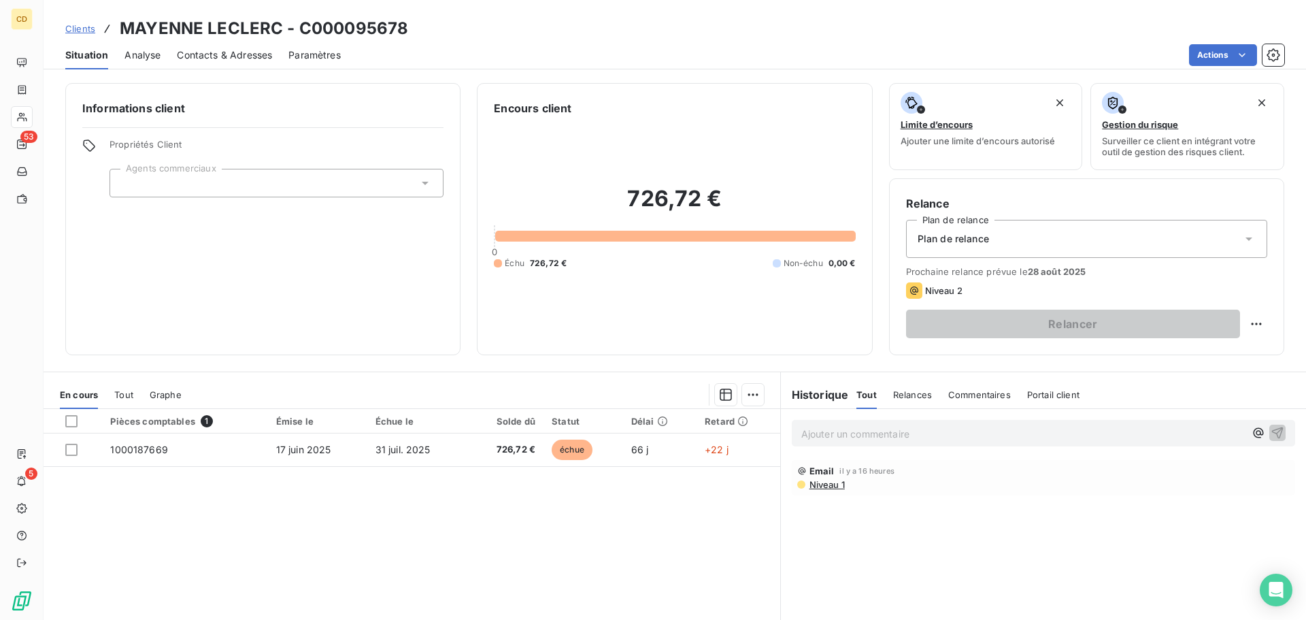
click at [840, 433] on p "Ajouter un commentaire ﻿" at bounding box center [1022, 433] width 443 height 17
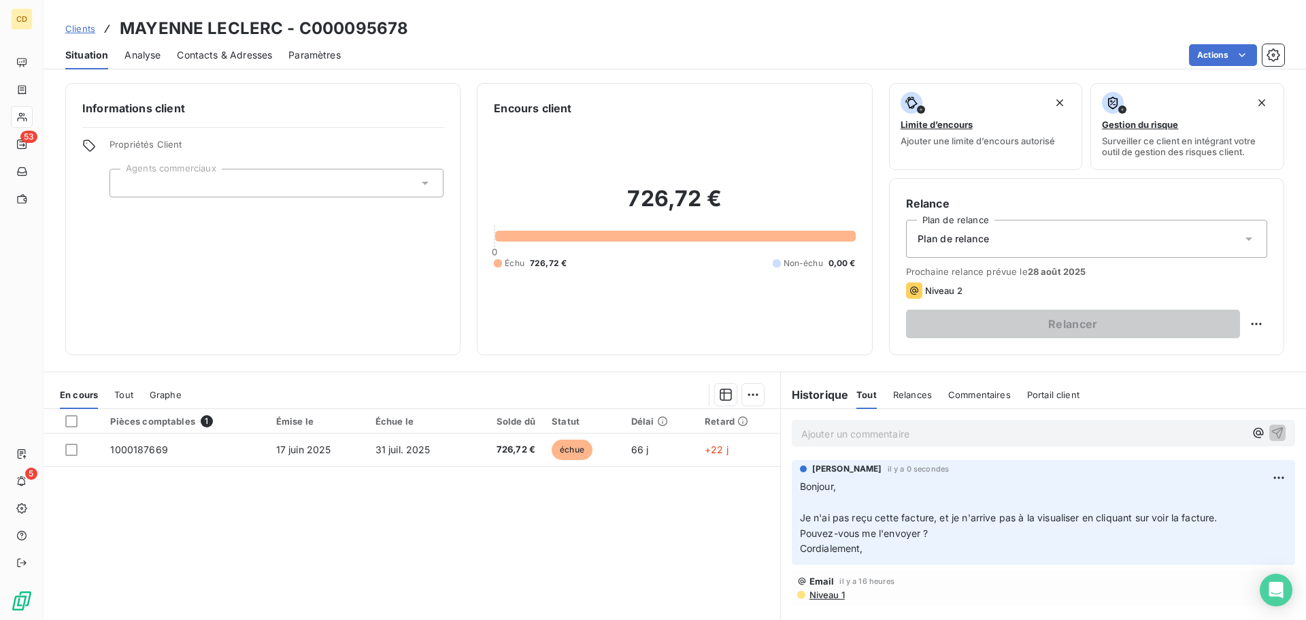
click at [962, 425] on p "Ajouter un commentaire ﻿" at bounding box center [1022, 433] width 443 height 17
click at [875, 432] on p "Ajouter un commentaire ﻿" at bounding box center [1022, 433] width 443 height 17
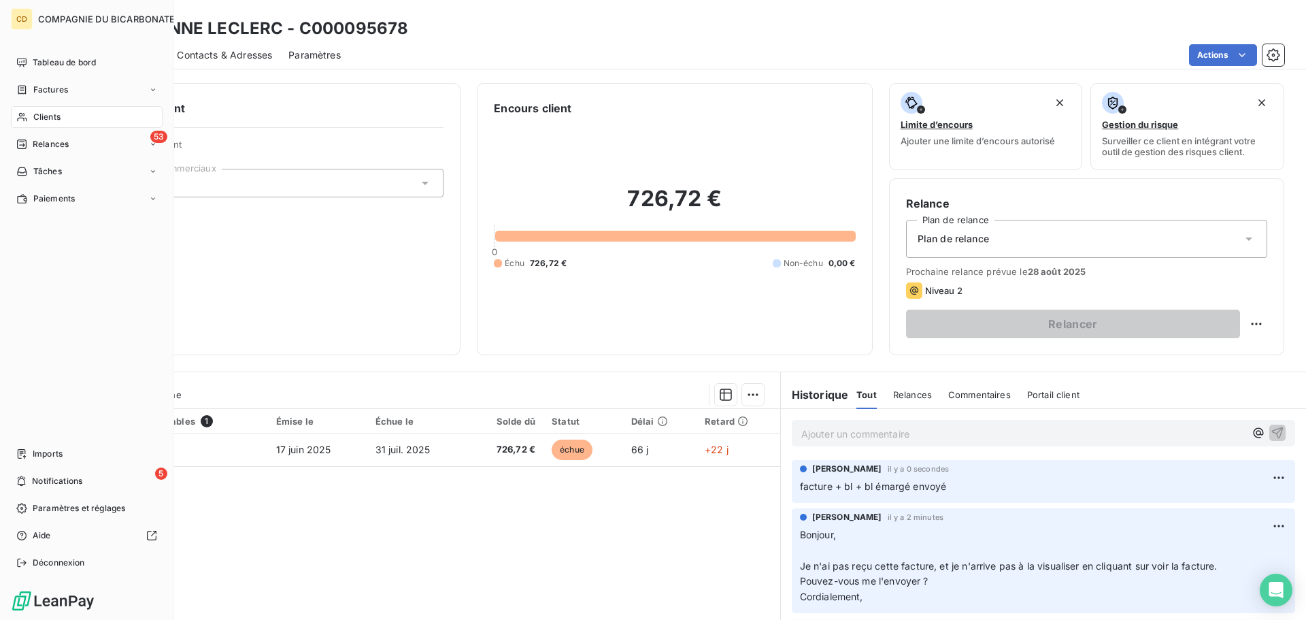
drag, startPoint x: 66, startPoint y: 109, endPoint x: 78, endPoint y: 126, distance: 20.9
click at [66, 109] on div "Clients" at bounding box center [87, 117] width 152 height 22
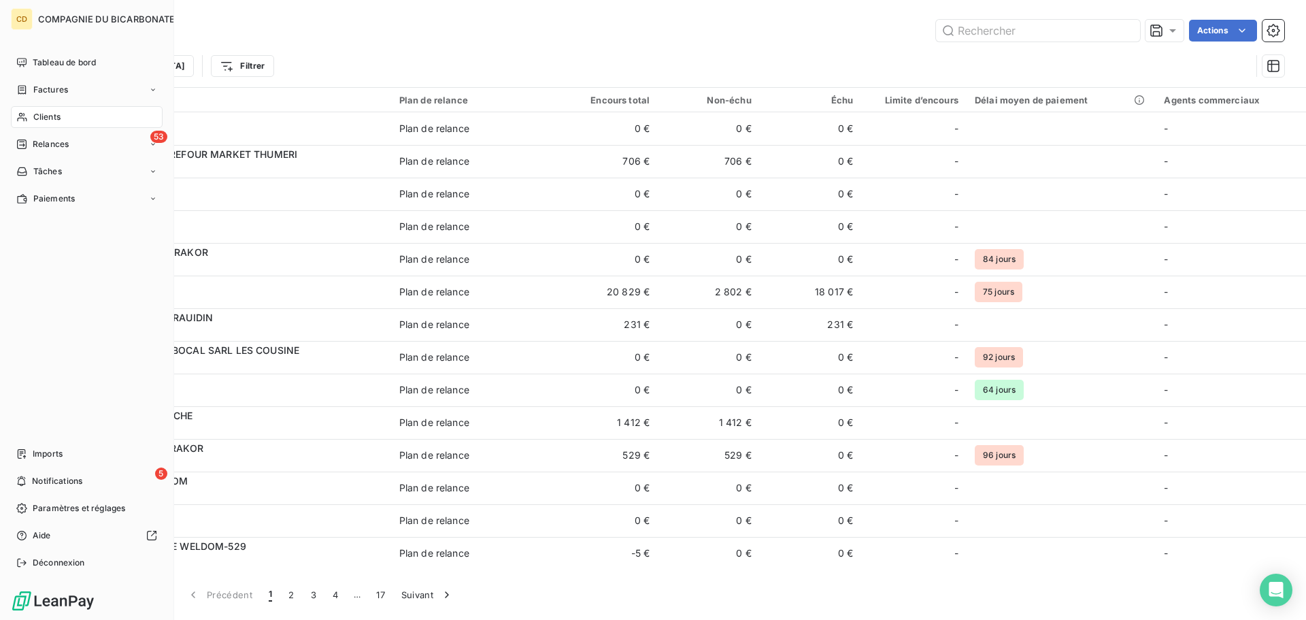
click at [40, 139] on span "Relances" at bounding box center [51, 144] width 36 height 12
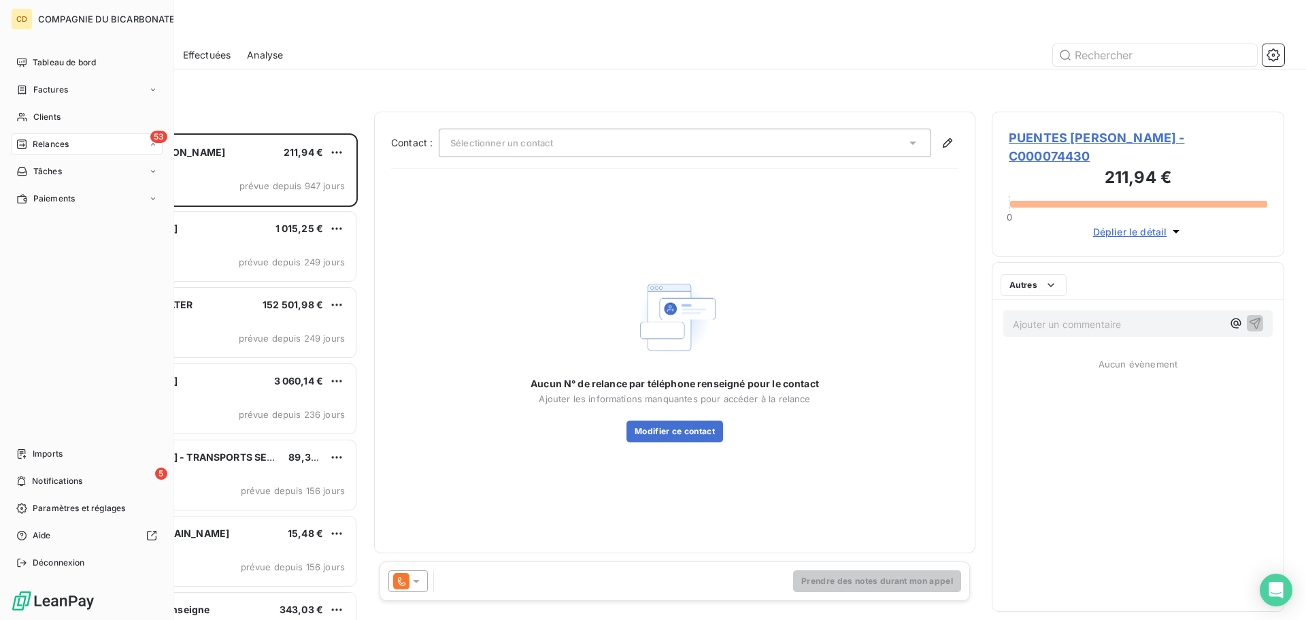
scroll to position [476, 282]
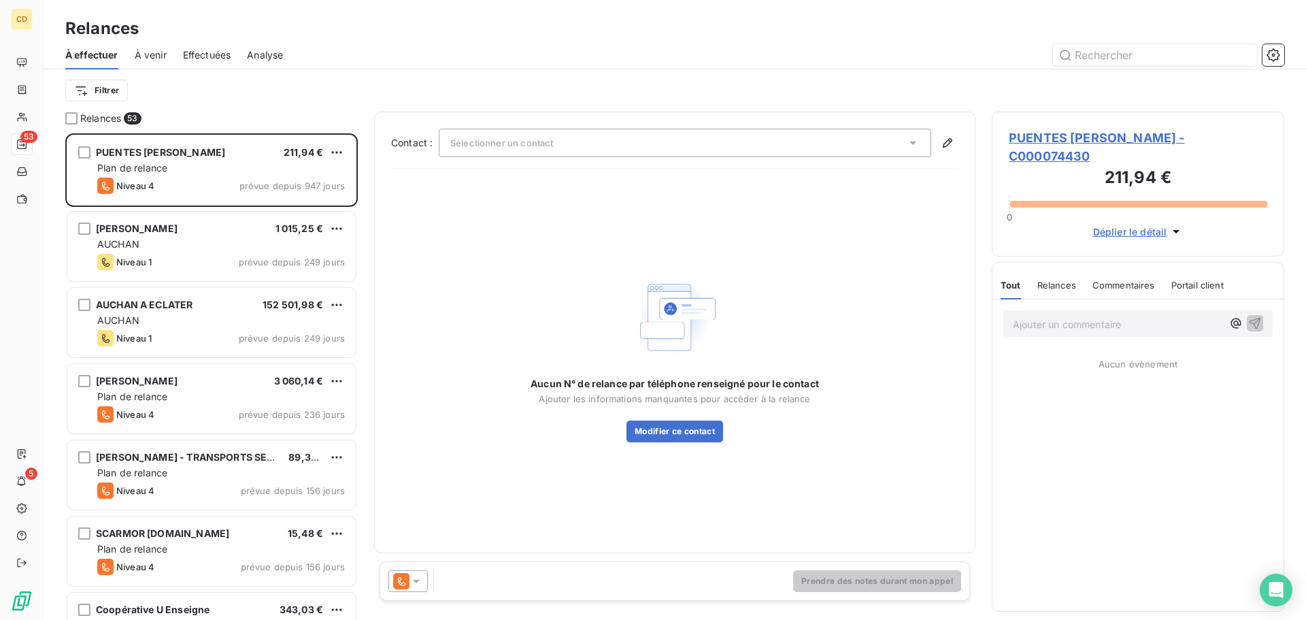
click at [211, 51] on span "Effectuées" at bounding box center [207, 55] width 48 height 14
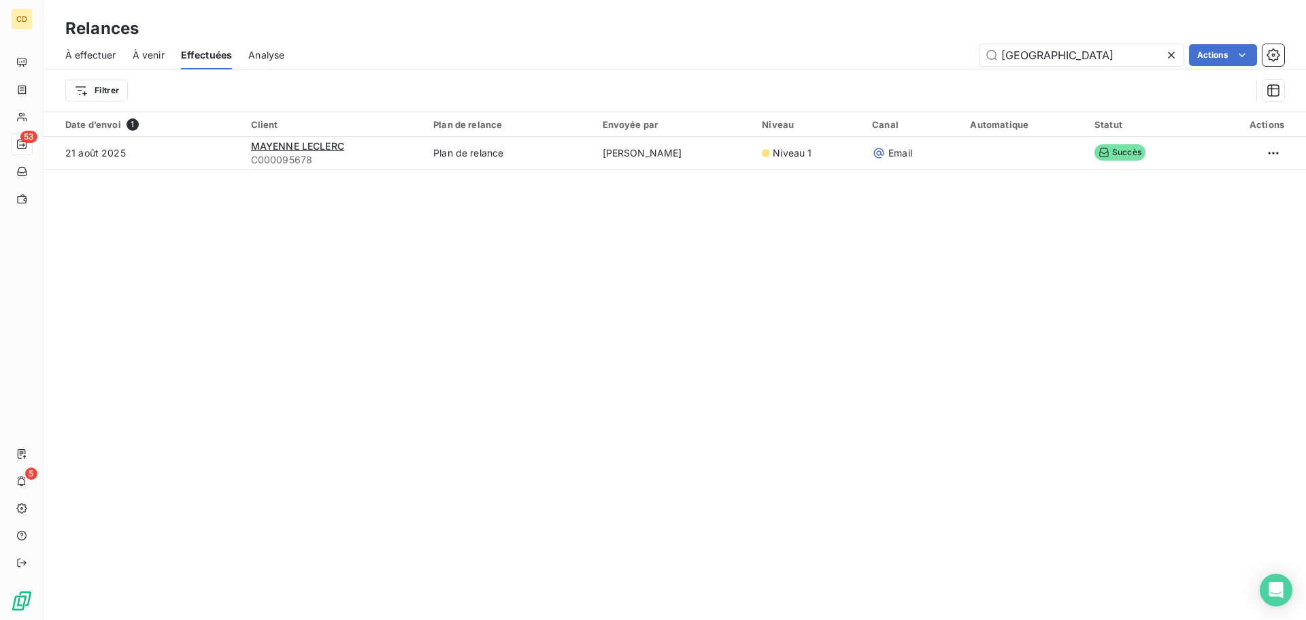
drag, startPoint x: 1049, startPoint y: 56, endPoint x: 884, endPoint y: 79, distance: 166.9
click at [884, 79] on div "À effectuer À venir Effectuées Analyse mayenne Actions Filtrer" at bounding box center [675, 76] width 1262 height 71
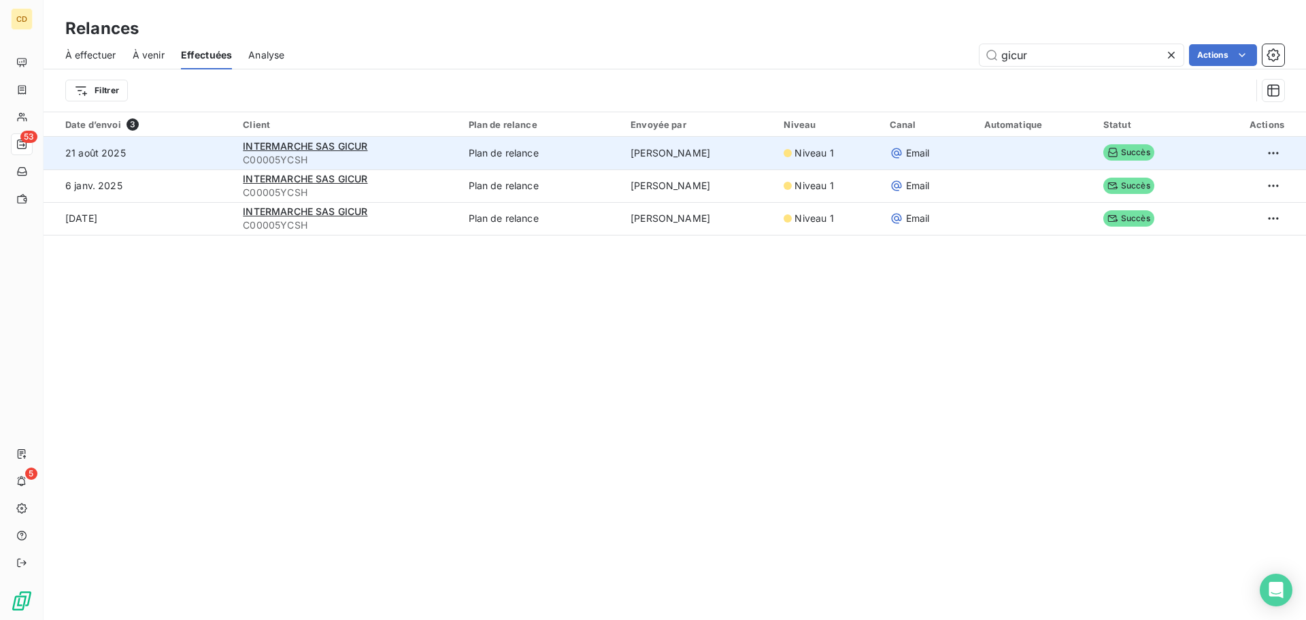
type input "gicur"
click at [341, 154] on span "C00005YCSH" at bounding box center [347, 160] width 209 height 14
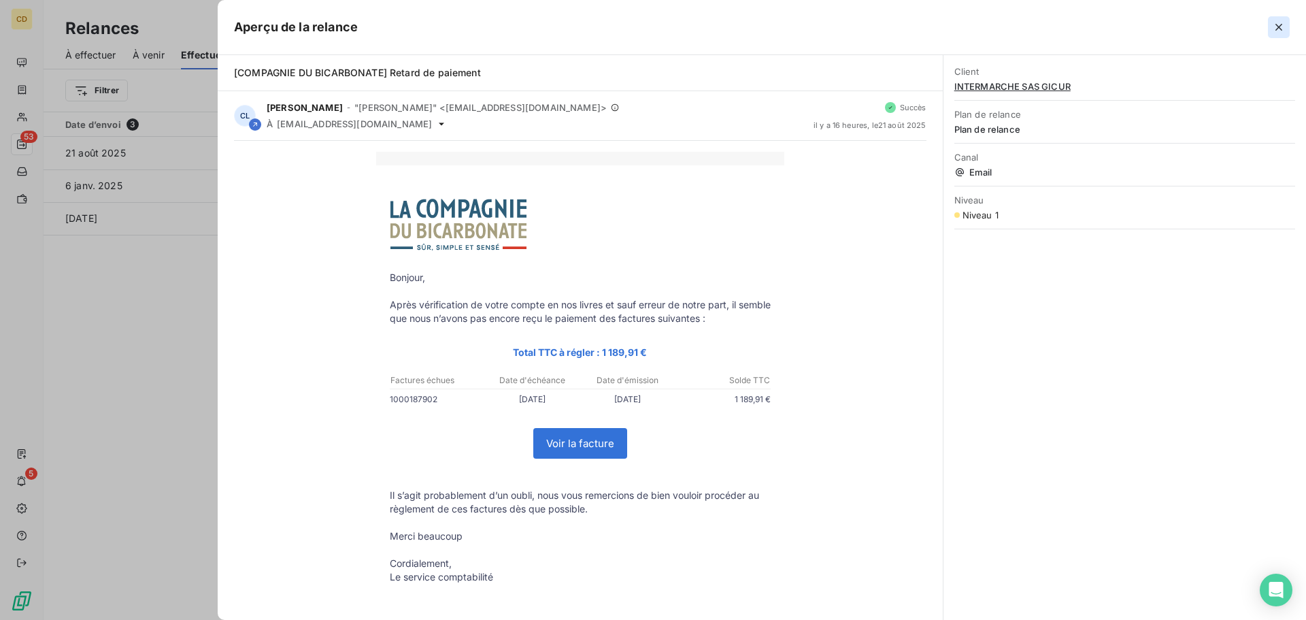
click at [1282, 27] on icon "button" at bounding box center [1279, 27] width 14 height 14
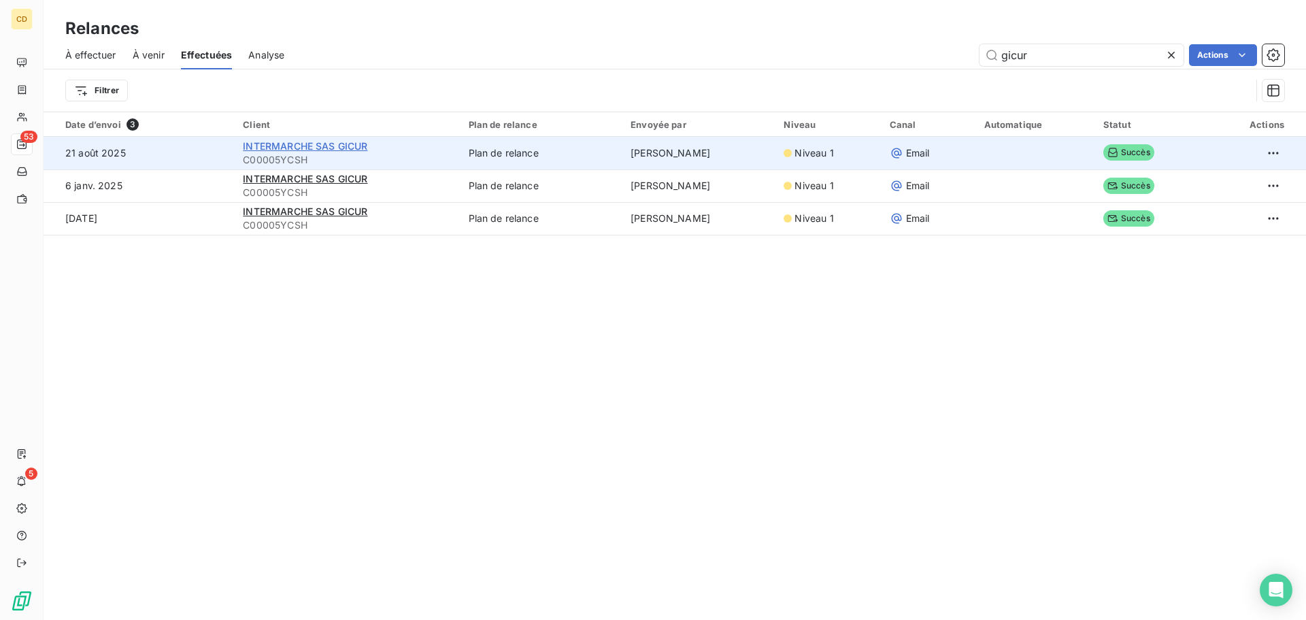
click at [338, 146] on span "INTERMARCHE SAS GICUR" at bounding box center [305, 146] width 124 height 12
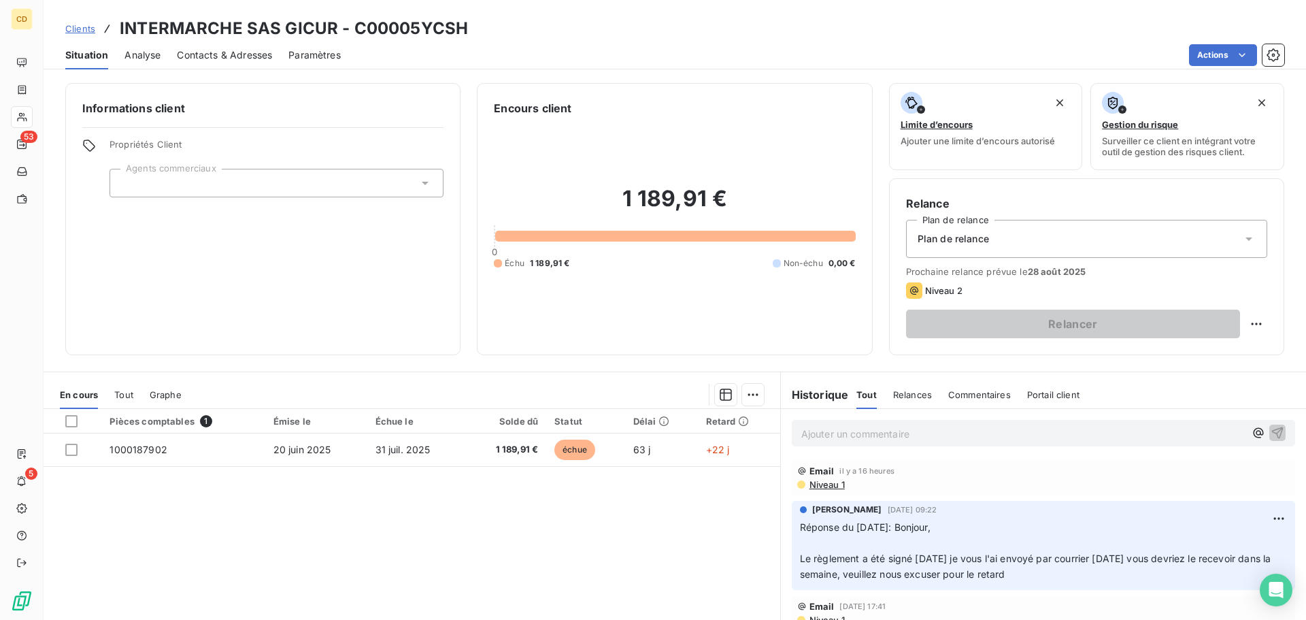
click at [985, 573] on span "Le règlement a été signé [DATE] je vous l'ai envoyé par courrier [DATE] vous de…" at bounding box center [1037, 565] width 474 height 27
click at [820, 437] on p "Ajouter un commentaire ﻿" at bounding box center [1022, 433] width 443 height 17
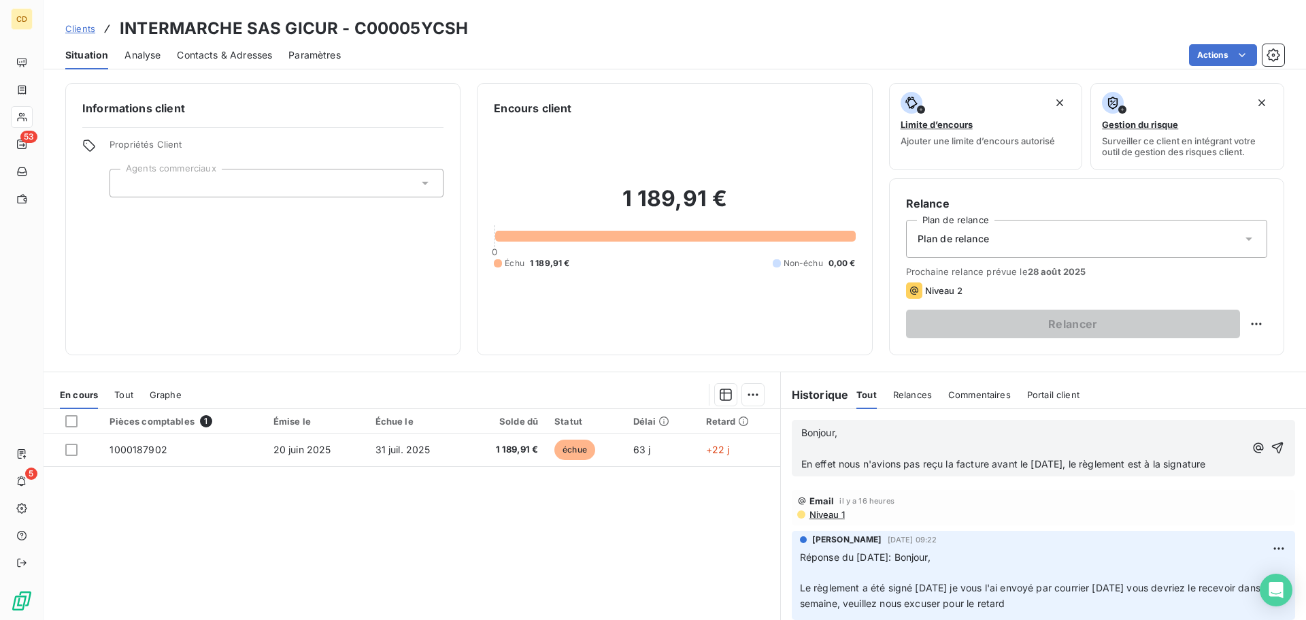
click at [801, 433] on span "Bonjour," at bounding box center [819, 432] width 36 height 12
click at [801, 428] on span "Bonjour," at bounding box center [819, 432] width 36 height 12
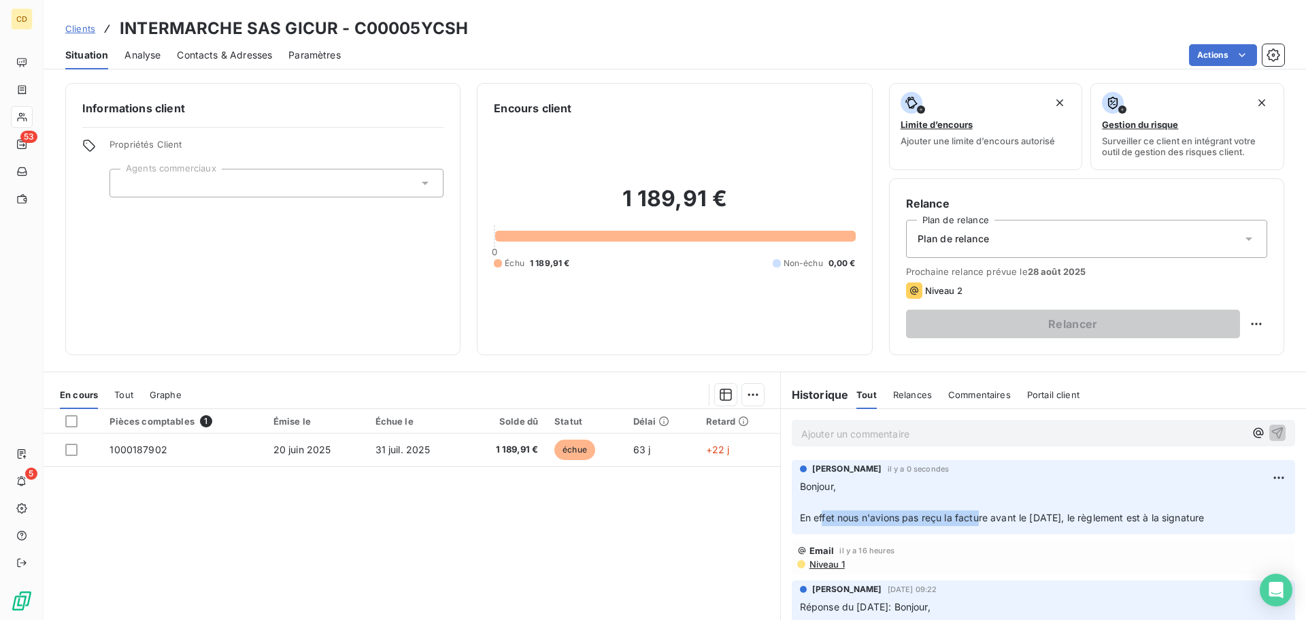
drag, startPoint x: 817, startPoint y: 520, endPoint x: 973, endPoint y: 518, distance: 156.4
click at [973, 518] on span "En effet nous n'avions pas reçu la facture avant le [DATE], le règlement est à …" at bounding box center [1002, 517] width 405 height 12
click at [983, 517] on span "En effet nous n'avions pas reçu la facture avant le [DATE], le règlement est à …" at bounding box center [1002, 517] width 405 height 12
drag, startPoint x: 891, startPoint y: 505, endPoint x: 1153, endPoint y: 513, distance: 262.6
click at [1146, 513] on p "Bonjour, ﻿ En effet nous n'avions pas reçu la facture avant le [DATE], le règle…" at bounding box center [1043, 502] width 487 height 47
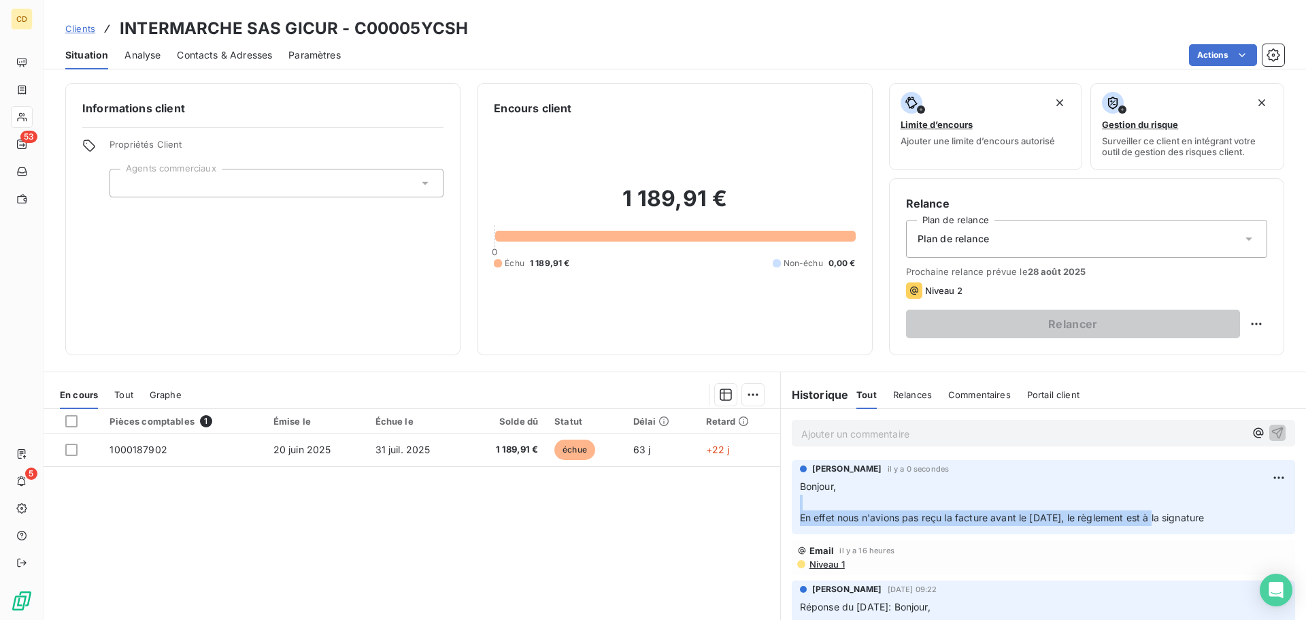
drag, startPoint x: 1168, startPoint y: 513, endPoint x: 1208, endPoint y: 513, distance: 40.8
click at [1208, 513] on p "Bonjour, ﻿ En effet nous n'avions pas reçu la facture avant le [DATE], le règle…" at bounding box center [1043, 502] width 487 height 47
click at [1212, 513] on p "Bonjour, ﻿ En effet nous n'avions pas reçu la facture avant le [DATE], le règle…" at bounding box center [1043, 502] width 487 height 47
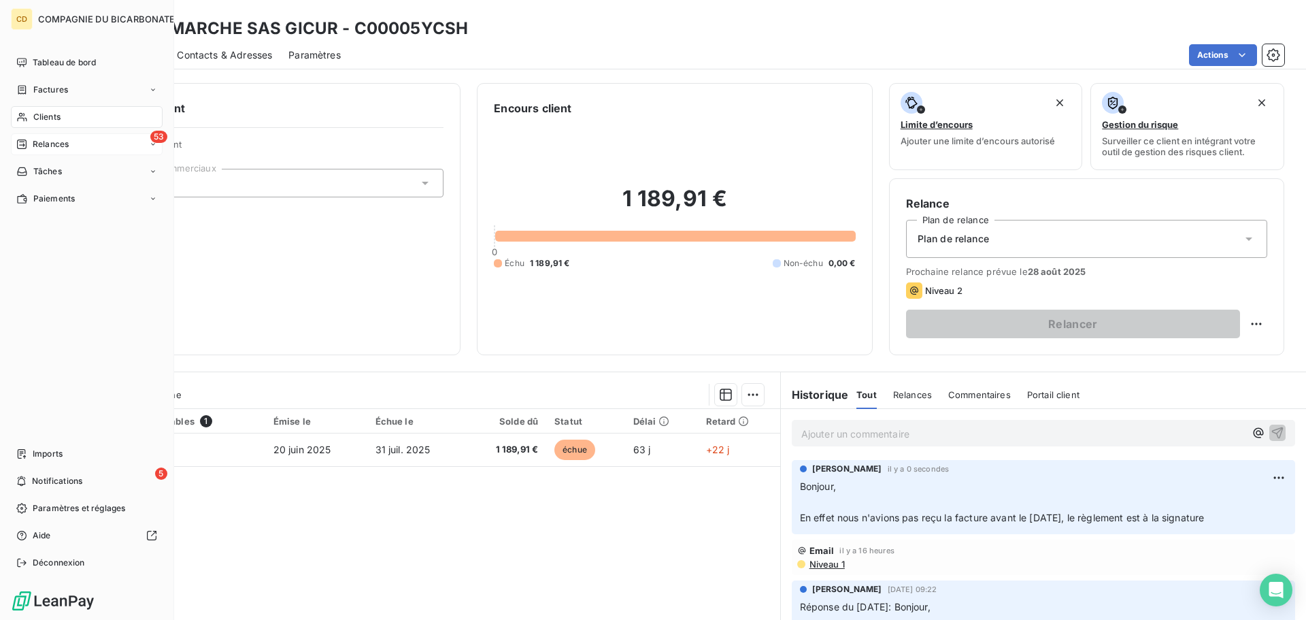
click at [50, 151] on div "53 Relances" at bounding box center [87, 144] width 152 height 22
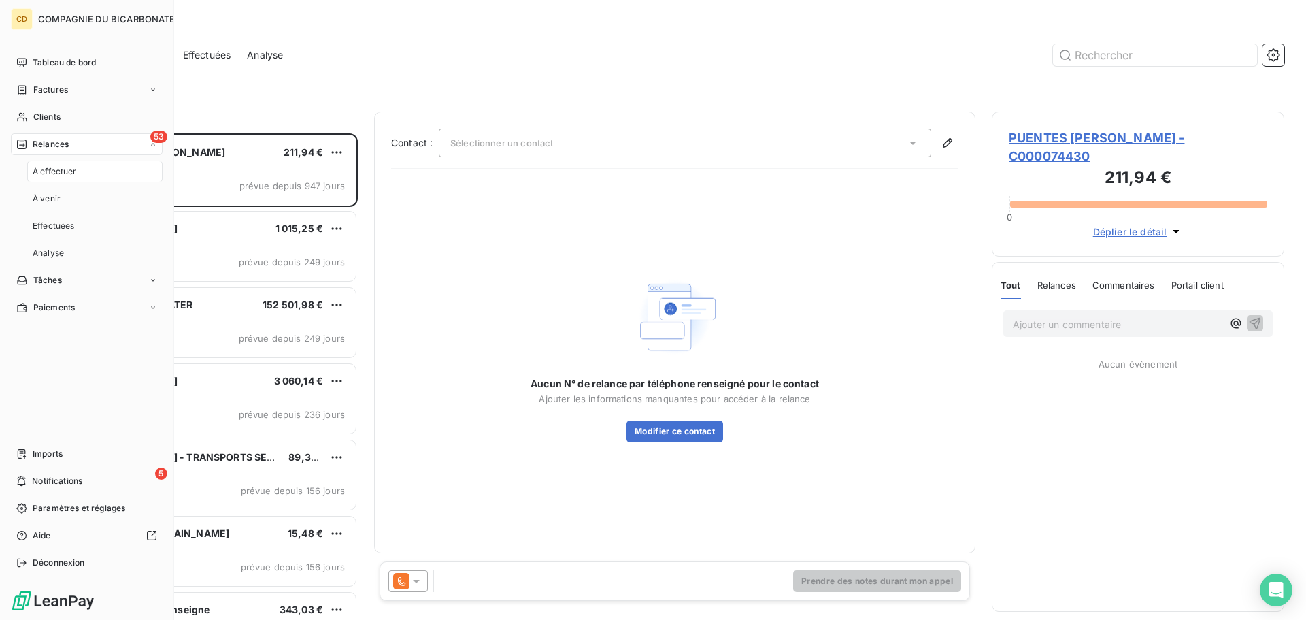
scroll to position [476, 282]
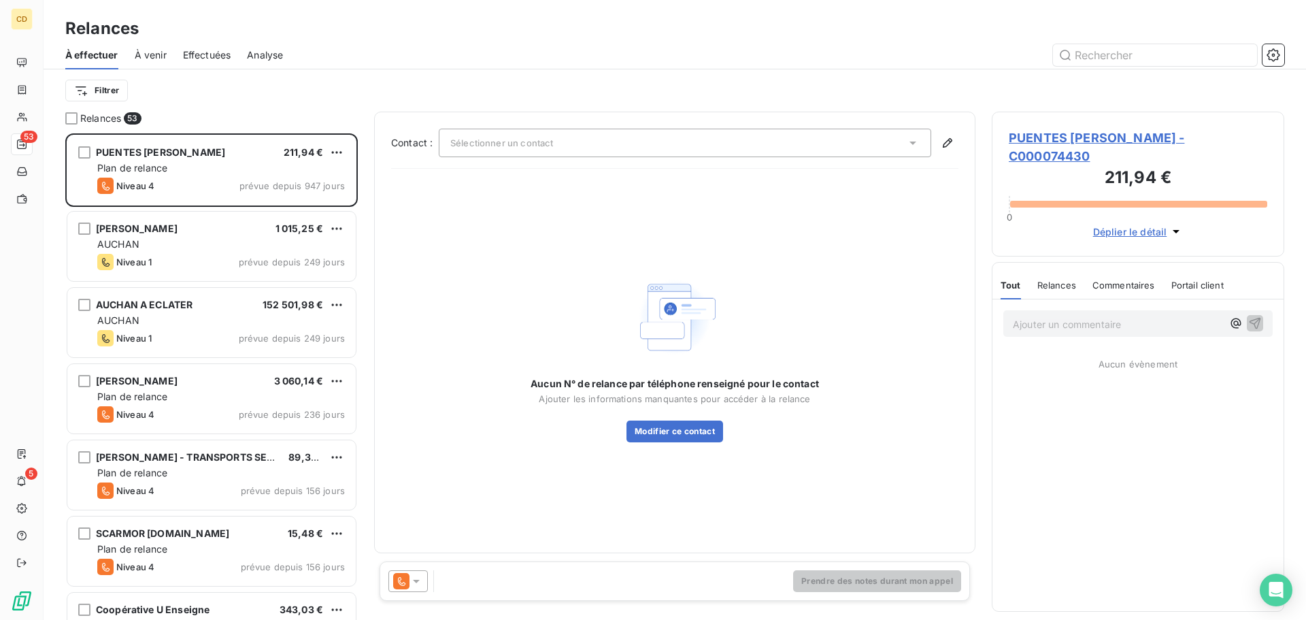
click at [208, 50] on span "Effectuées" at bounding box center [207, 55] width 48 height 14
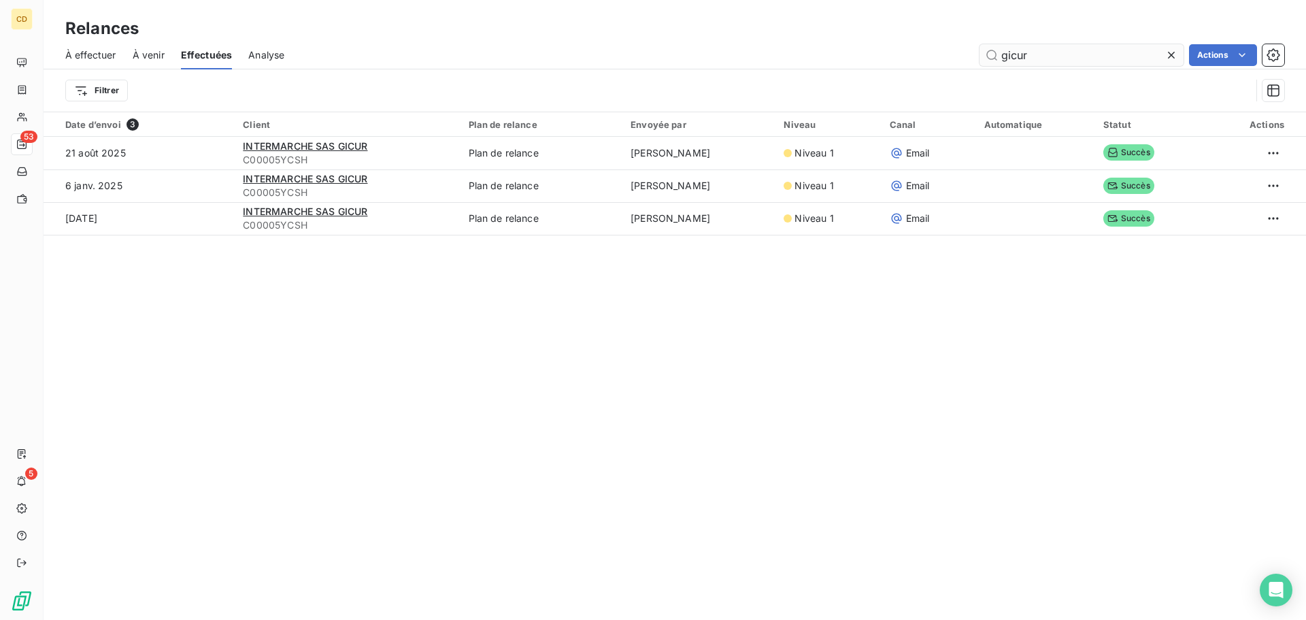
drag, startPoint x: 1049, startPoint y: 52, endPoint x: 996, endPoint y: 63, distance: 53.3
click at [996, 63] on input "gicur" at bounding box center [1081, 55] width 204 height 22
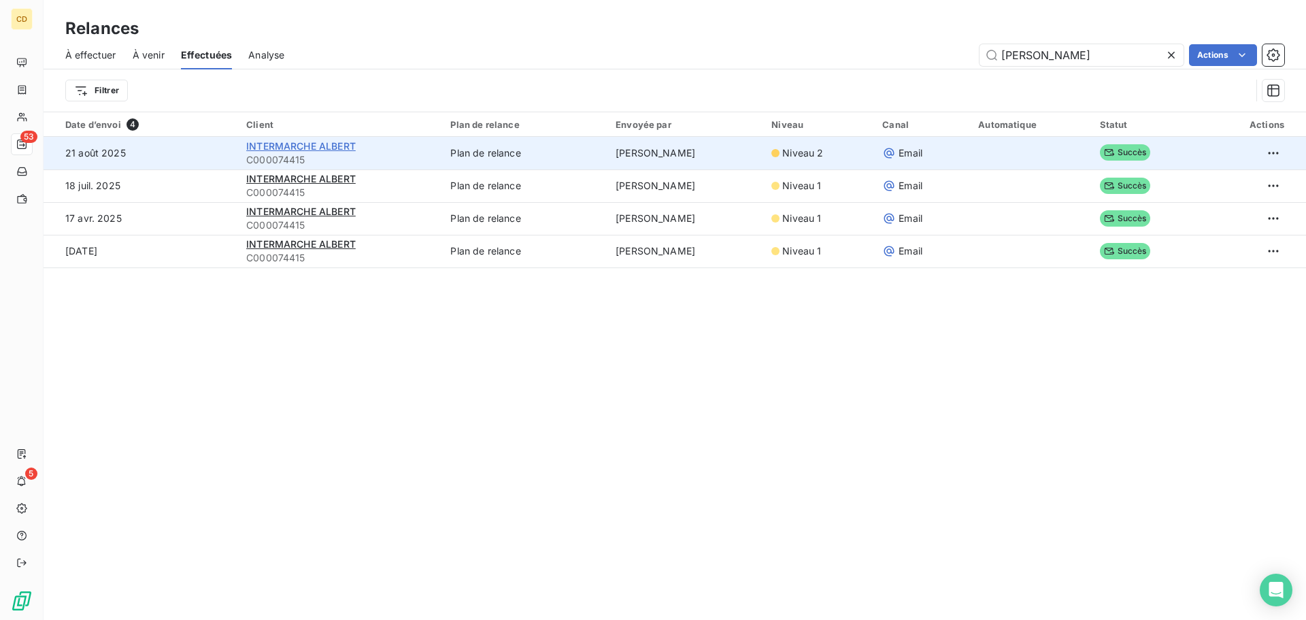
type input "[PERSON_NAME]"
click at [341, 148] on span "INTERMARCHE ALBERT" at bounding box center [300, 146] width 109 height 12
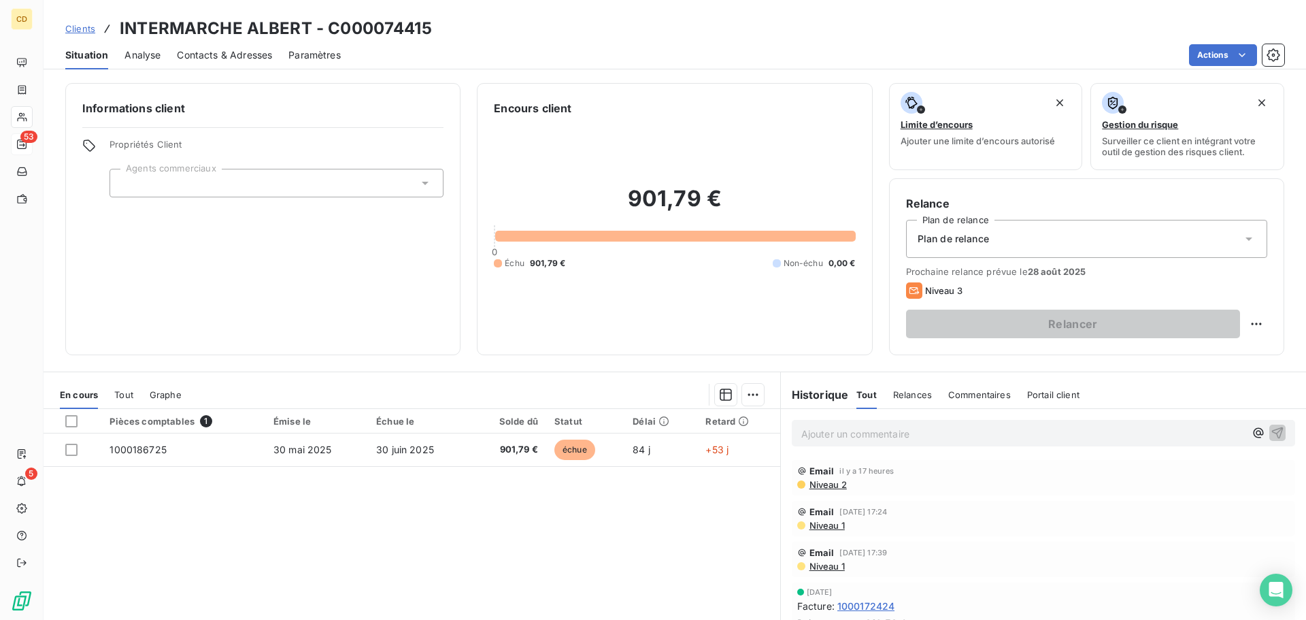
click at [885, 439] on p "Ajouter un commentaire ﻿" at bounding box center [1022, 433] width 443 height 17
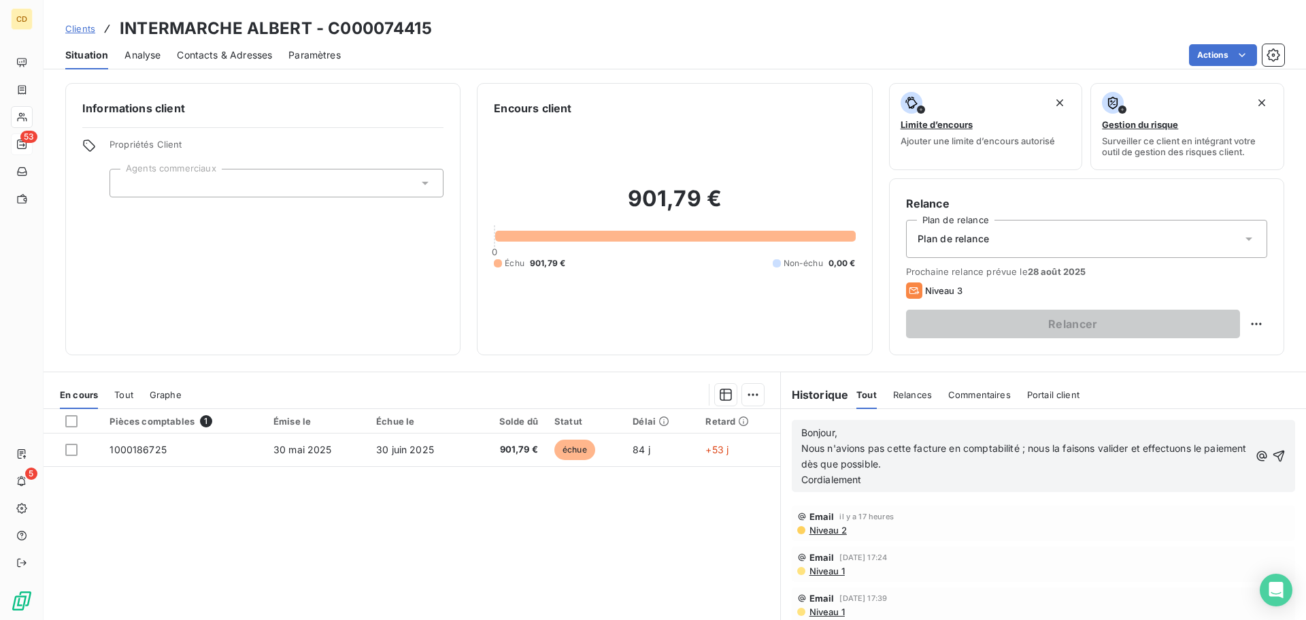
click at [937, 465] on p "Nous n'avions pas cette facture en comptabilité ; nous la faisons valider et ef…" at bounding box center [1025, 456] width 449 height 31
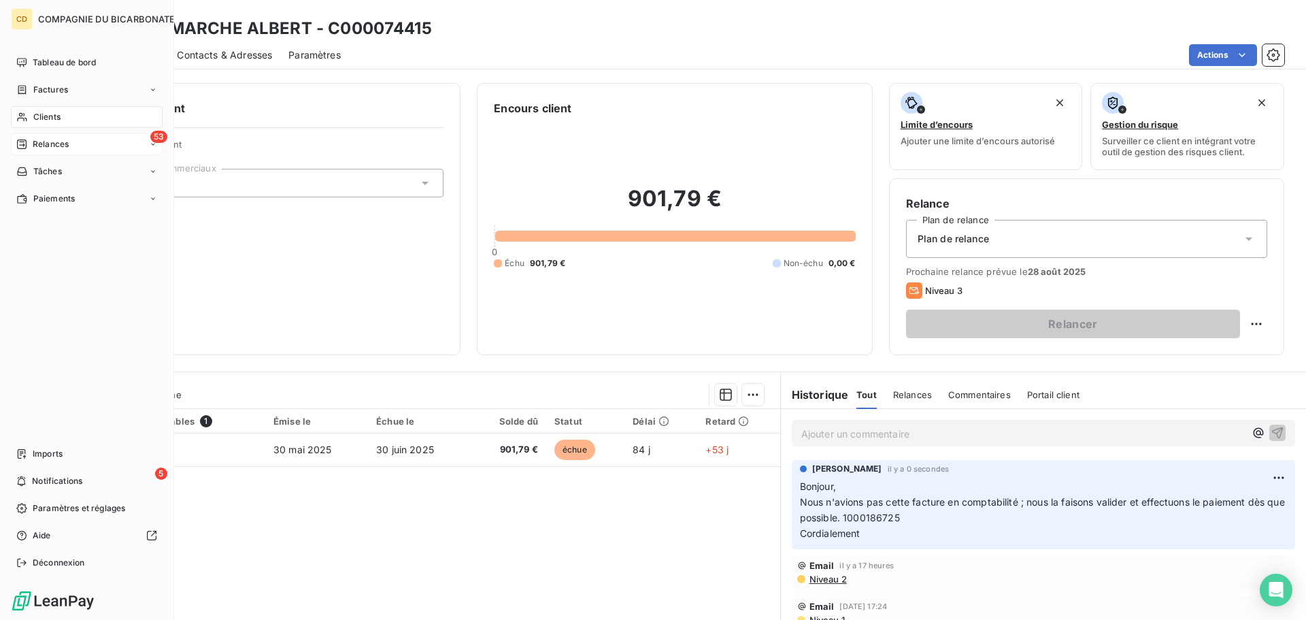
click at [26, 142] on icon at bounding box center [21, 144] width 11 height 11
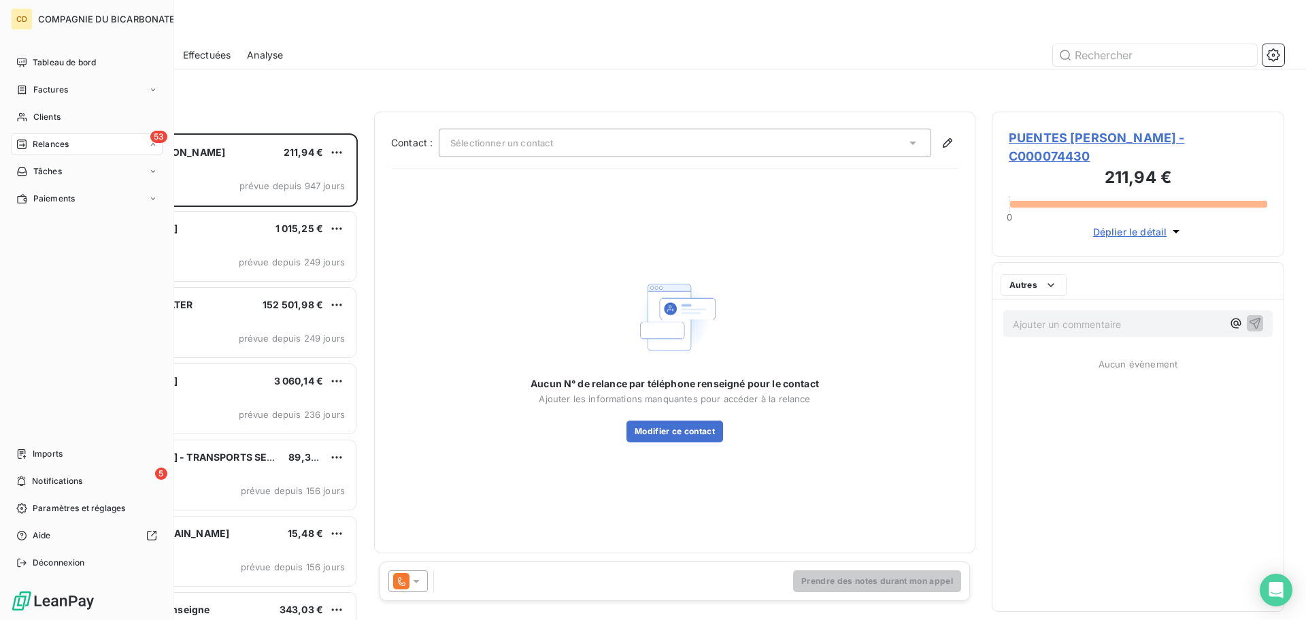
scroll to position [476, 282]
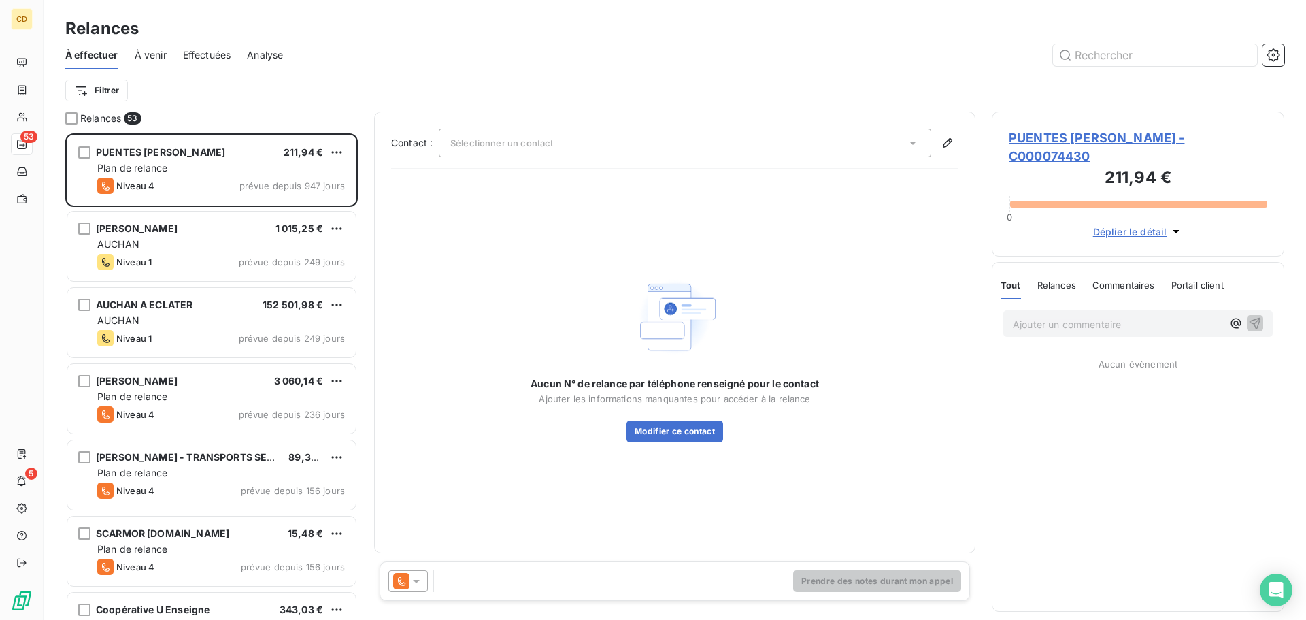
click at [221, 67] on div "Effectuées" at bounding box center [207, 55] width 48 height 29
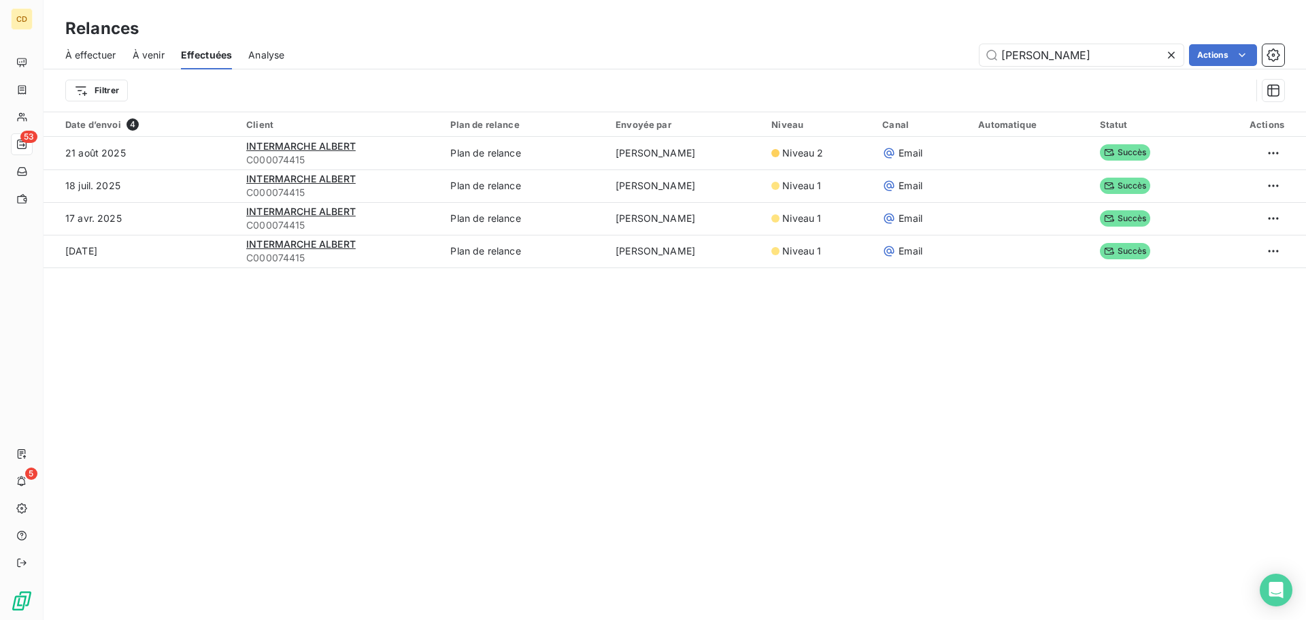
drag, startPoint x: 1063, startPoint y: 52, endPoint x: 974, endPoint y: 58, distance: 88.6
click at [918, 65] on div "albert Actions" at bounding box center [792, 55] width 983 height 22
click at [1069, 45] on input "[PERSON_NAME]" at bounding box center [1081, 55] width 204 height 22
drag, startPoint x: 1050, startPoint y: 56, endPoint x: 912, endPoint y: 73, distance: 139.1
click at [912, 73] on div "À effectuer À venir Effectuées Analyse albert Actions Filtrer" at bounding box center [675, 76] width 1262 height 71
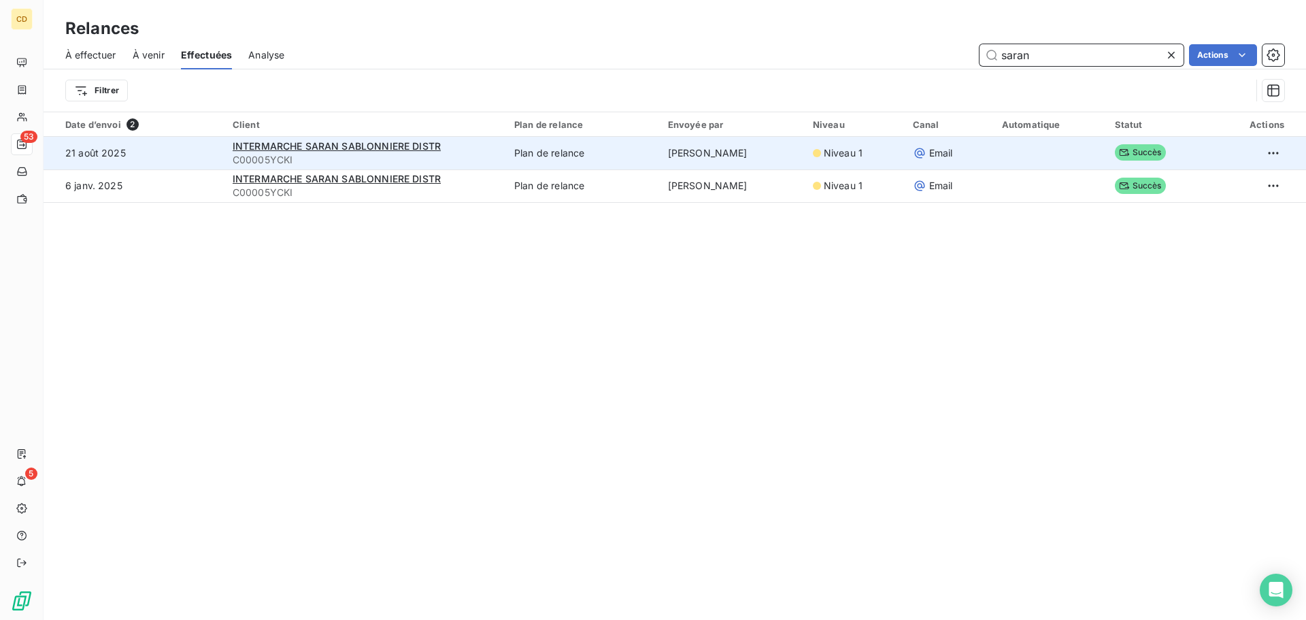
type input "saran"
click at [404, 155] on span "C00005YCKI" at bounding box center [365, 160] width 265 height 14
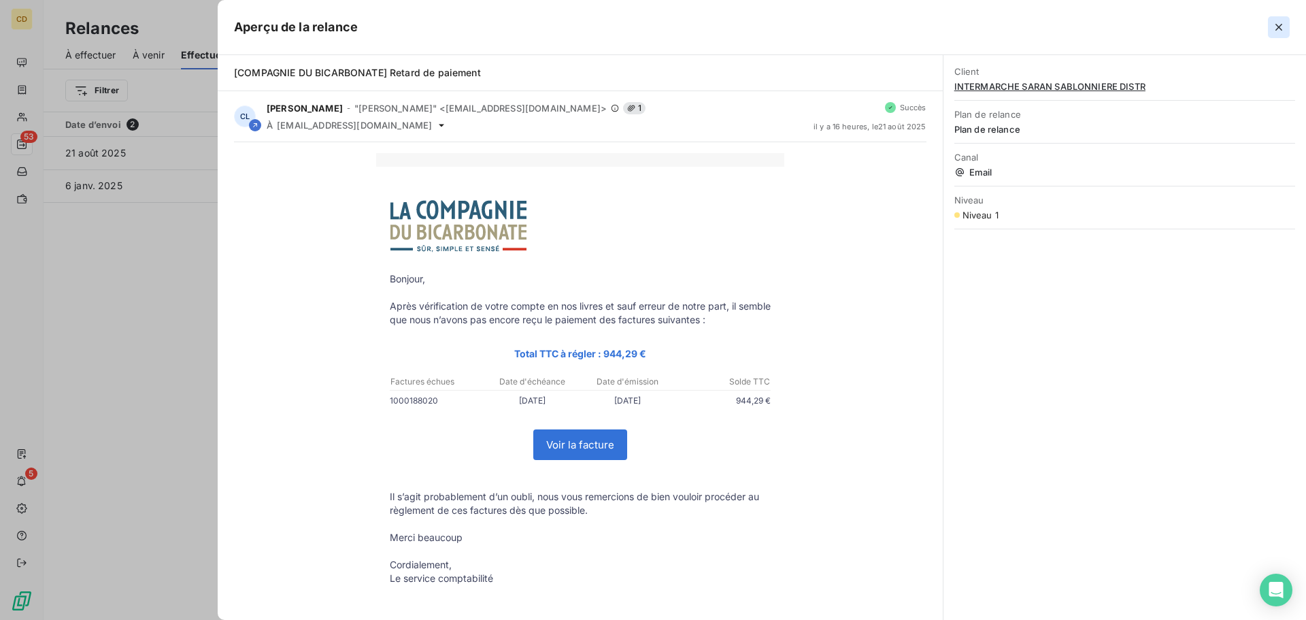
click at [1274, 27] on icon "button" at bounding box center [1279, 27] width 14 height 14
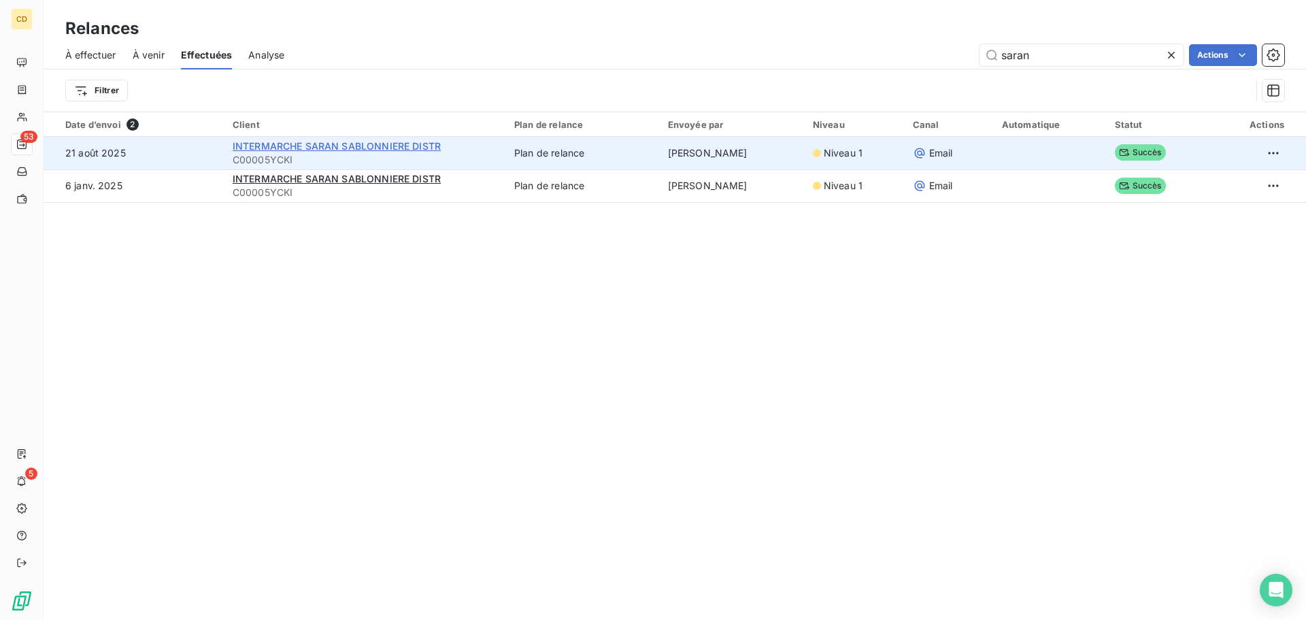
click at [358, 147] on span "INTERMARCHE SARAN SABLONNIERE DISTR" at bounding box center [337, 146] width 208 height 12
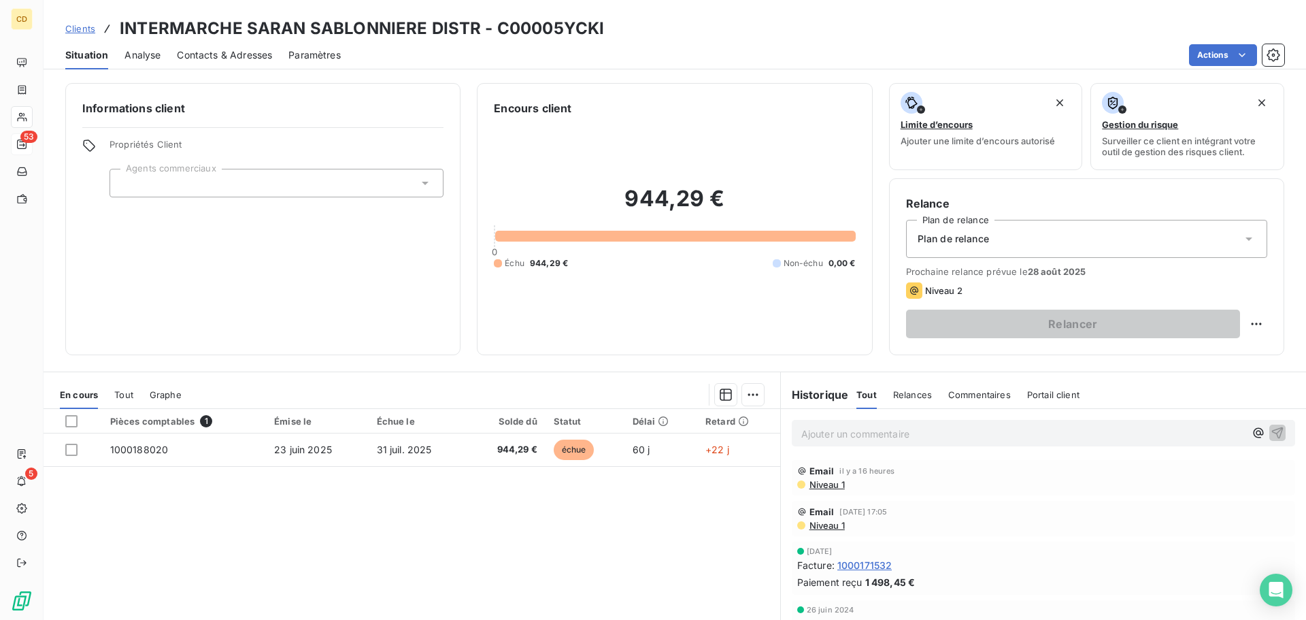
click at [829, 437] on p "Ajouter un commentaire ﻿" at bounding box center [1022, 433] width 443 height 17
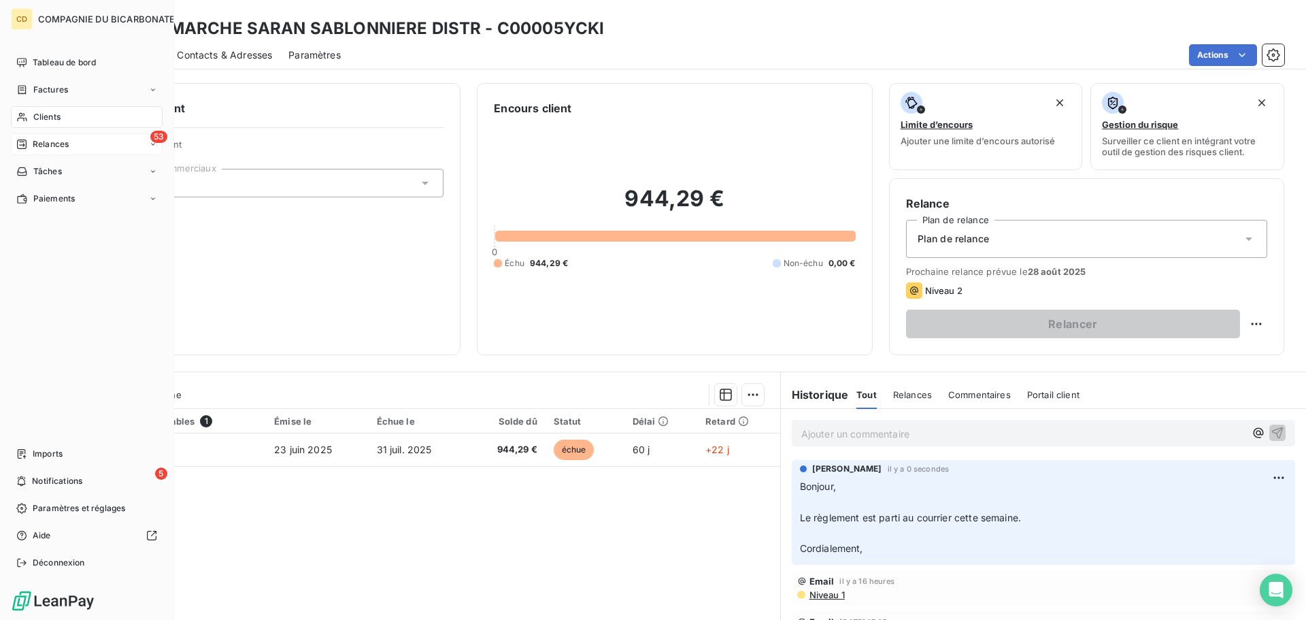
click at [30, 140] on div "Relances" at bounding box center [42, 144] width 52 height 12
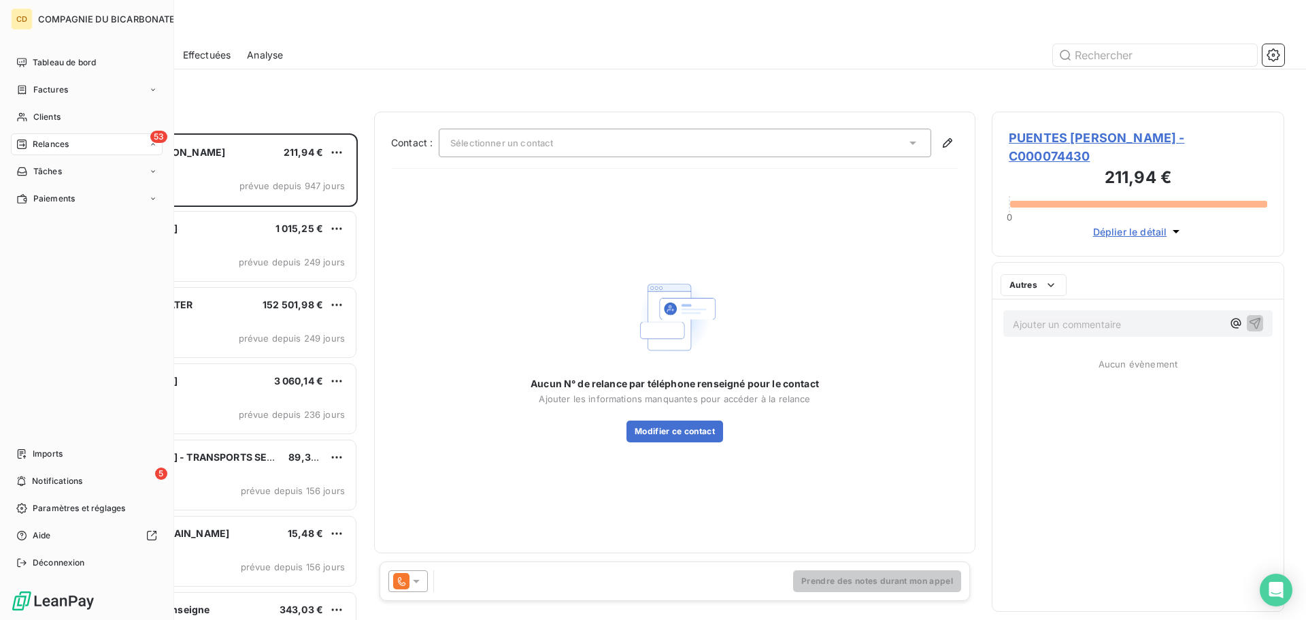
scroll to position [476, 282]
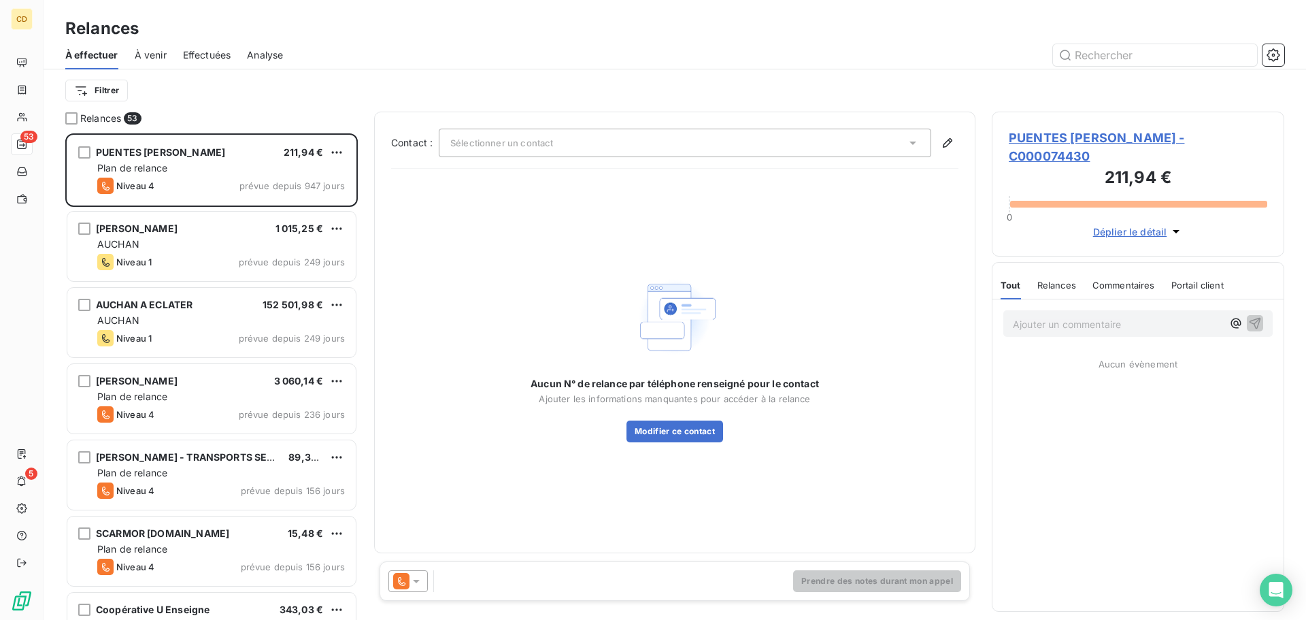
click at [222, 56] on span "Effectuées" at bounding box center [207, 55] width 48 height 14
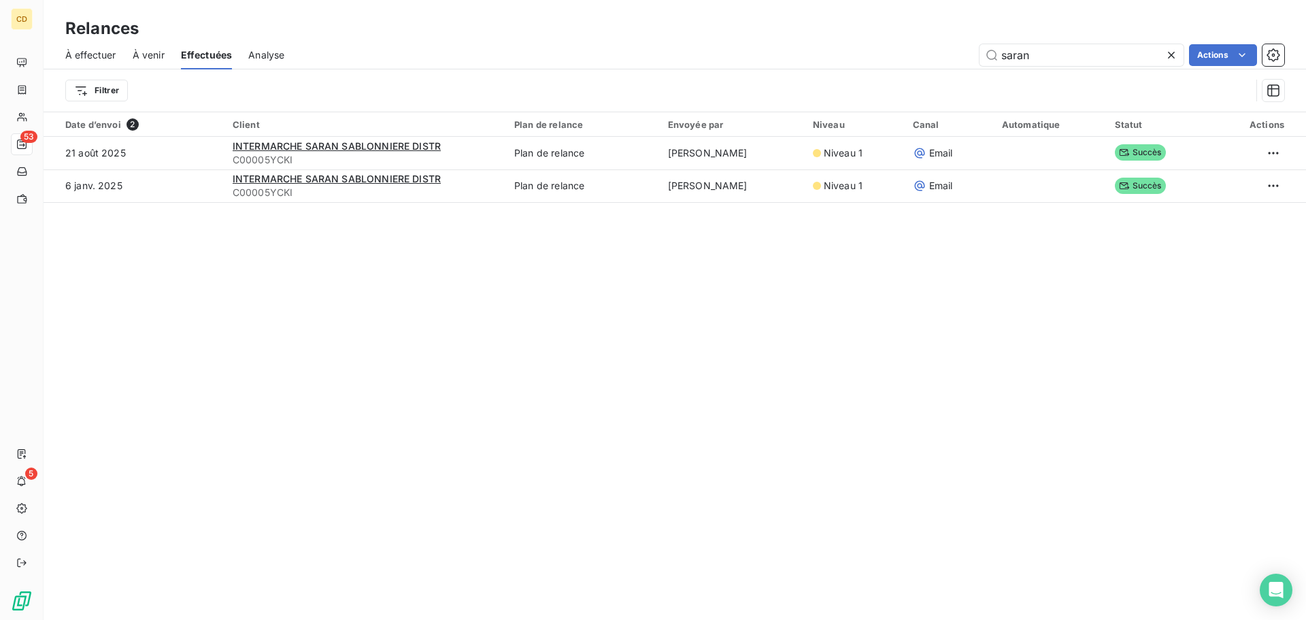
drag, startPoint x: 1059, startPoint y: 58, endPoint x: 913, endPoint y: 72, distance: 146.9
click at [913, 72] on div "À effectuer À venir Effectuées Analyse saran Actions Filtrer" at bounding box center [675, 76] width 1262 height 71
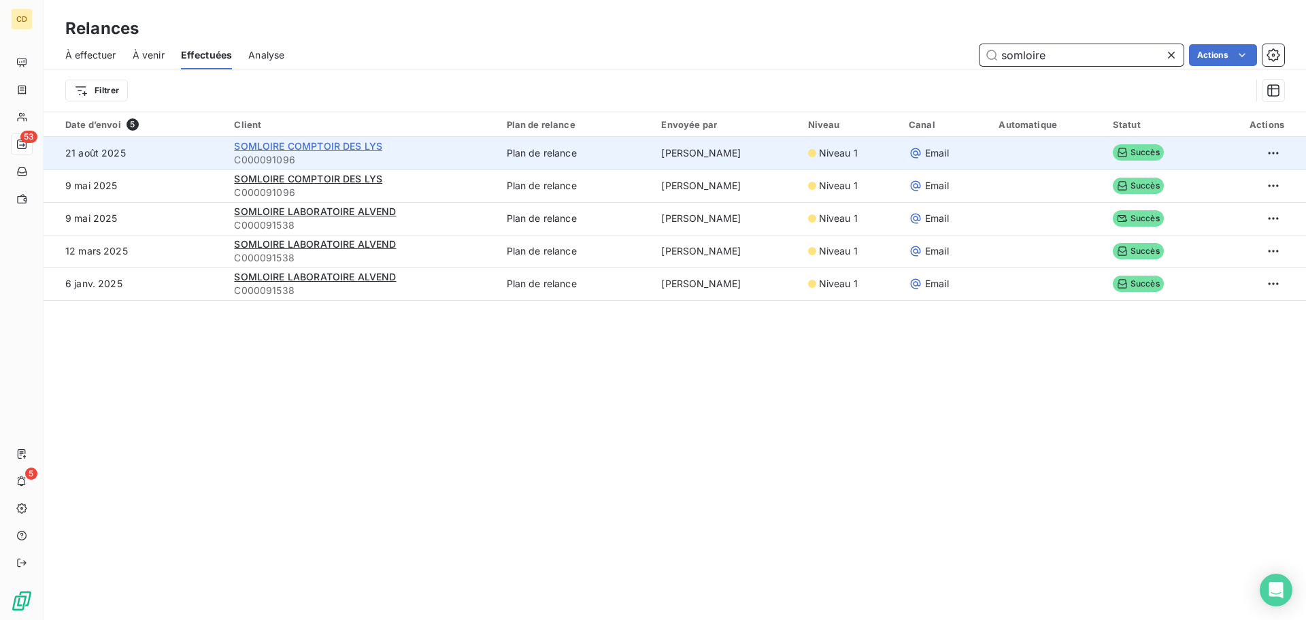
type input "somloire"
click at [317, 147] on span "SOMLOIRE COMPTOIR DES LYS" at bounding box center [308, 146] width 148 height 12
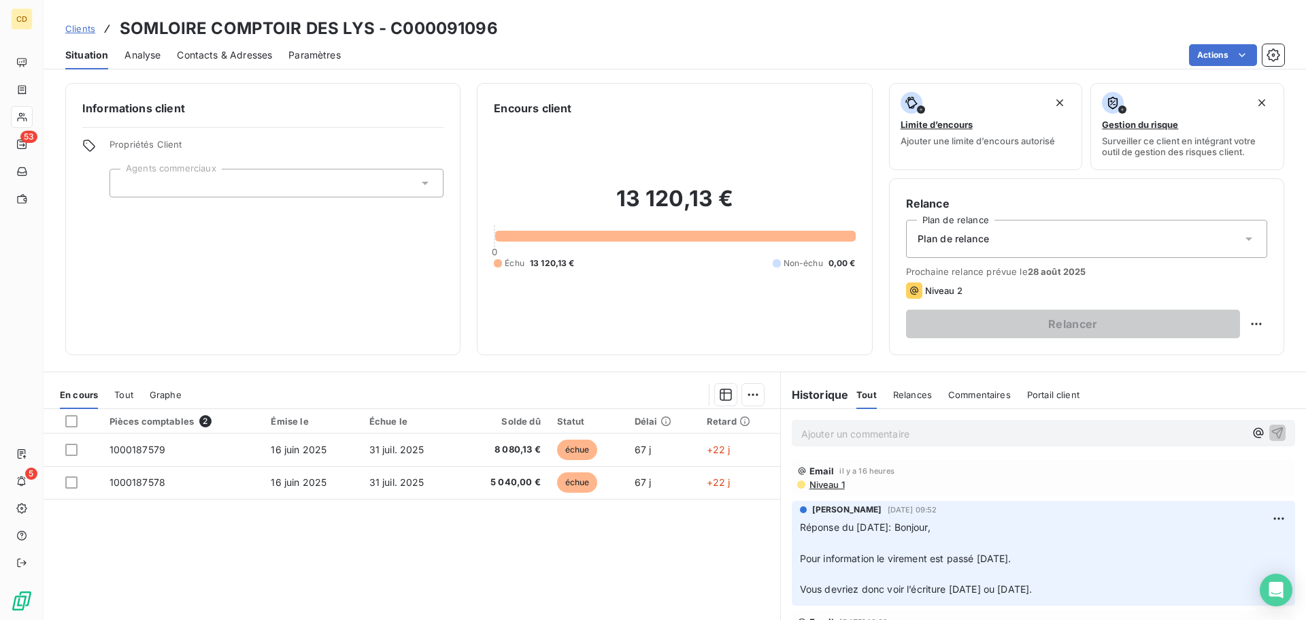
click at [862, 432] on p "Ajouter un commentaire ﻿" at bounding box center [1022, 433] width 443 height 17
click at [816, 437] on p "Ajouter un commentaire ﻿" at bounding box center [1022, 433] width 443 height 17
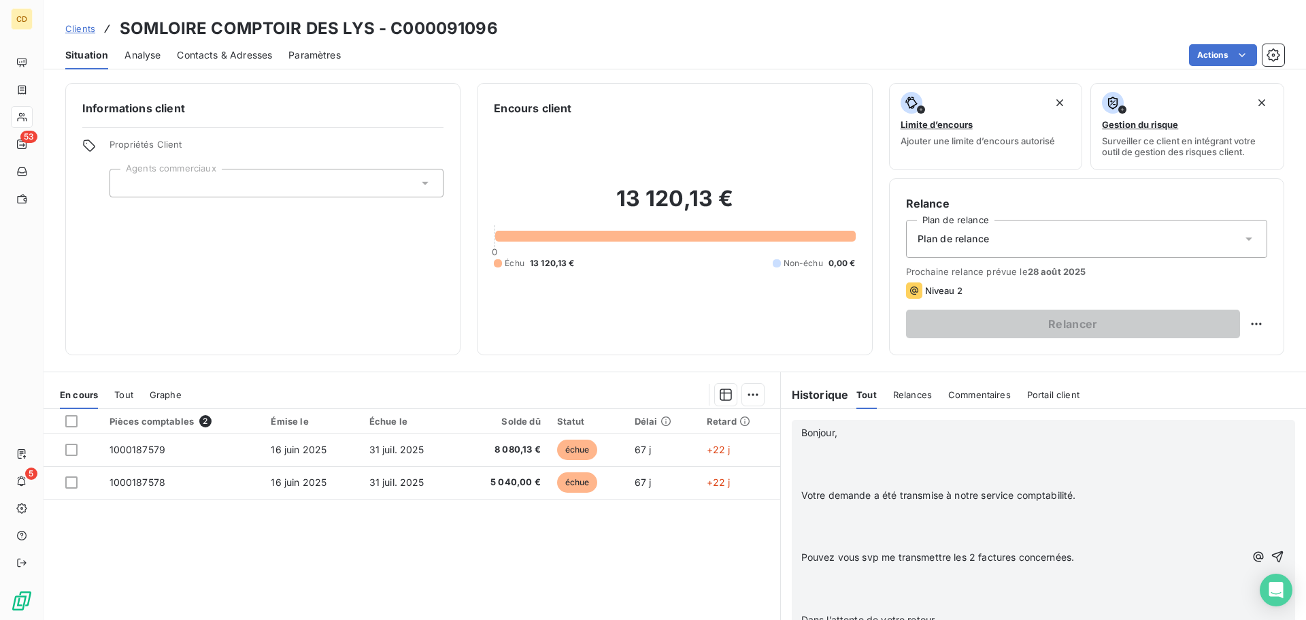
click at [844, 481] on p "﻿" at bounding box center [1022, 480] width 443 height 16
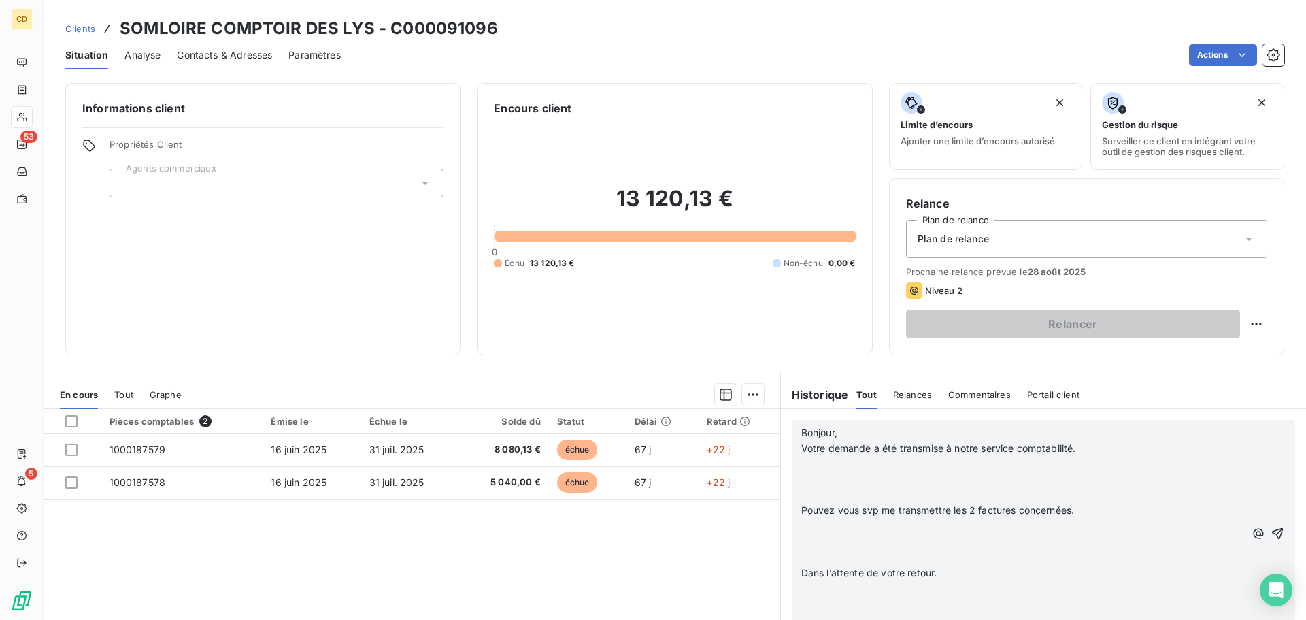
click at [851, 493] on p "﻿" at bounding box center [1022, 496] width 443 height 16
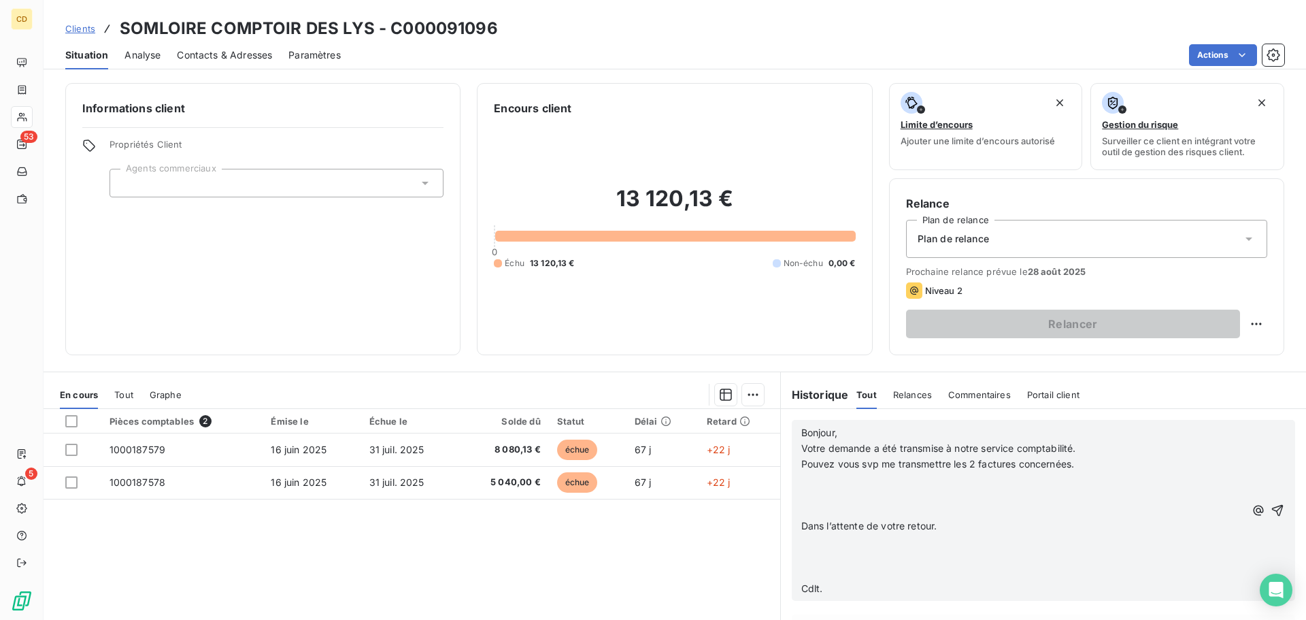
click at [855, 508] on p "﻿" at bounding box center [1022, 511] width 443 height 16
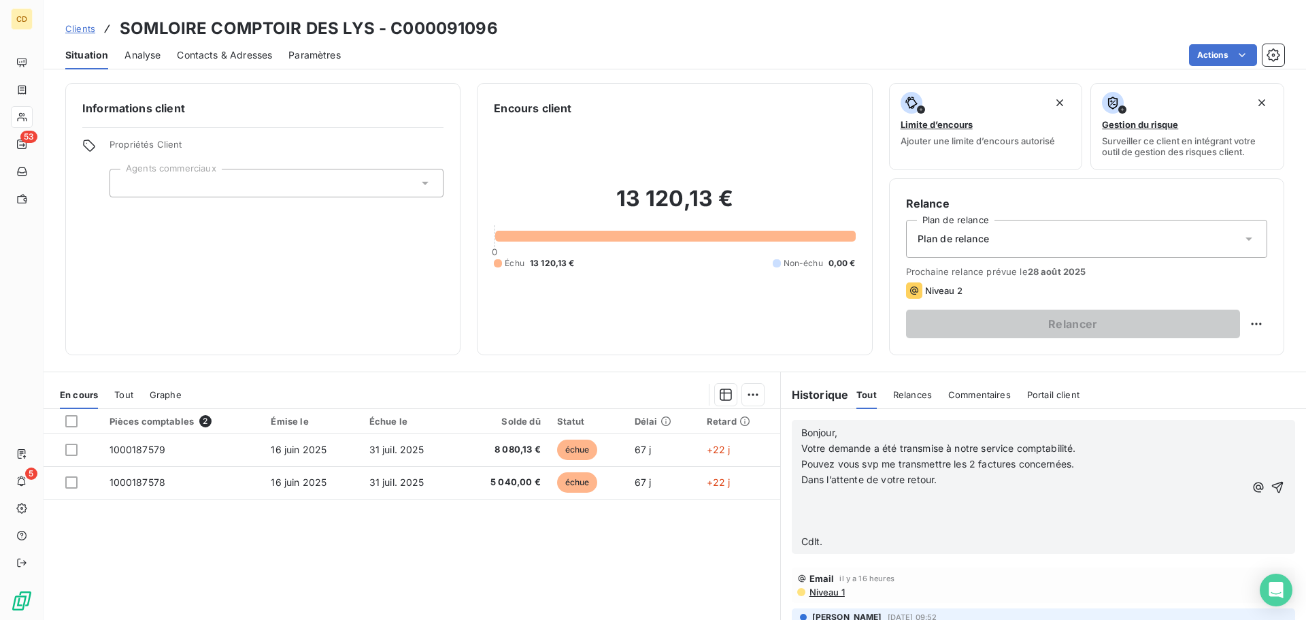
click at [855, 521] on p "﻿" at bounding box center [1022, 526] width 443 height 16
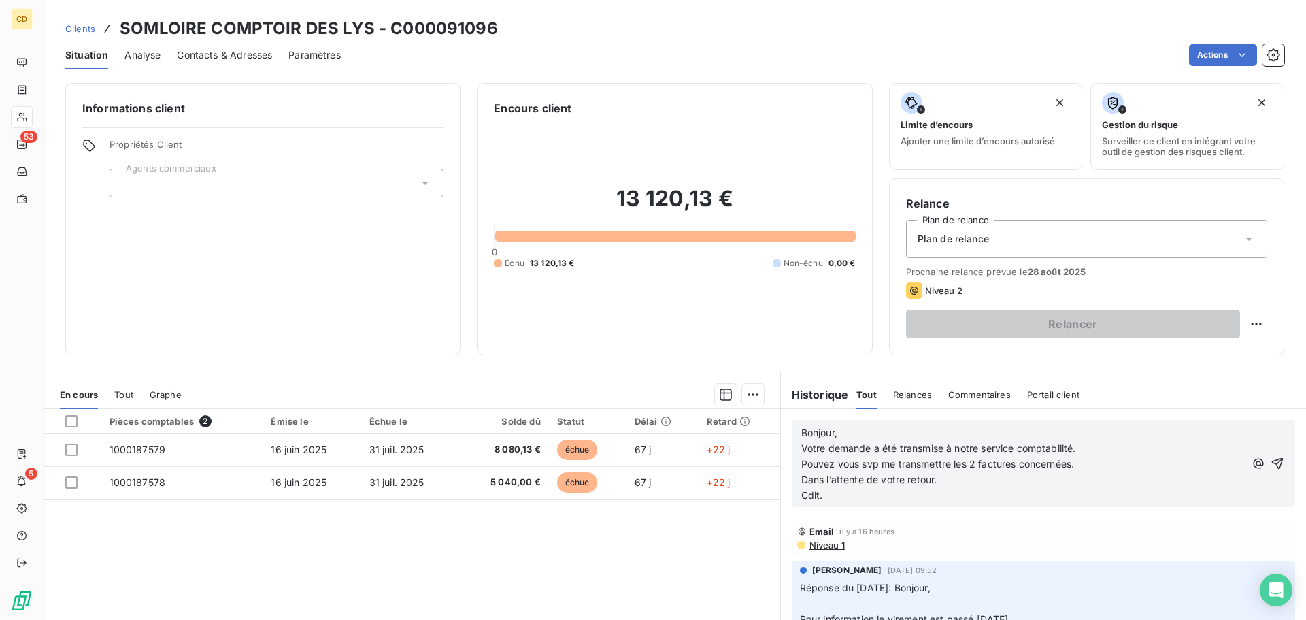
click at [855, 490] on p "Cdlt." at bounding box center [1022, 496] width 443 height 16
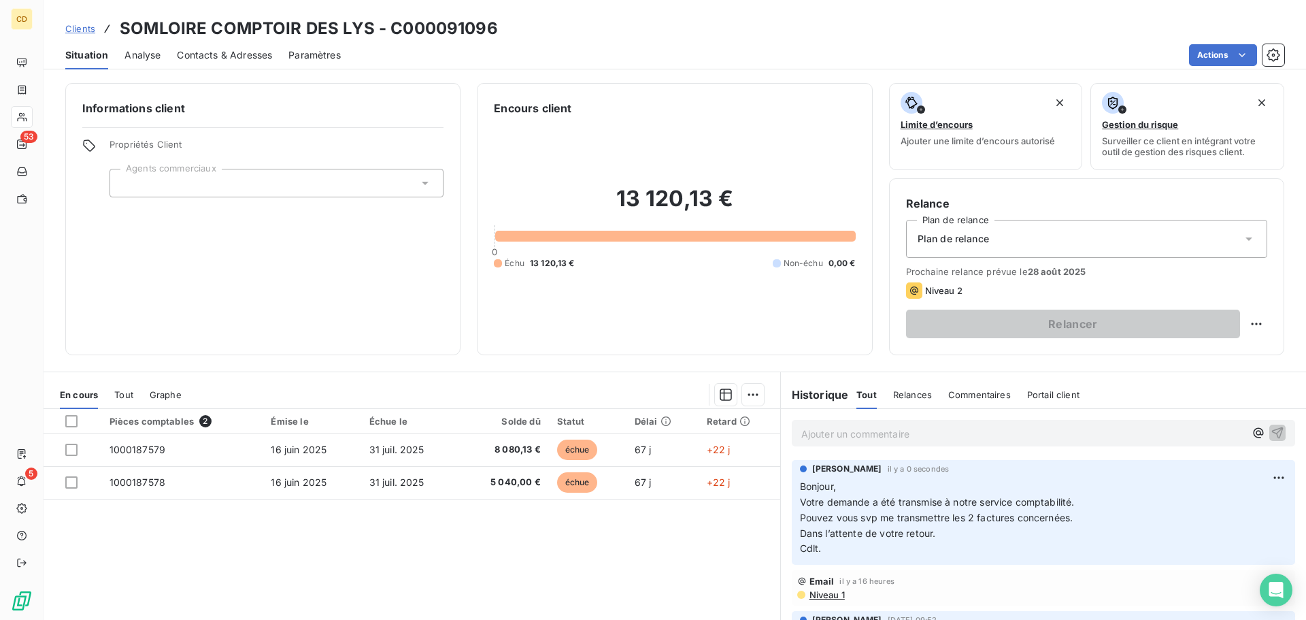
click at [864, 435] on p "Ajouter un commentaire ﻿" at bounding box center [1022, 433] width 443 height 17
click at [850, 430] on p "Ajouter un commentaire ﻿" at bounding box center [1022, 433] width 443 height 17
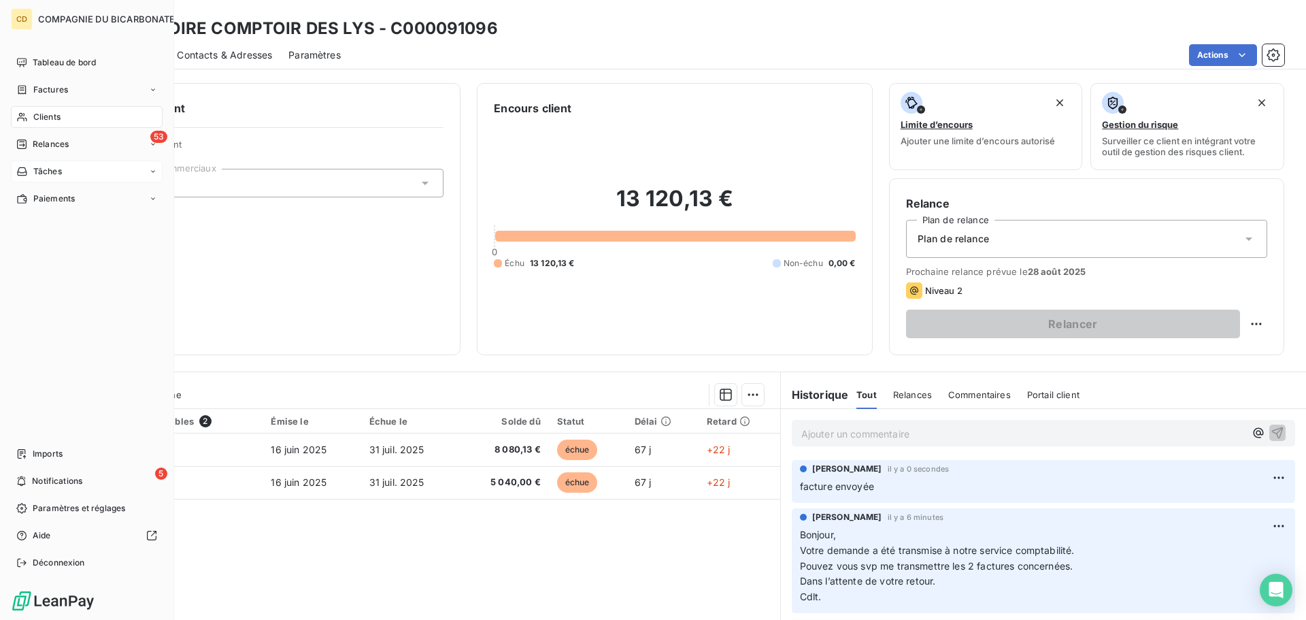
click at [25, 112] on icon at bounding box center [22, 117] width 12 height 11
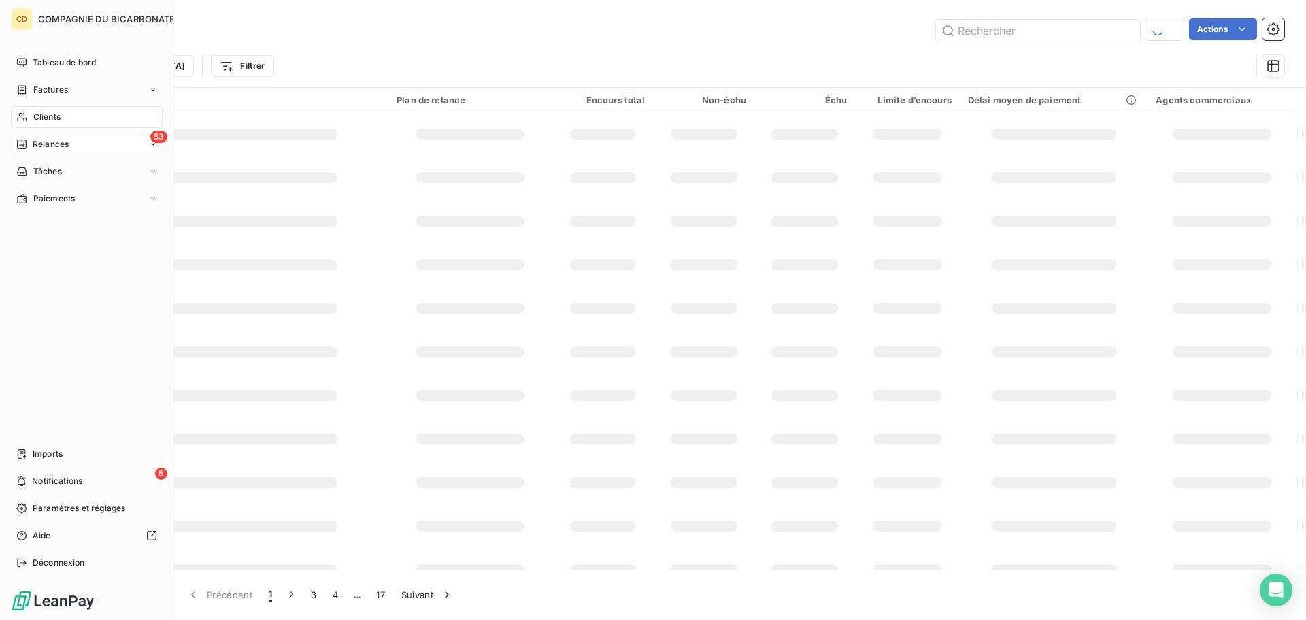
click at [56, 148] on span "Relances" at bounding box center [51, 144] width 36 height 12
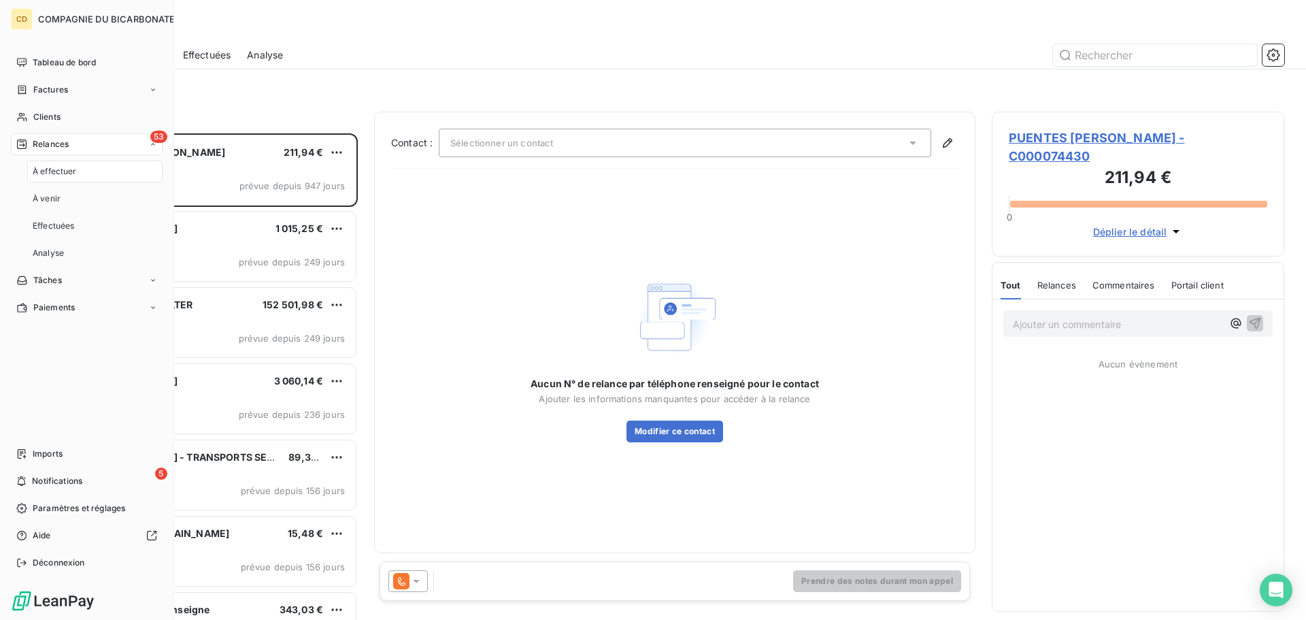
scroll to position [476, 282]
click at [56, 148] on span "Relances" at bounding box center [51, 144] width 36 height 12
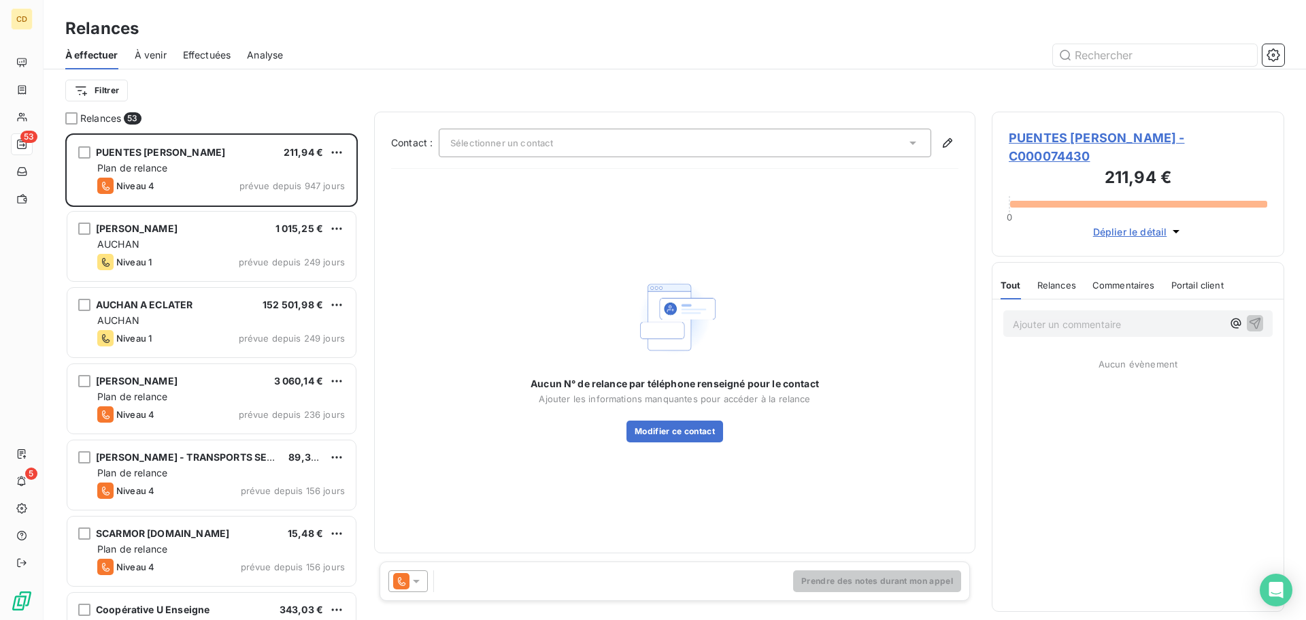
click at [216, 61] on span "Effectuées" at bounding box center [207, 55] width 48 height 14
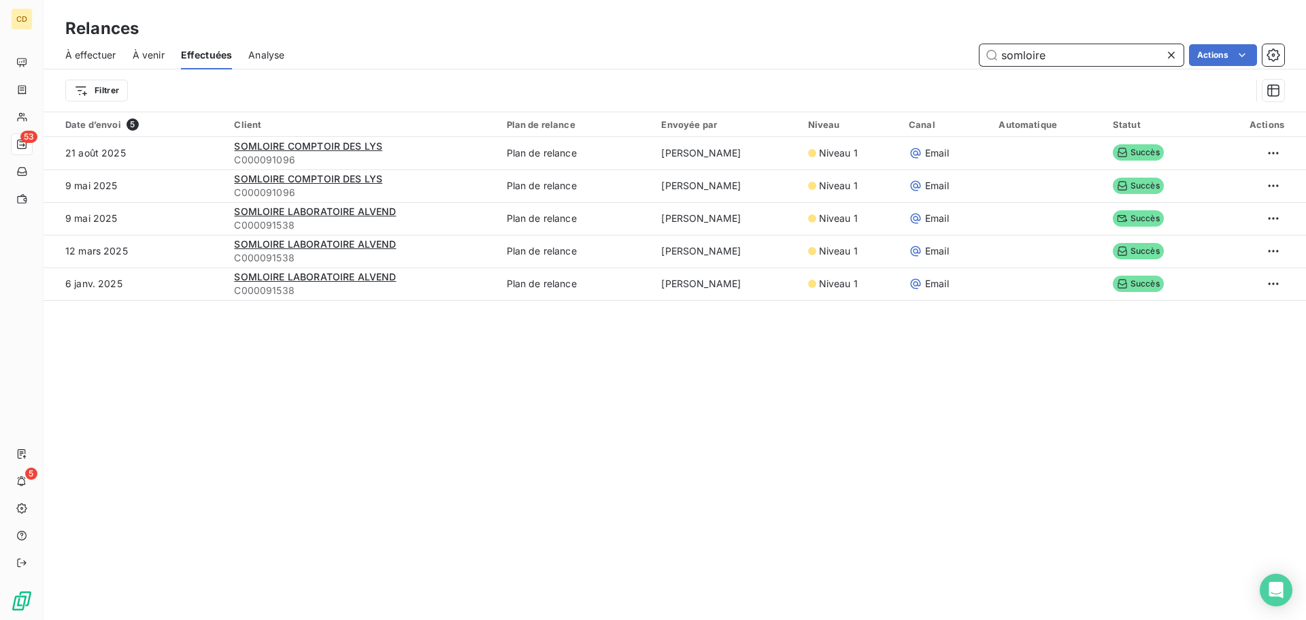
drag, startPoint x: 1074, startPoint y: 54, endPoint x: 942, endPoint y: 65, distance: 133.1
click at [942, 65] on div "somloire Actions" at bounding box center [792, 55] width 983 height 22
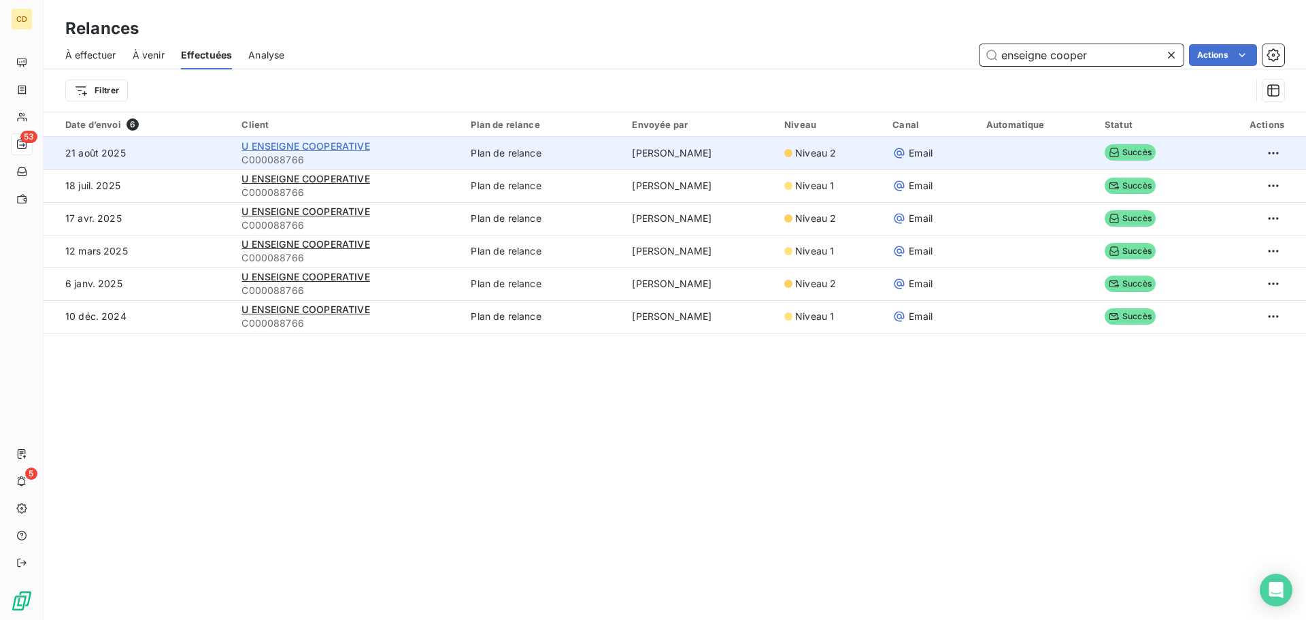
type input "enseigne cooper"
click at [337, 146] on span "U ENSEIGNE COOPERATIVE" at bounding box center [305, 146] width 128 height 12
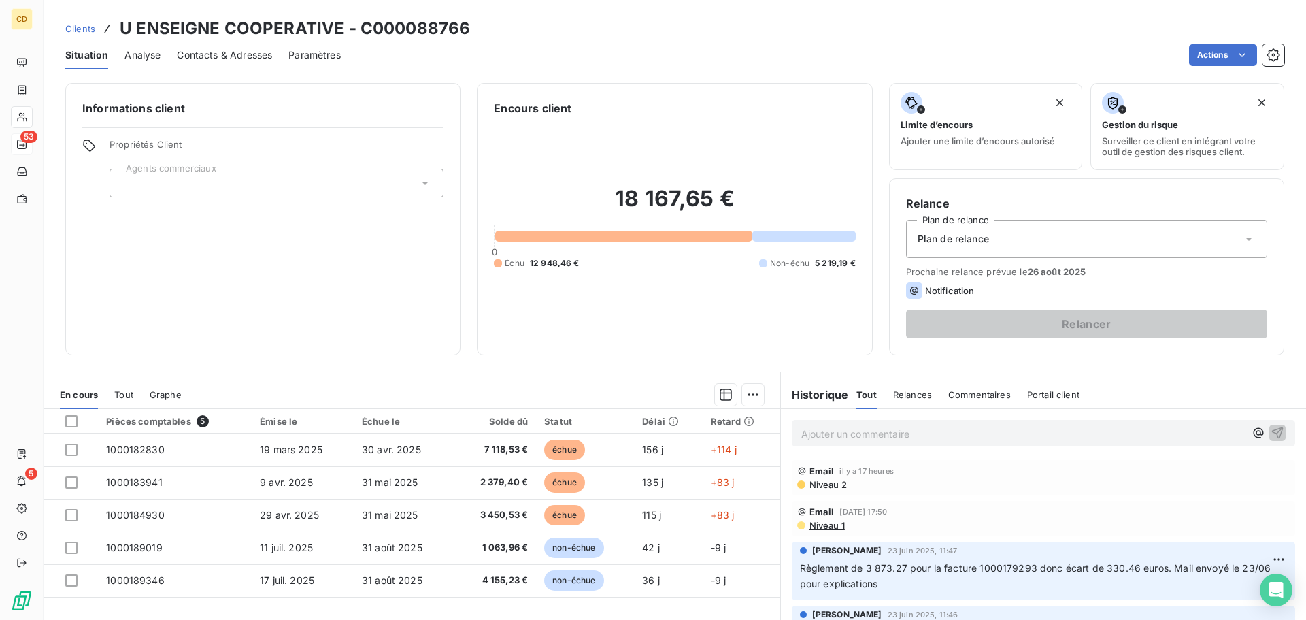
drag, startPoint x: 834, startPoint y: 426, endPoint x: 849, endPoint y: 451, distance: 28.9
click at [835, 426] on p "Ajouter un commentaire ﻿" at bounding box center [1022, 433] width 443 height 17
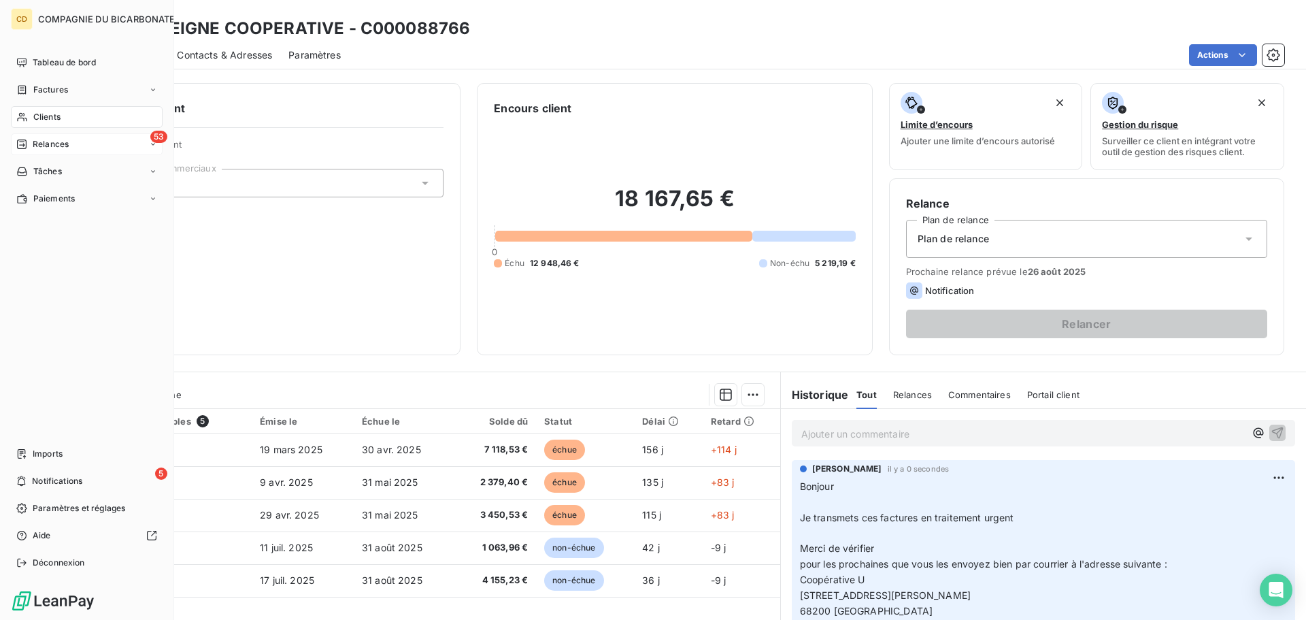
click at [42, 137] on div "53 Relances" at bounding box center [87, 144] width 152 height 22
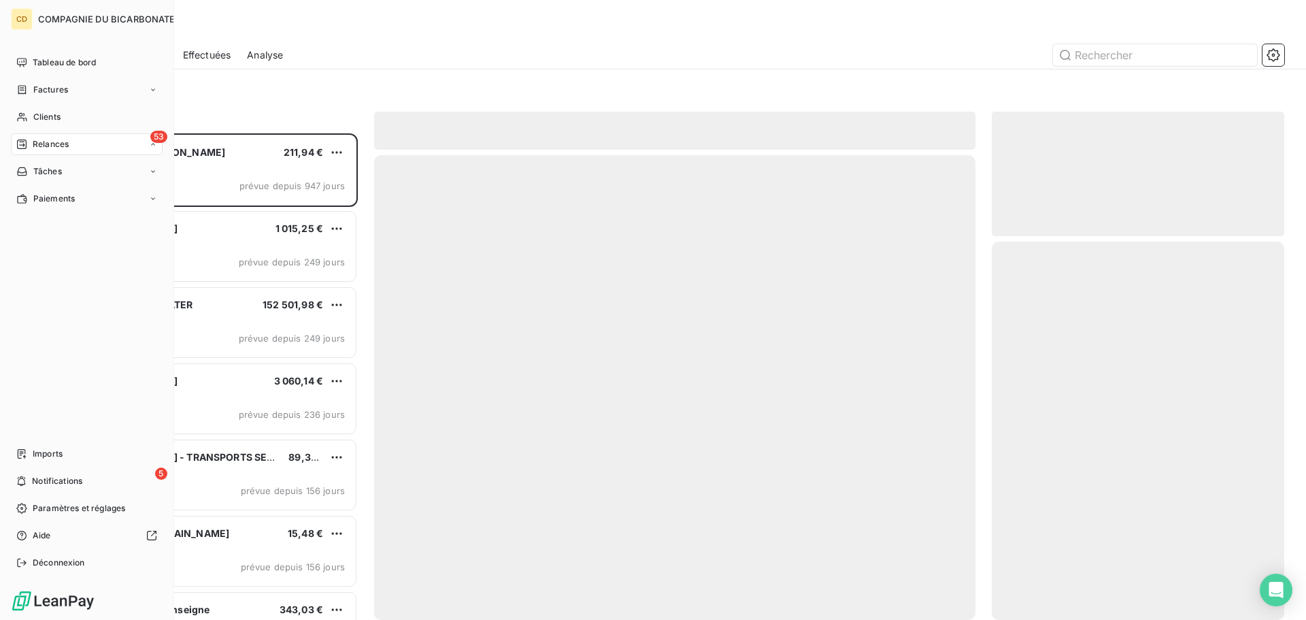
scroll to position [476, 282]
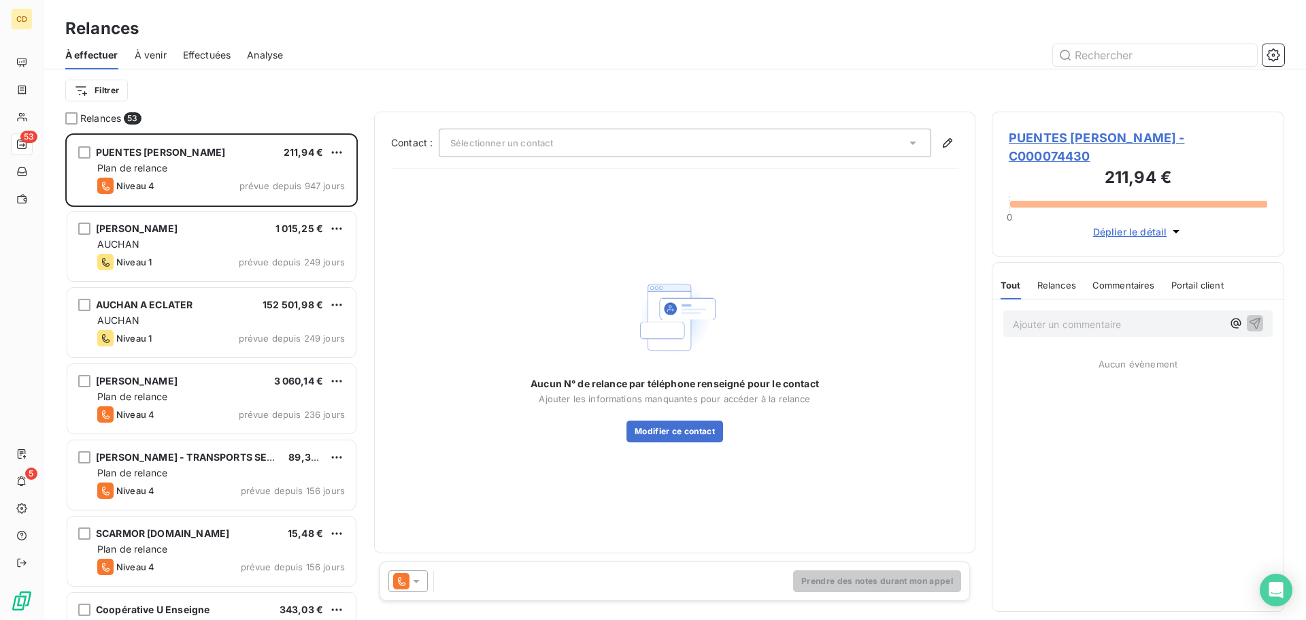
click at [216, 62] on div "Effectuées" at bounding box center [207, 55] width 48 height 29
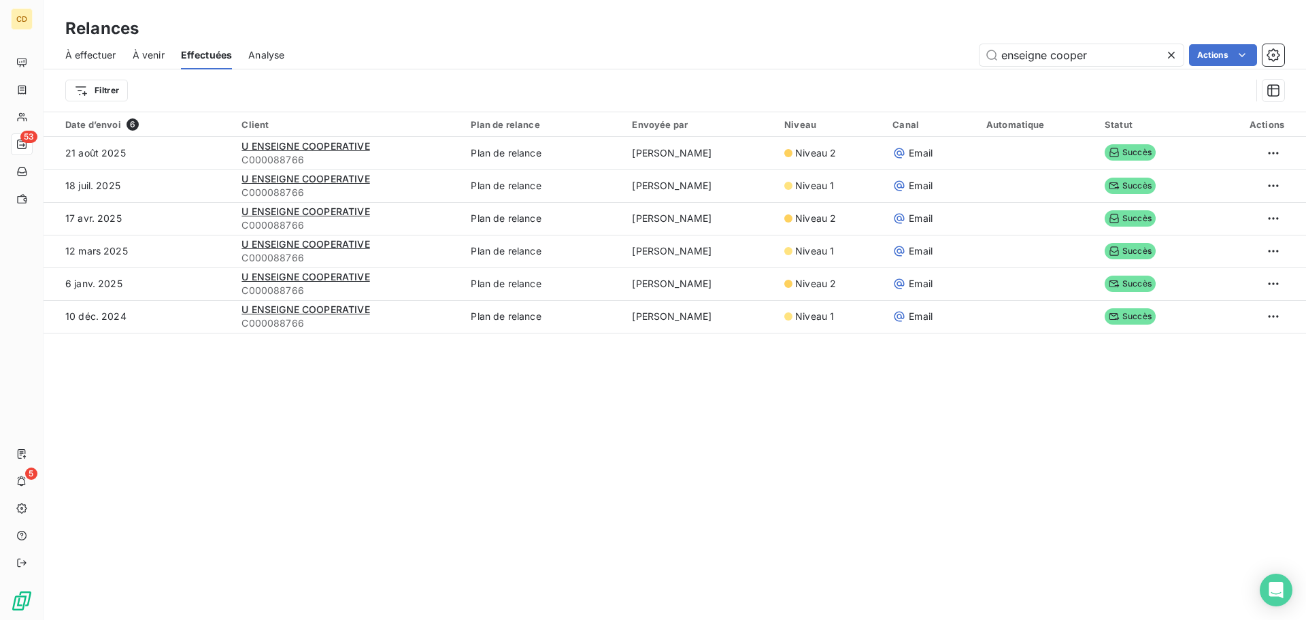
drag, startPoint x: 1106, startPoint y: 54, endPoint x: 922, endPoint y: 80, distance: 186.1
click at [911, 77] on div "À effectuer À venir Effectuées Analyse enseigne cooper Actions Filtrer" at bounding box center [675, 76] width 1262 height 71
click at [1098, 65] on input "enseigne cooper" at bounding box center [1081, 55] width 204 height 22
drag, startPoint x: 936, startPoint y: 69, endPoint x: 900, endPoint y: 73, distance: 36.4
click at [900, 73] on div "À effectuer À venir Effectuées Analyse enseigne cooper Actions Filtrer" at bounding box center [675, 76] width 1262 height 71
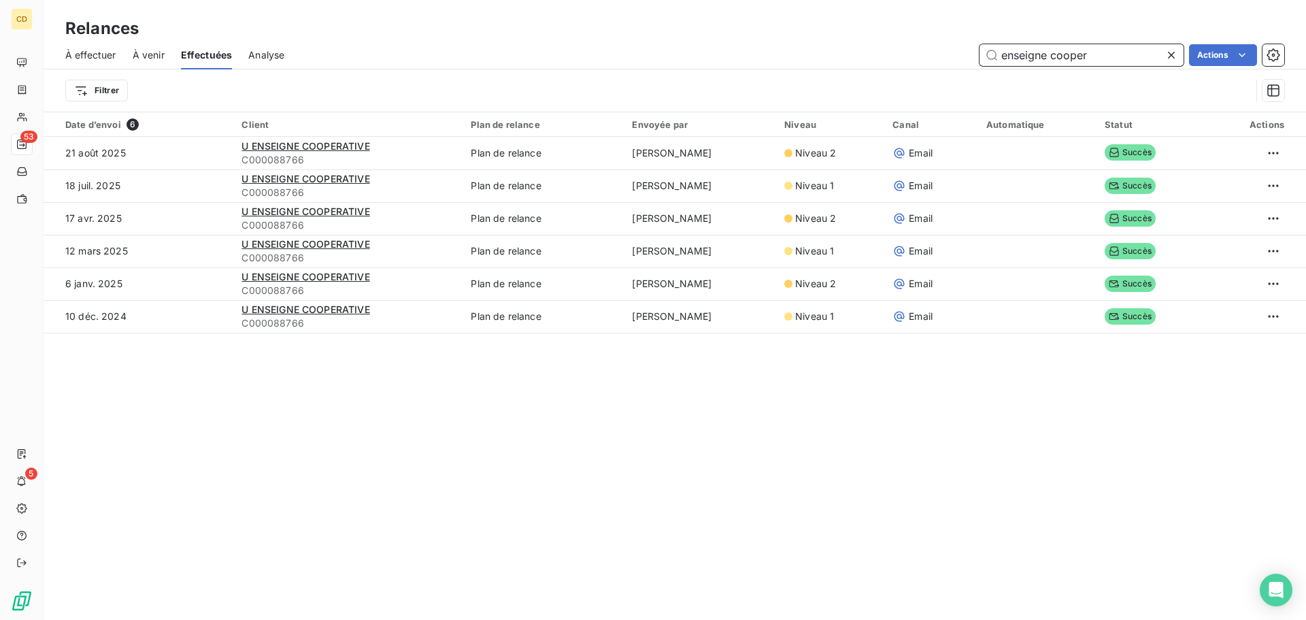
click at [1114, 52] on input "enseigne cooper" at bounding box center [1081, 55] width 204 height 22
drag, startPoint x: 1043, startPoint y: 60, endPoint x: 924, endPoint y: 65, distance: 119.1
click at [924, 65] on div "enseigne cooper Actions" at bounding box center [792, 55] width 983 height 22
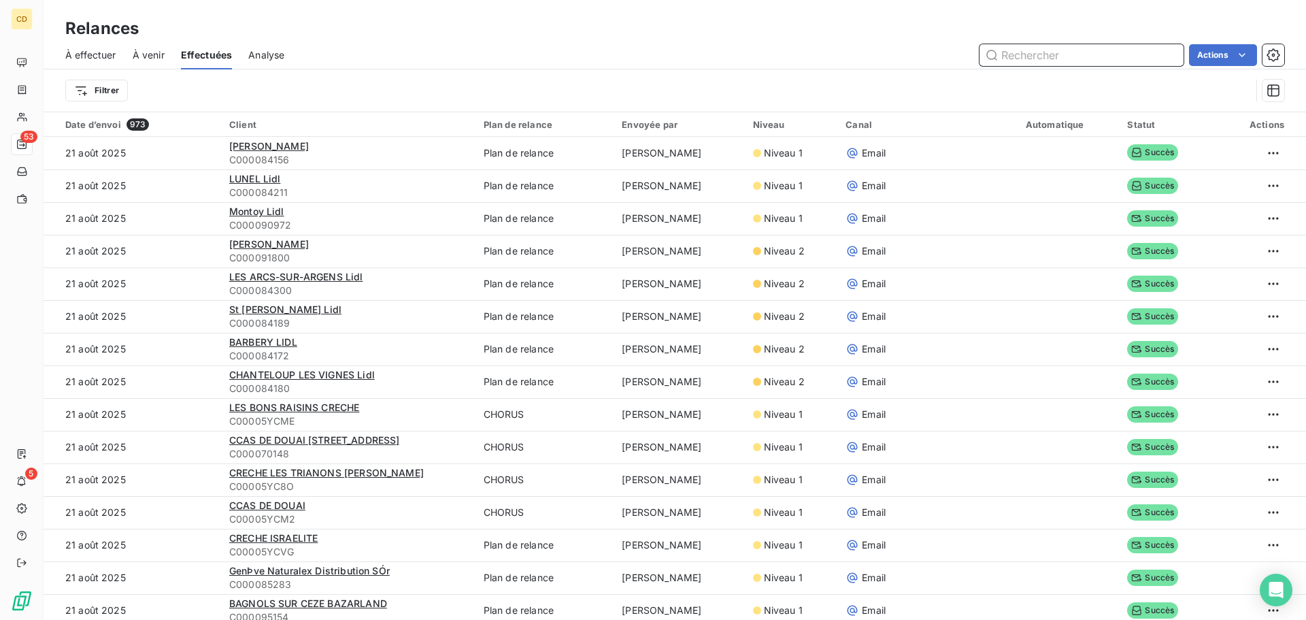
click at [1017, 50] on input "text" at bounding box center [1081, 55] width 204 height 22
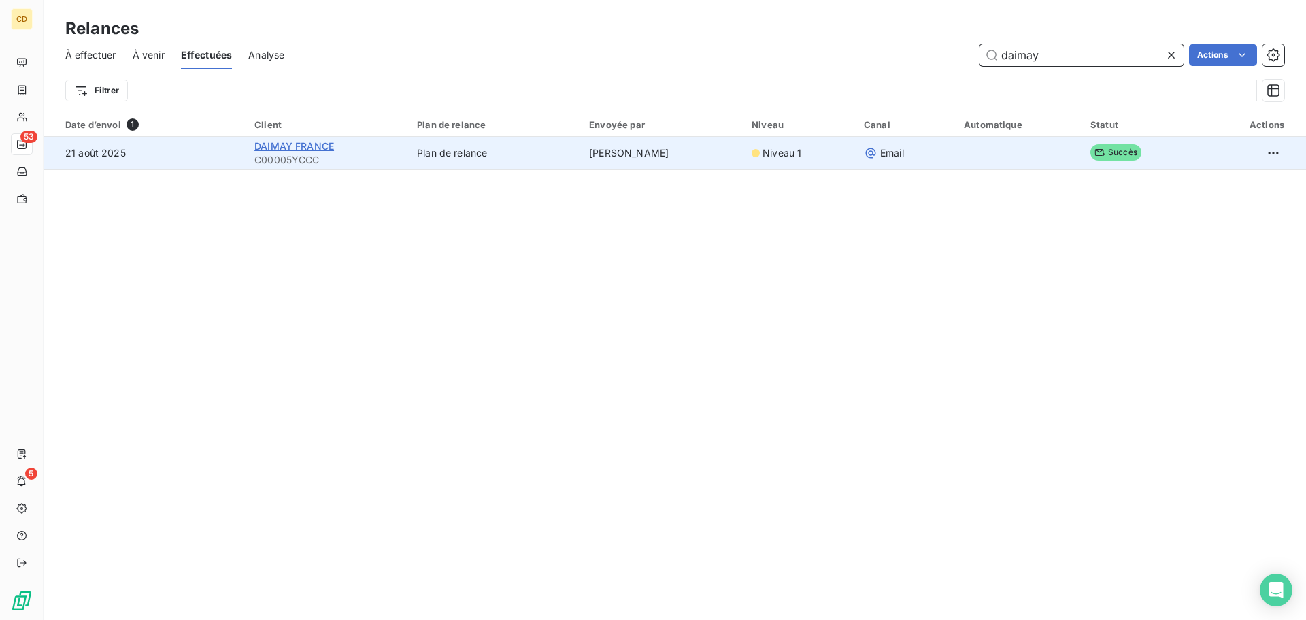
type input "daimay"
click at [283, 148] on span "DAIMAY FRANCE" at bounding box center [294, 146] width 80 height 12
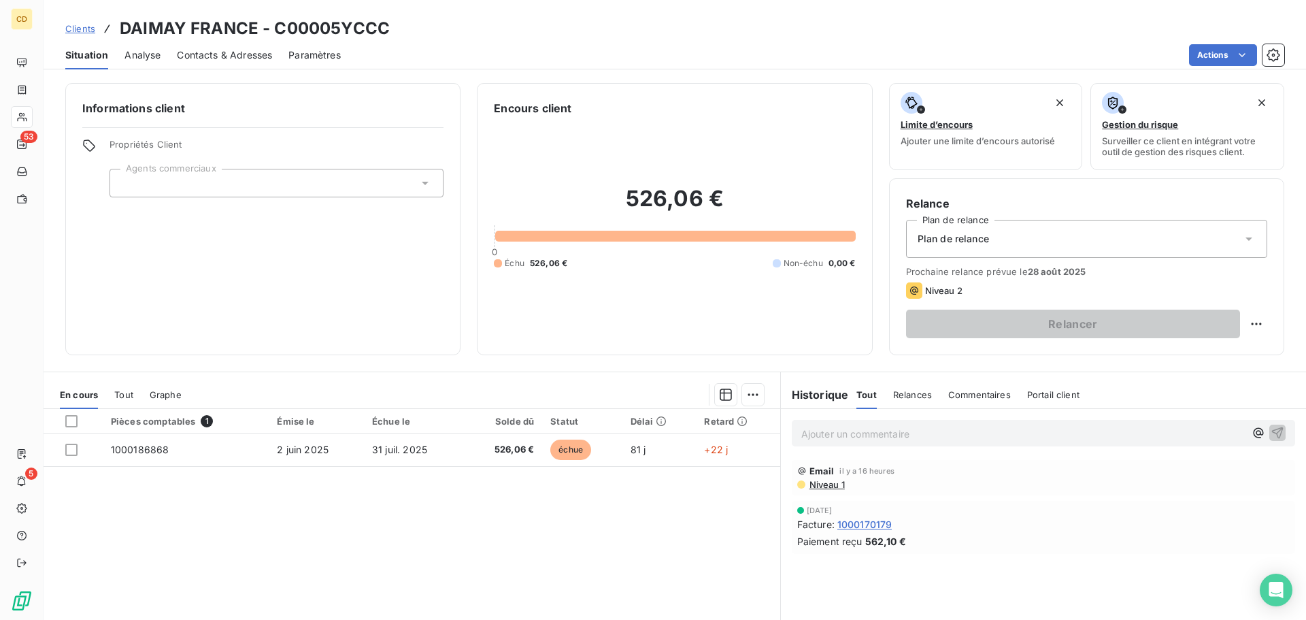
click at [889, 436] on p "Ajouter un commentaire ﻿" at bounding box center [1022, 433] width 443 height 17
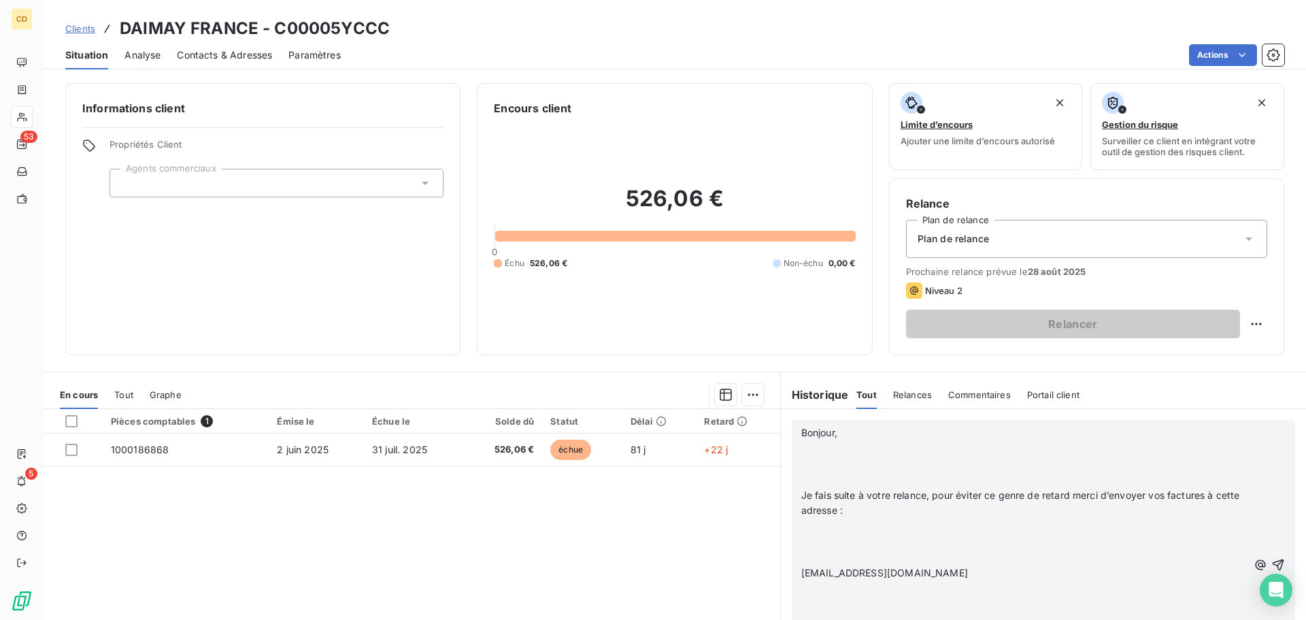
click at [964, 461] on p at bounding box center [1024, 464] width 446 height 16
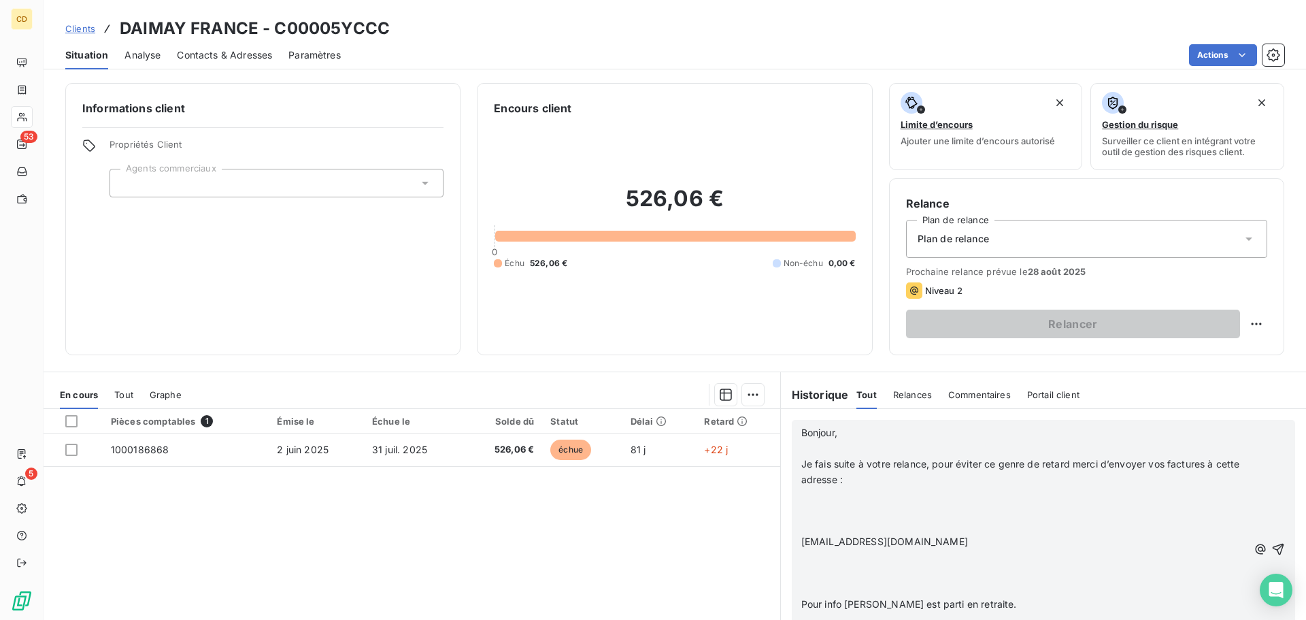
click at [898, 519] on p "﻿" at bounding box center [1024, 526] width 446 height 16
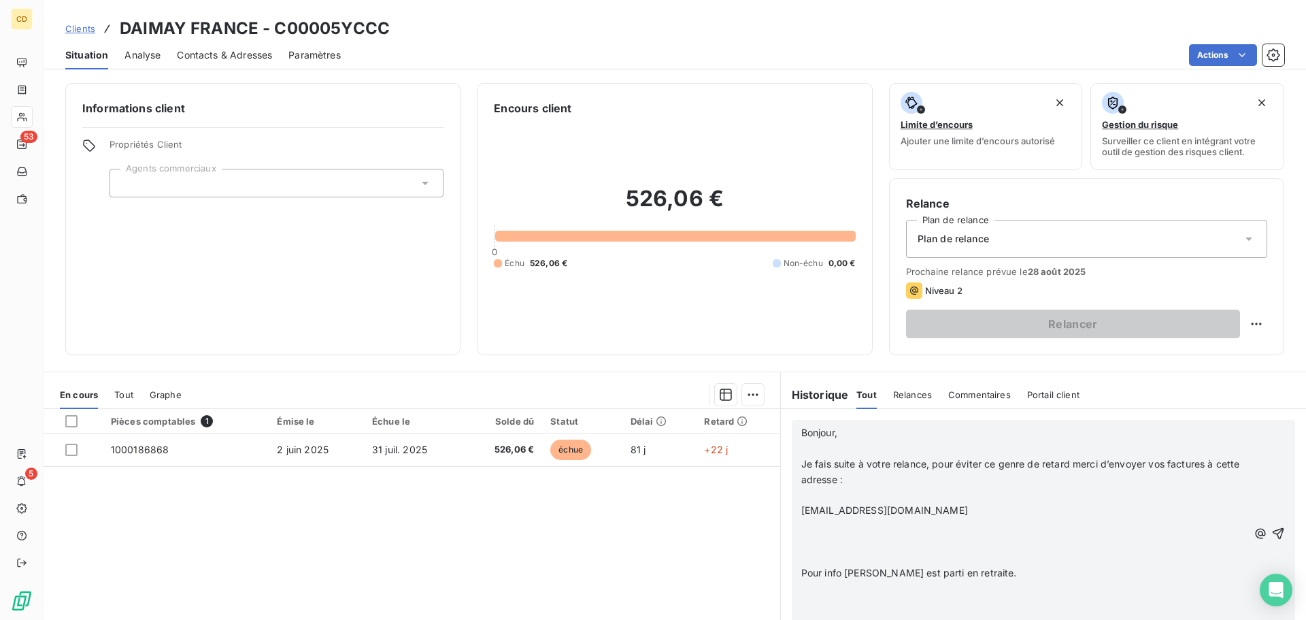
click at [886, 544] on p at bounding box center [1024, 542] width 446 height 16
click at [875, 573] on p at bounding box center [1024, 573] width 446 height 16
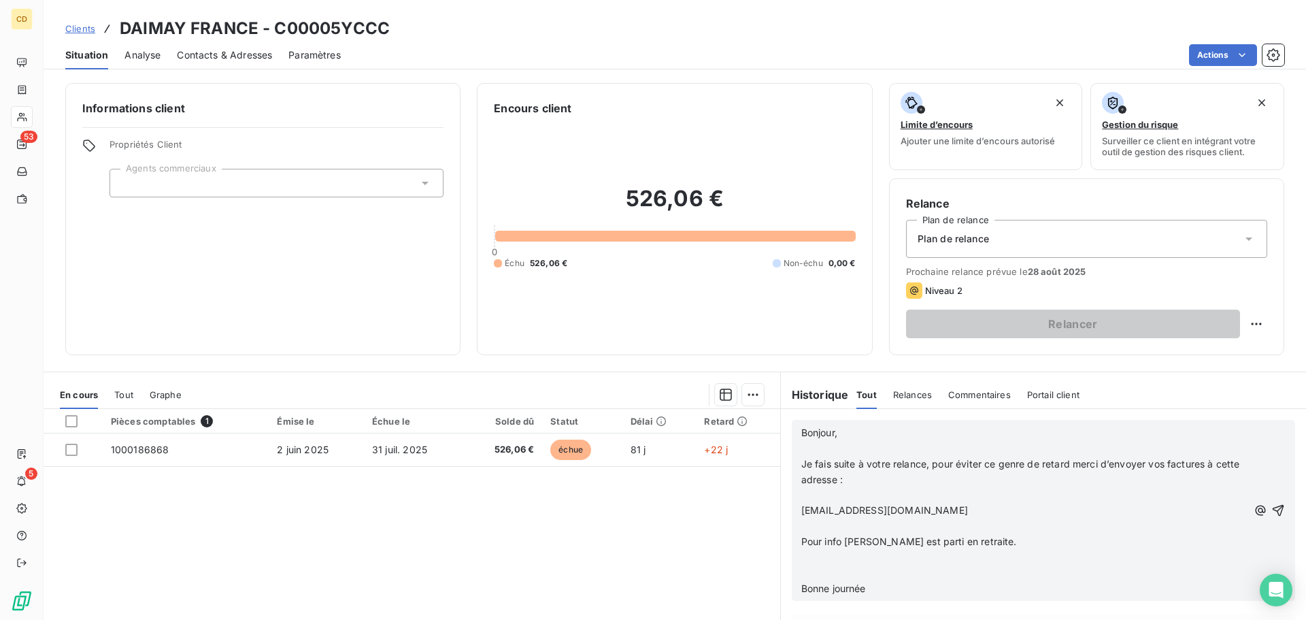
click at [970, 506] on p "[EMAIL_ADDRESS][DOMAIN_NAME]" at bounding box center [1024, 511] width 446 height 16
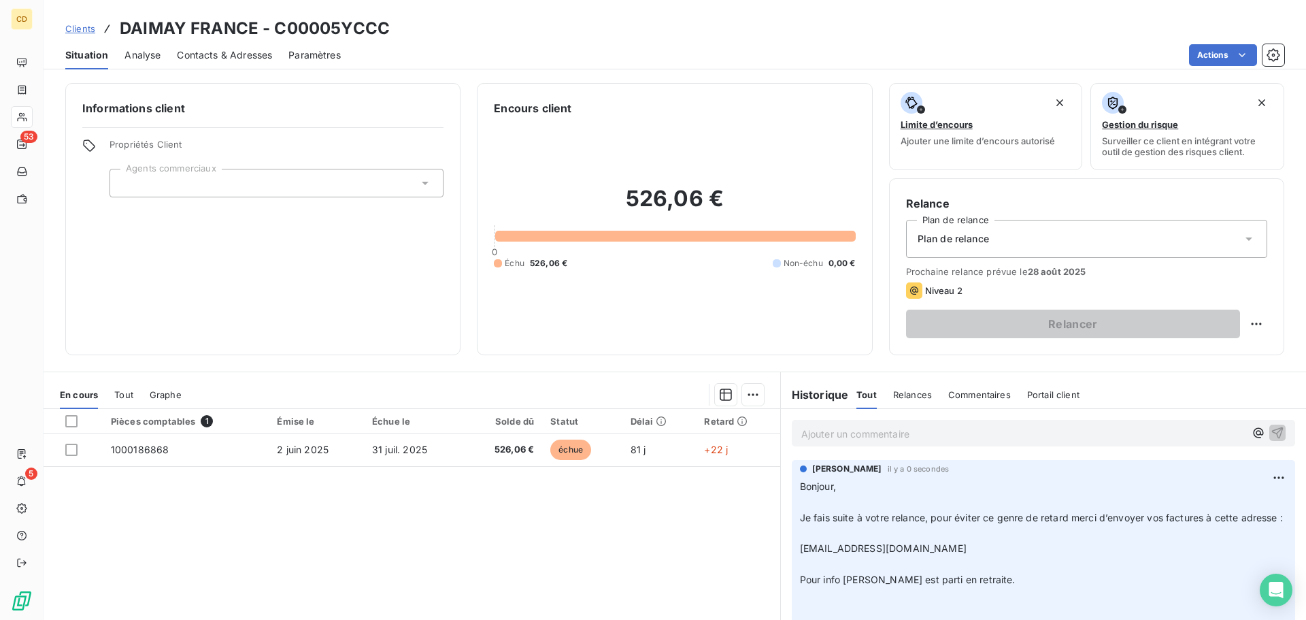
click at [221, 53] on span "Contacts & Adresses" at bounding box center [224, 55] width 95 height 14
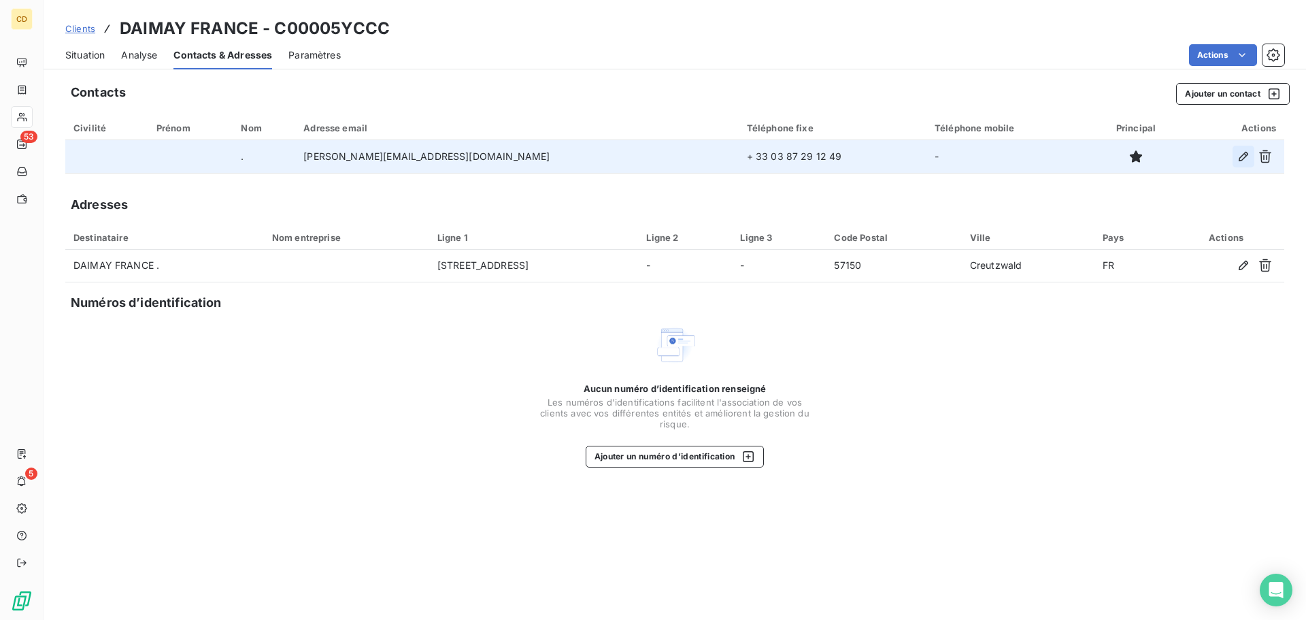
click at [1244, 158] on icon "button" at bounding box center [1243, 157] width 14 height 14
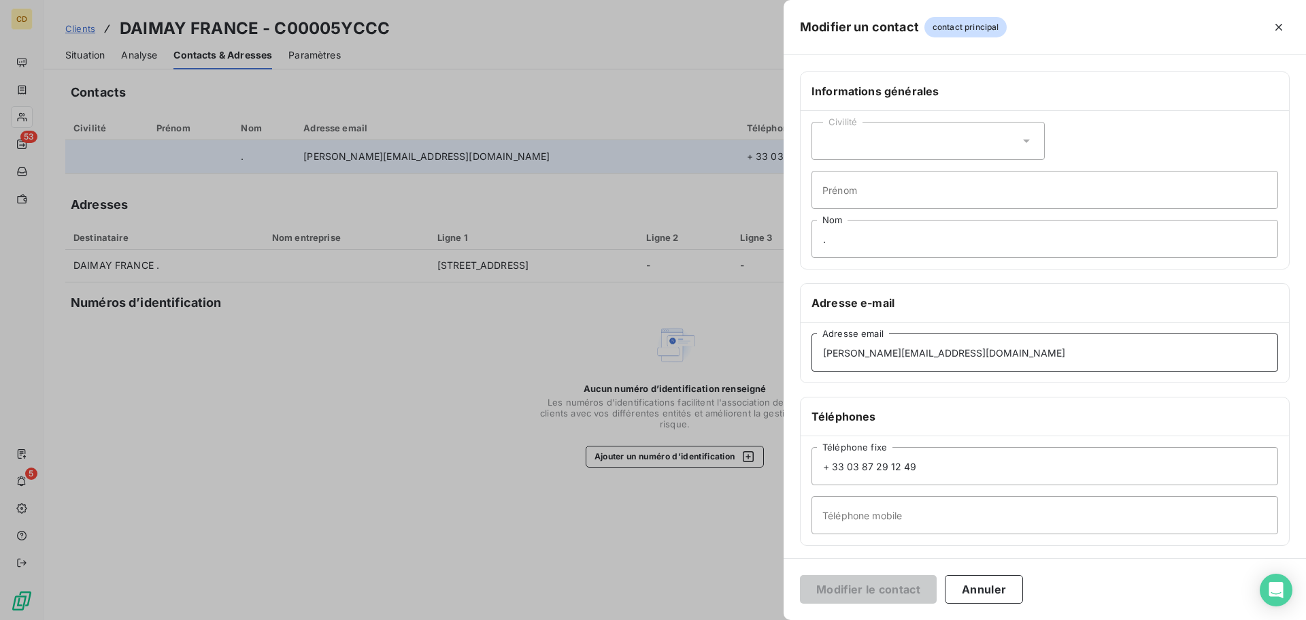
drag, startPoint x: 934, startPoint y: 361, endPoint x: 749, endPoint y: 355, distance: 185.8
click at [749, 619] on div "Modifier un contact contact principal Informations générales Civilité Prénom . …" at bounding box center [653, 620] width 1306 height 0
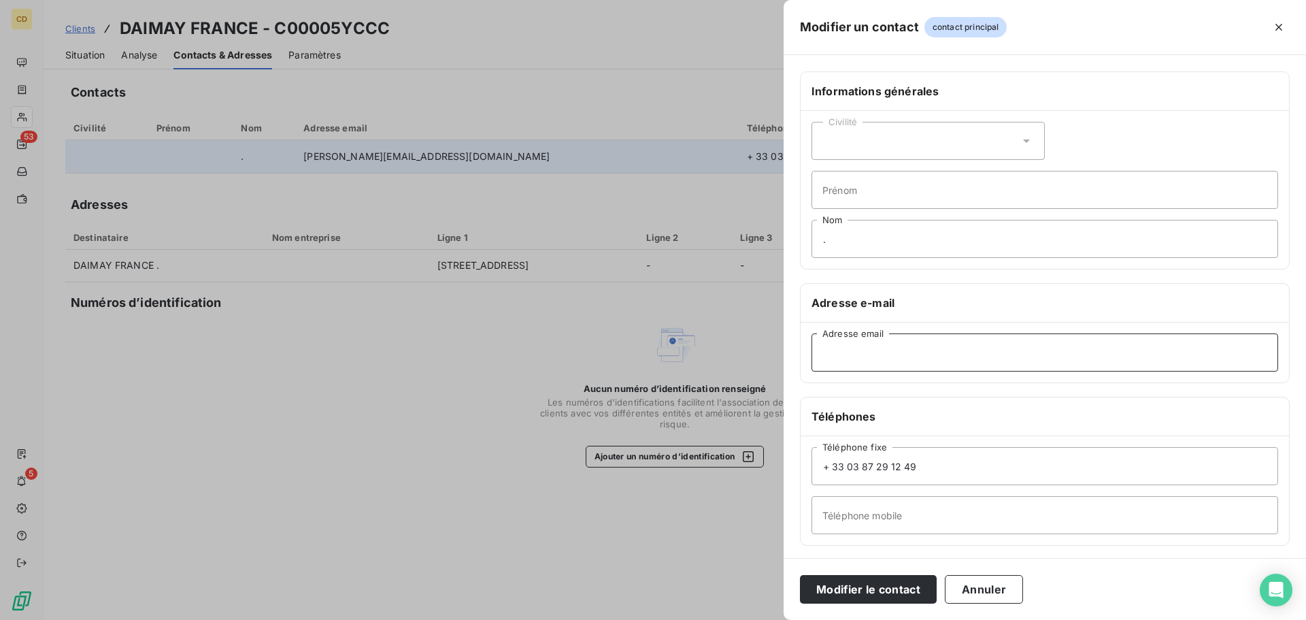
drag, startPoint x: 959, startPoint y: 362, endPoint x: 945, endPoint y: 367, distance: 15.1
paste input "[EMAIL_ADDRESS][DOMAIN_NAME]"
type input "[EMAIL_ADDRESS][DOMAIN_NAME]"
click at [872, 592] on button "Modifier le contact" at bounding box center [868, 589] width 137 height 29
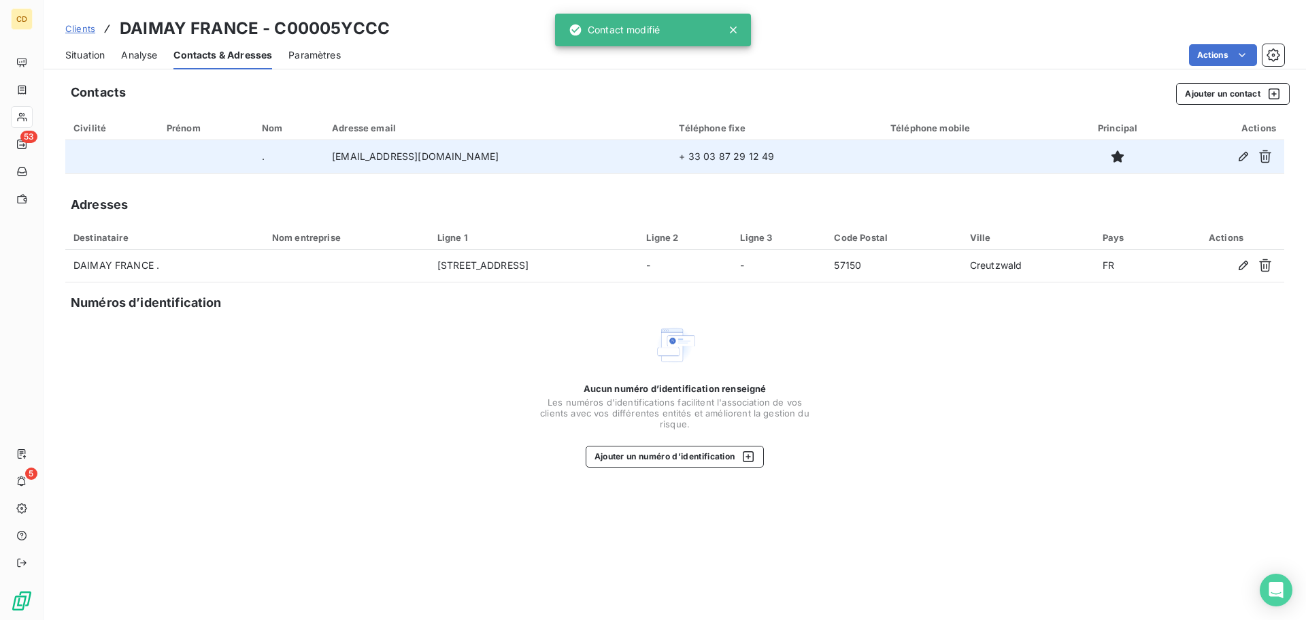
click at [91, 50] on span "Situation" at bounding box center [84, 55] width 39 height 14
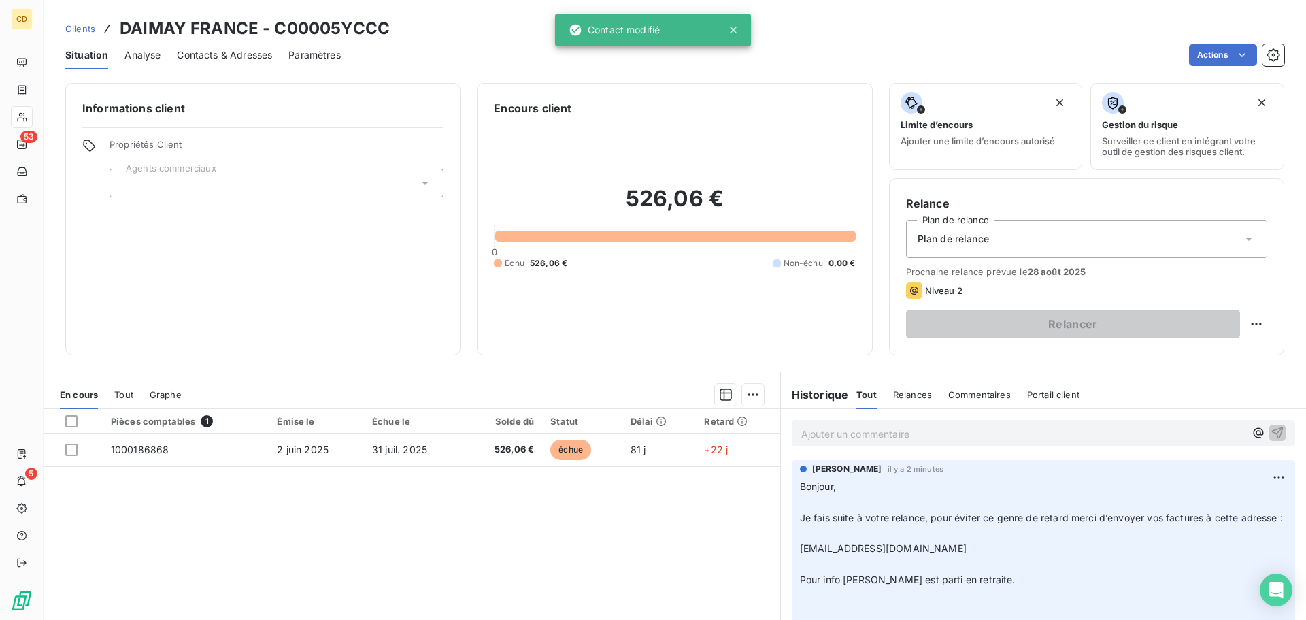
click at [877, 425] on p "Ajouter un commentaire ﻿" at bounding box center [1022, 433] width 443 height 17
